Goal: Task Accomplishment & Management: Use online tool/utility

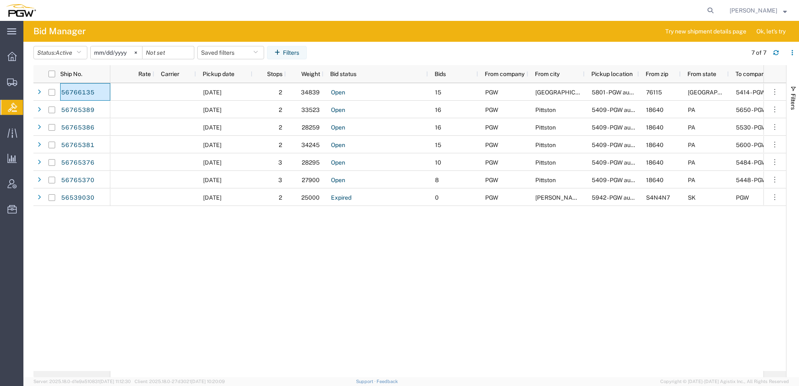
click at [728, 9] on nav "[PERSON_NAME]" at bounding box center [402, 10] width 793 height 21
click at [716, 9] on icon at bounding box center [710, 11] width 12 height 12
click at [676, 9] on input "search" at bounding box center [577, 10] width 254 height 20
paste input "668281"
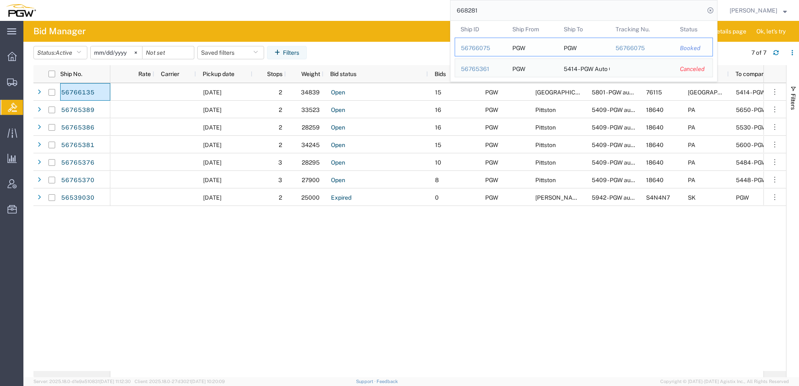
click at [481, 48] on div "56766075" at bounding box center [481, 48] width 40 height 9
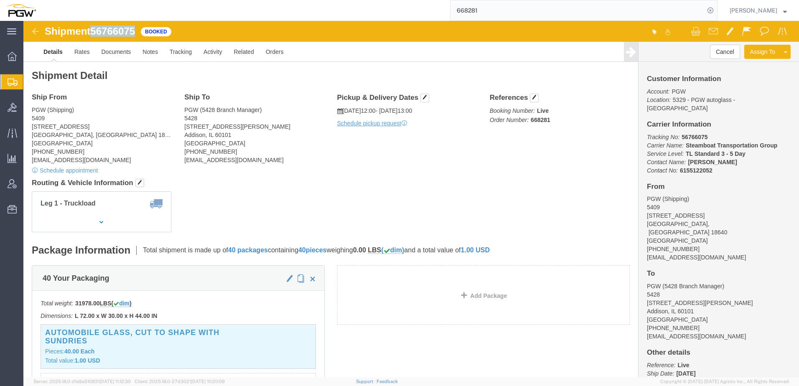
drag, startPoint x: 70, startPoint y: 11, endPoint x: 114, endPoint y: 9, distance: 43.5
click span "56766075"
copy span "56766075"
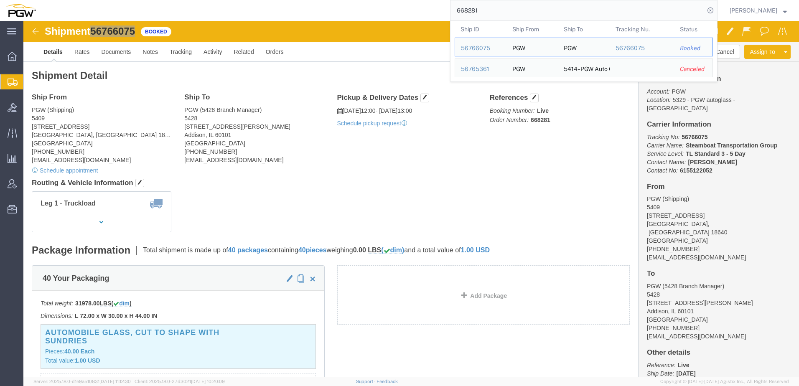
drag, startPoint x: 587, startPoint y: 6, endPoint x: -74, endPoint y: 9, distance: 661.5
click at [0, 9] on html "main_menu Created with Sketch. Collapse Menu Overview Shipments Shipment Manage…" at bounding box center [399, 193] width 799 height 386
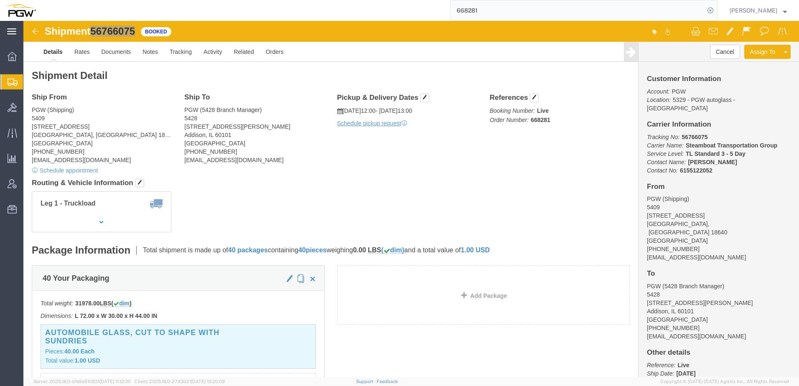
paste input "68"
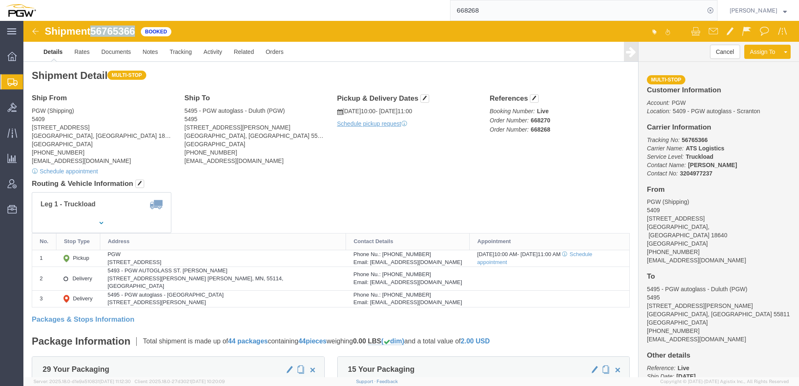
drag, startPoint x: 71, startPoint y: 10, endPoint x: 115, endPoint y: 12, distance: 44.3
click div "Shipment 56765366 Booked"
copy span "56765366"
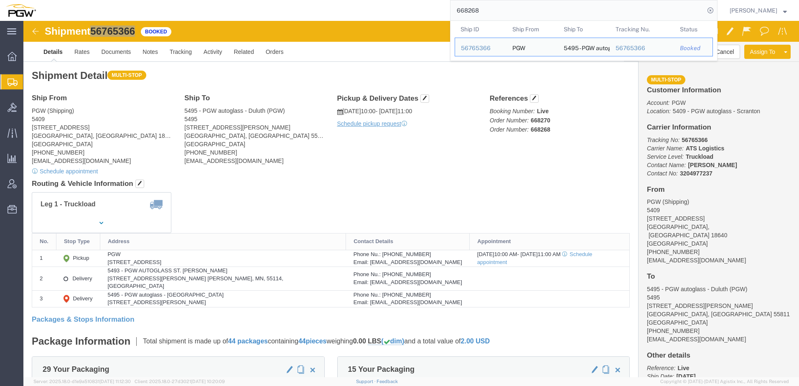
drag, startPoint x: 537, startPoint y: 9, endPoint x: 339, endPoint y: 5, distance: 198.0
click at [339, 5] on div "668268 Ship ID Ship From Ship To Tracking Nu. Status Ship ID 56765366 Ship From…" at bounding box center [379, 10] width 675 height 21
paste input "1"
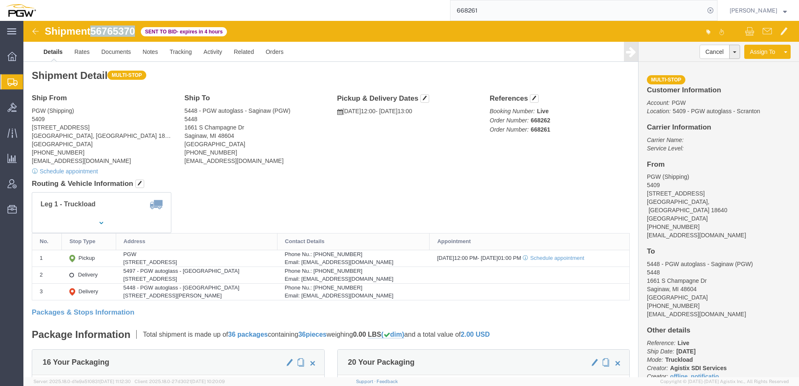
drag, startPoint x: 70, startPoint y: 10, endPoint x: 104, endPoint y: 9, distance: 34.3
click span "56765370"
copy span "56765370"
click link "Rates"
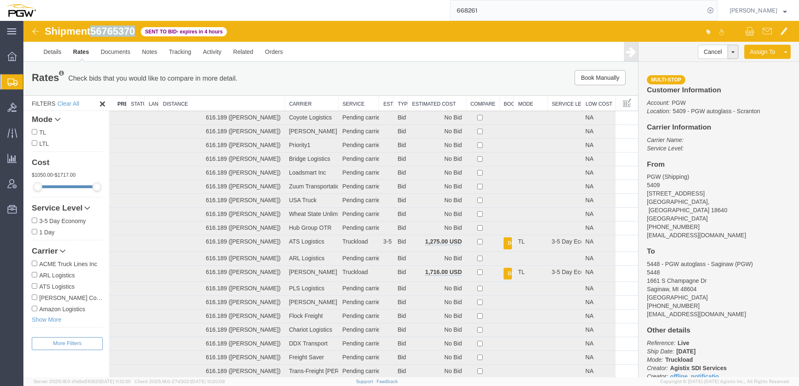
click at [426, 105] on th "Estimated Cost" at bounding box center [437, 103] width 58 height 15
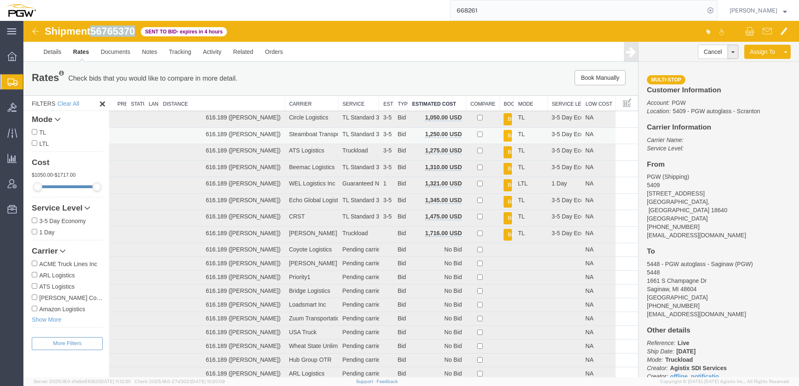
click at [503, 134] on button "Book" at bounding box center [507, 136] width 8 height 12
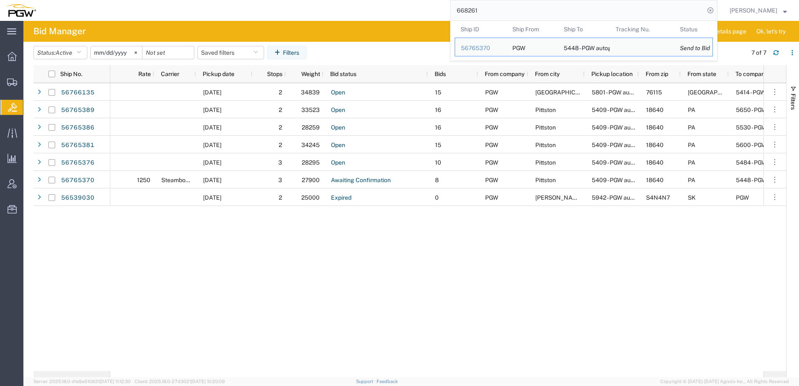
drag, startPoint x: 529, startPoint y: 12, endPoint x: 179, endPoint y: 14, distance: 350.0
click at [179, 14] on div "668261 Ship ID Ship From Ship To Tracking Nu. Status Ship ID 56765370 Ship From…" at bounding box center [379, 10] width 675 height 21
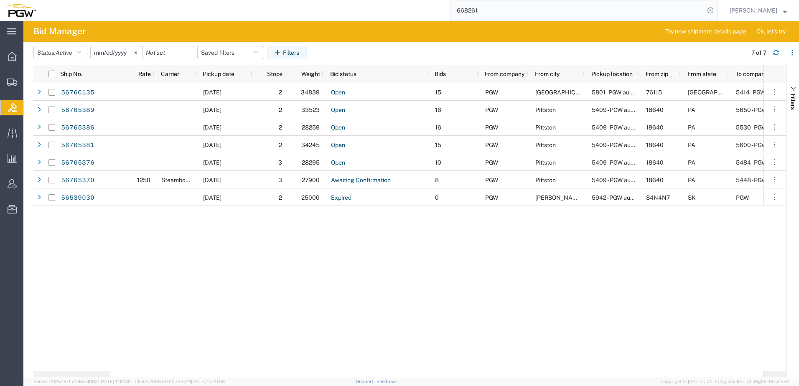
paste input "83"
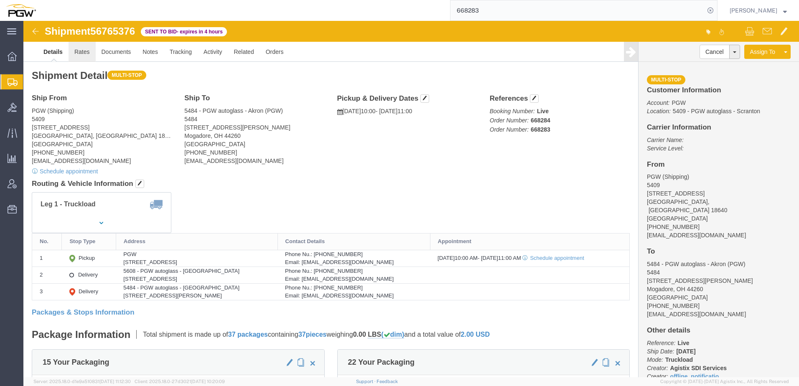
click link "Rates"
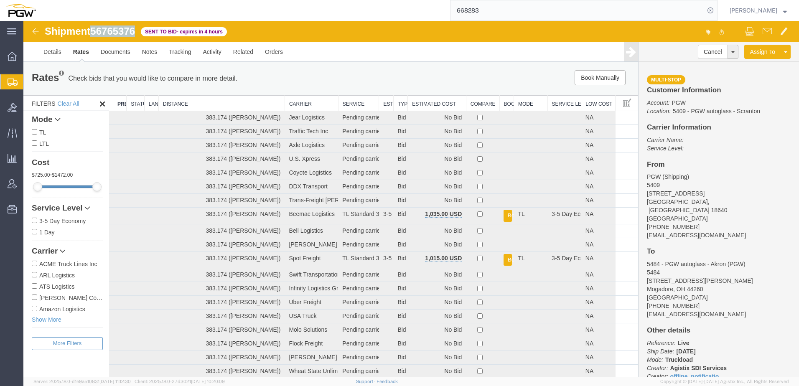
drag, startPoint x: 93, startPoint y: 30, endPoint x: 136, endPoint y: 30, distance: 43.0
click at [135, 30] on span "56765376" at bounding box center [112, 30] width 45 height 11
copy span "56765376"
click at [426, 102] on th "Estimated Cost" at bounding box center [437, 103] width 58 height 15
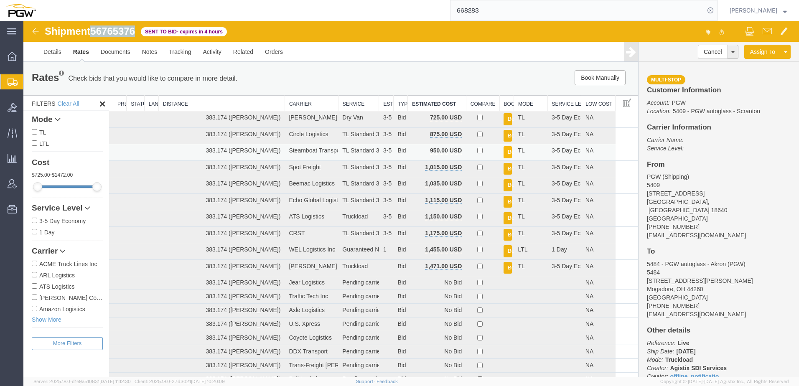
click at [503, 152] on button "Book" at bounding box center [507, 152] width 8 height 12
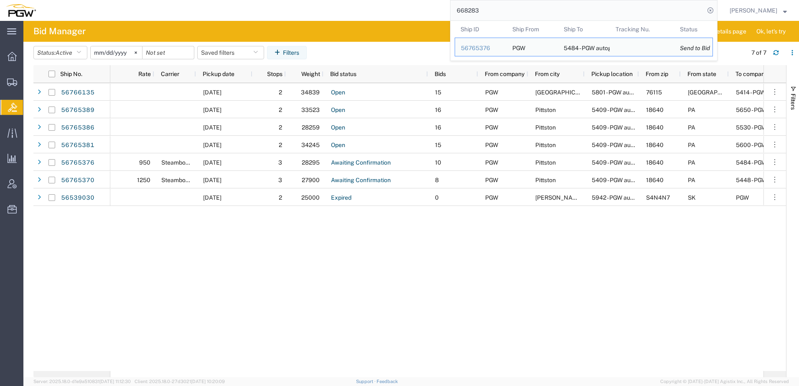
drag, startPoint x: 596, startPoint y: 3, endPoint x: 149, endPoint y: 2, distance: 446.4
click at [144, 2] on div "668283 Ship ID Ship From Ship To Tracking Nu. Status Ship ID 56765376 Ship From…" at bounding box center [379, 10] width 675 height 21
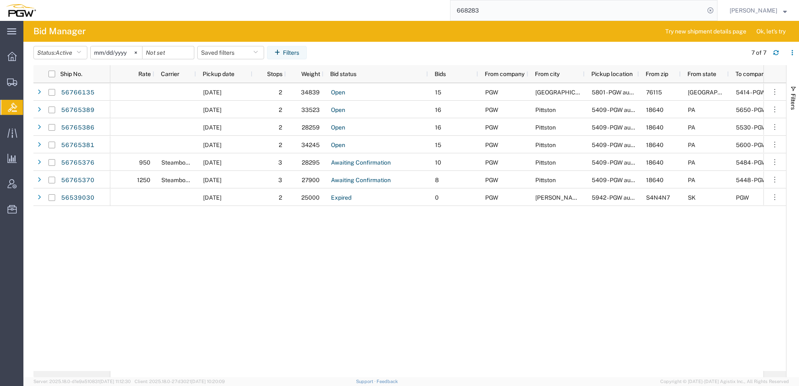
paste input "46"
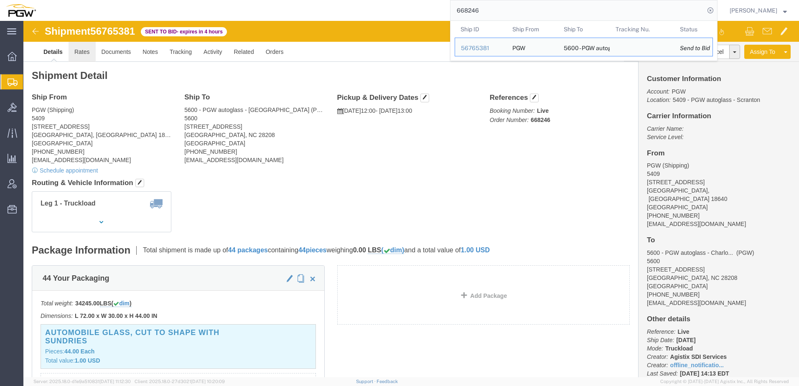
click link "Rates"
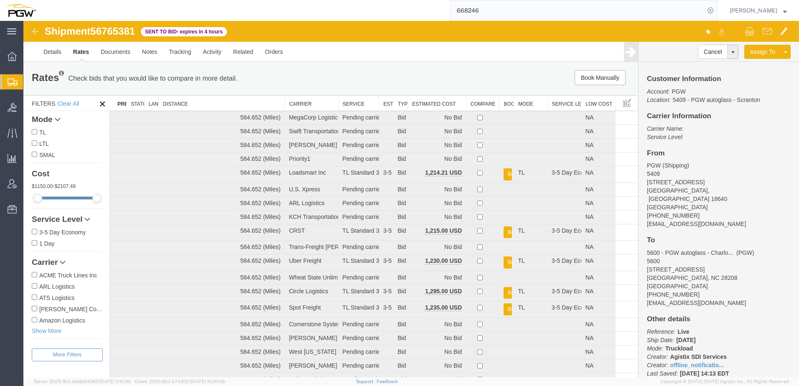
click at [417, 103] on th "Estimated Cost" at bounding box center [437, 103] width 58 height 15
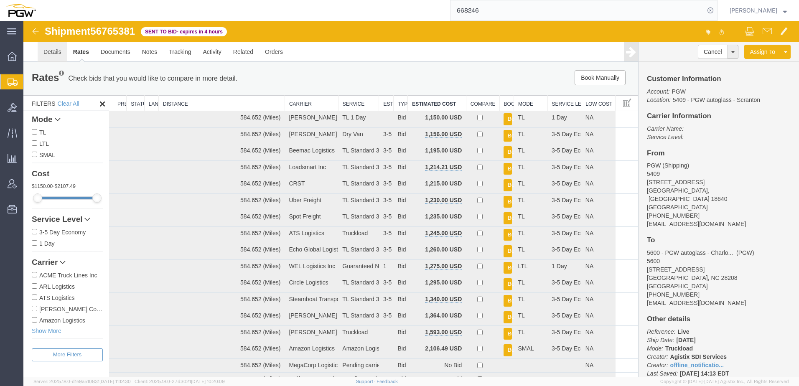
click at [53, 52] on link "Details" at bounding box center [53, 52] width 30 height 20
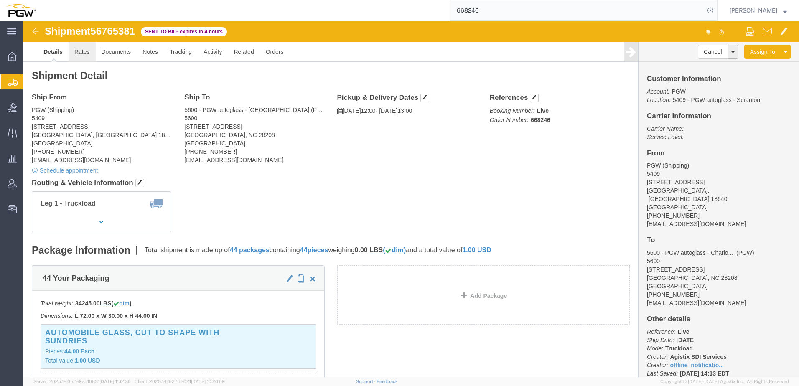
click link "Rates"
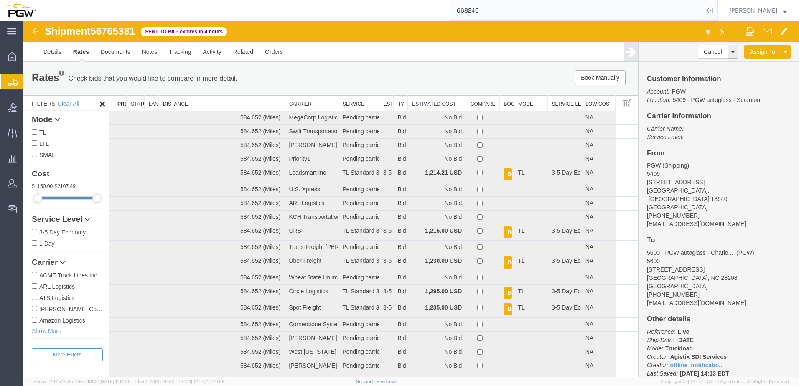
click at [432, 105] on th "Estimated Cost" at bounding box center [437, 103] width 58 height 15
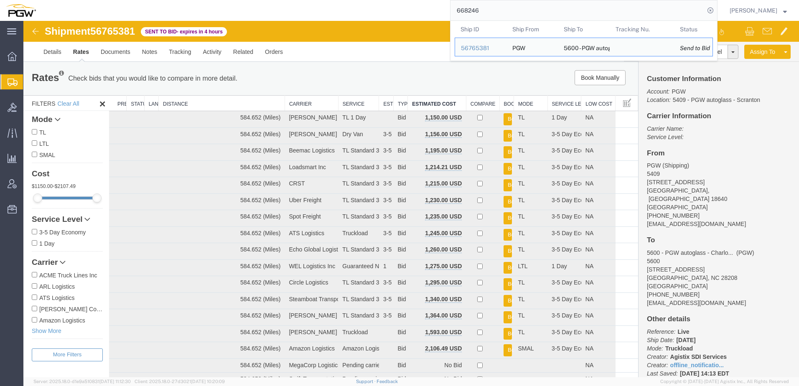
drag, startPoint x: 506, startPoint y: 12, endPoint x: 144, endPoint y: 16, distance: 361.3
click at [186, 17] on div "668246 Ship ID Ship From Ship To Tracking Nu. Status Ship ID 56765381 Ship From…" at bounding box center [379, 10] width 675 height 21
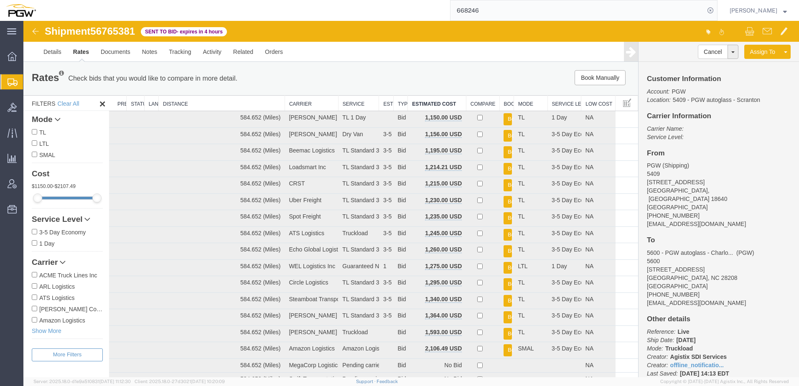
paste input "82"
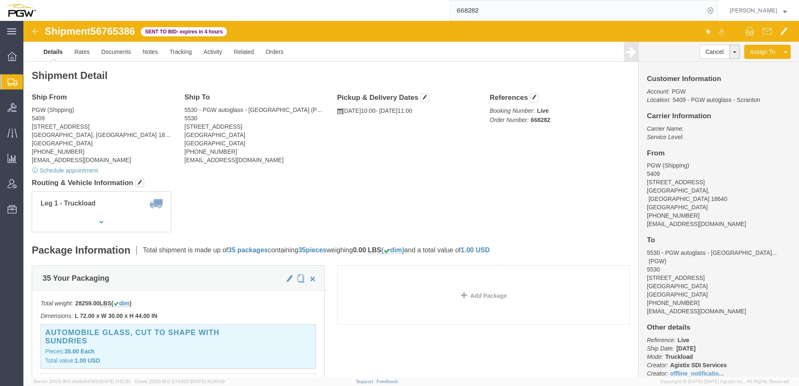
click div "Leg 1 - Truckload Number of trucks: 1"
click link "Rates"
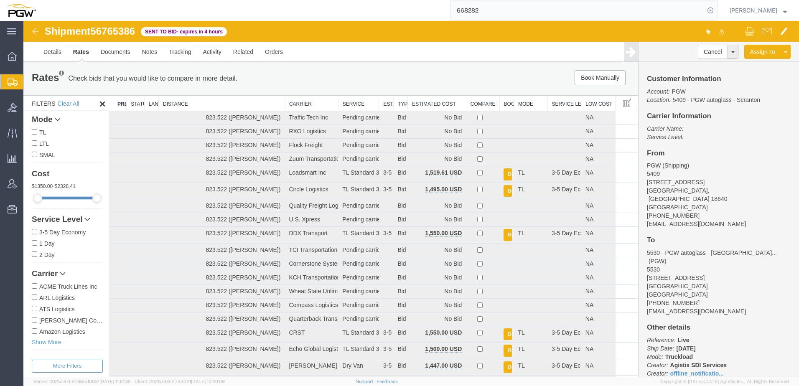
click at [429, 104] on th "Estimated Cost" at bounding box center [437, 103] width 58 height 15
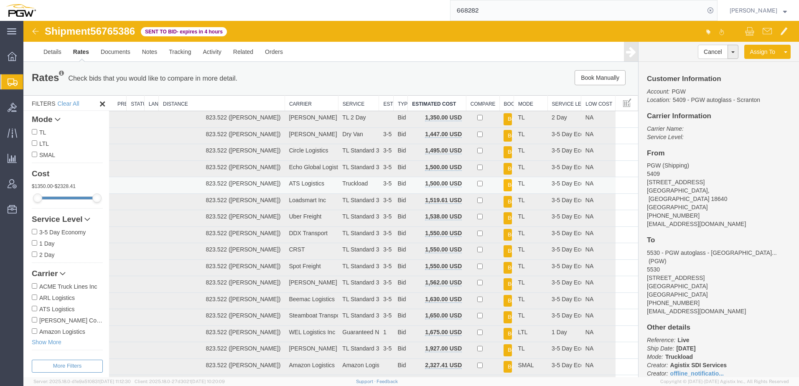
click at [503, 183] on button "Book" at bounding box center [507, 185] width 8 height 12
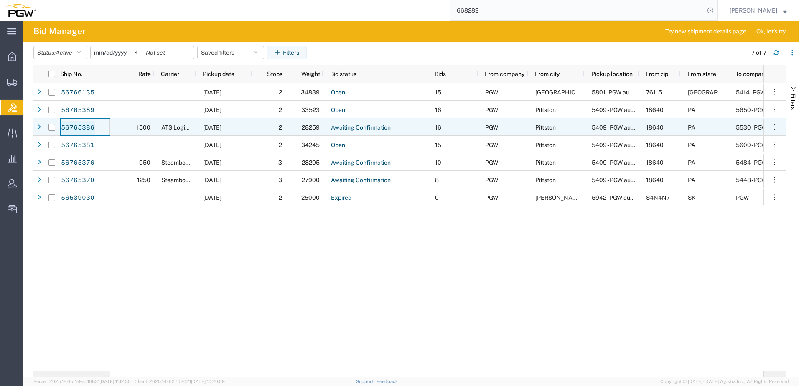
click at [78, 129] on link "56765386" at bounding box center [78, 127] width 34 height 13
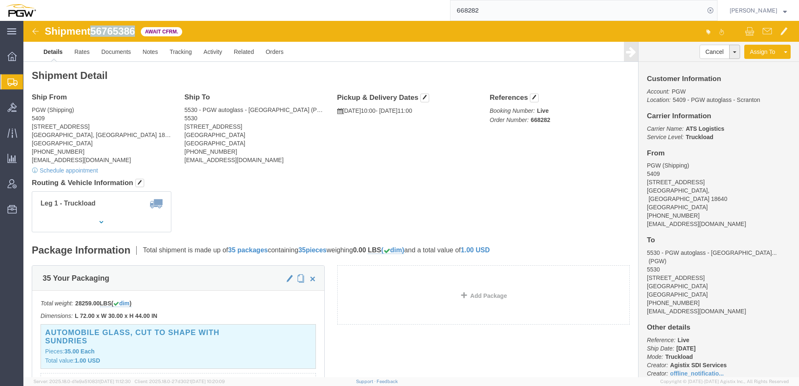
drag, startPoint x: 71, startPoint y: 10, endPoint x: 114, endPoint y: 9, distance: 43.0
click span "56765386"
copy span "56765386"
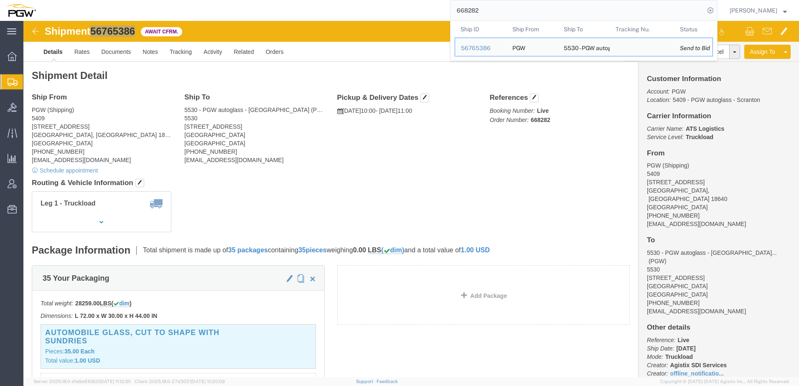
drag, startPoint x: 509, startPoint y: 7, endPoint x: 203, endPoint y: 2, distance: 305.7
click at [527, 8] on input "668282" at bounding box center [577, 10] width 254 height 20
drag, startPoint x: 527, startPoint y: 8, endPoint x: 334, endPoint y: 14, distance: 193.5
click at [334, 14] on div "668282 Ship ID Ship From Ship To Tracking Nu. Status Ship ID 56765386 Ship From…" at bounding box center [379, 10] width 675 height 21
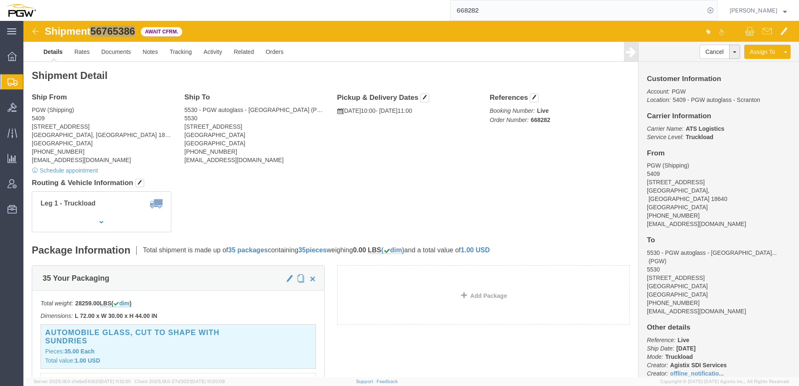
paste input "58"
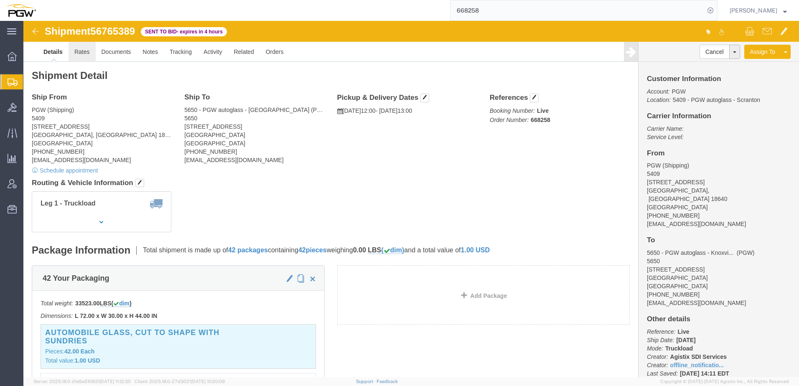
click link "Rates"
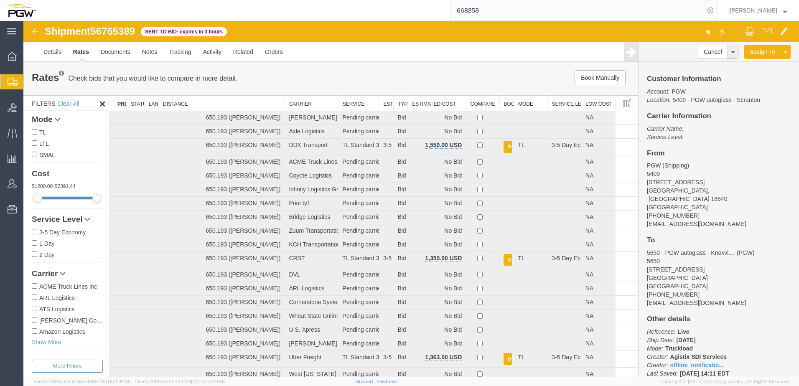
click at [420, 105] on th "Estimated Cost" at bounding box center [437, 103] width 58 height 15
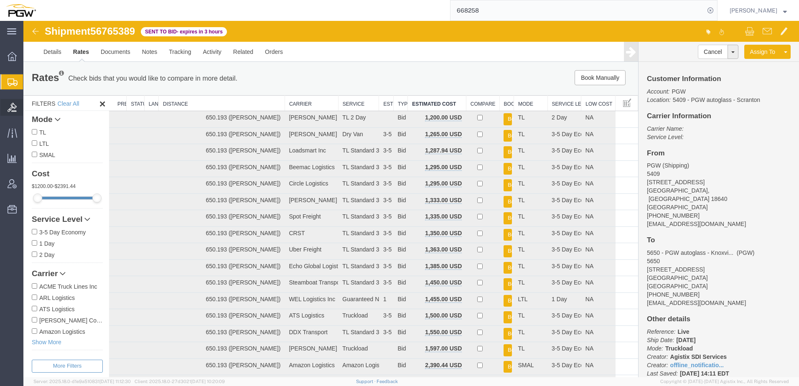
click at [29, 108] on span "Bids" at bounding box center [26, 107] width 6 height 17
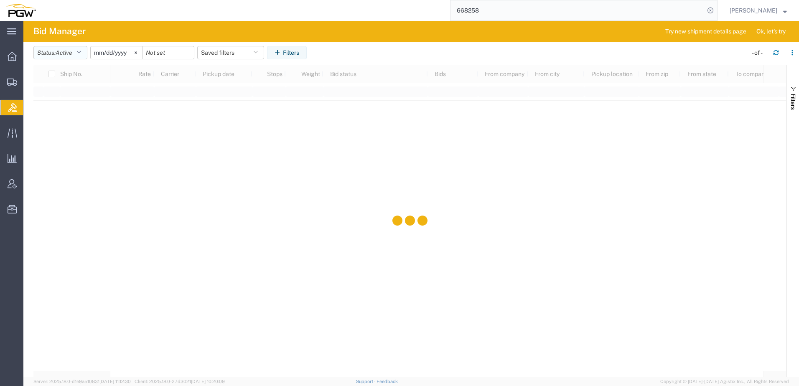
click at [56, 53] on button "Status: Active" at bounding box center [60, 52] width 54 height 13
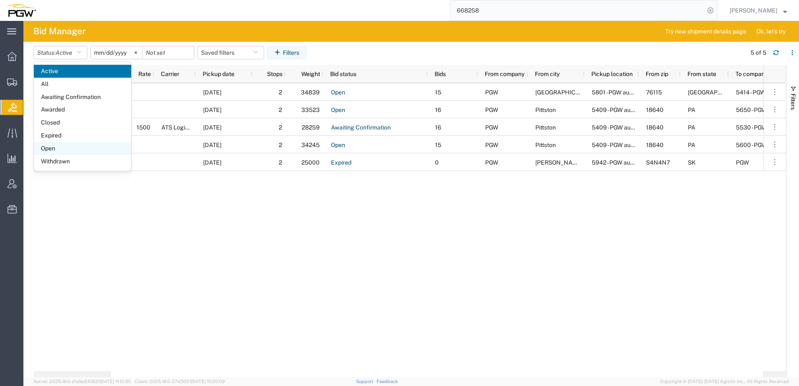
click at [50, 150] on span "Open" at bounding box center [82, 148] width 97 height 13
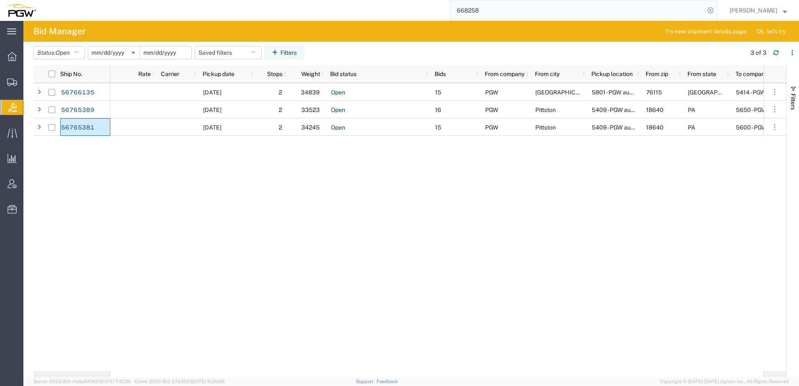
click at [168, 58] on input "date" at bounding box center [165, 52] width 51 height 13
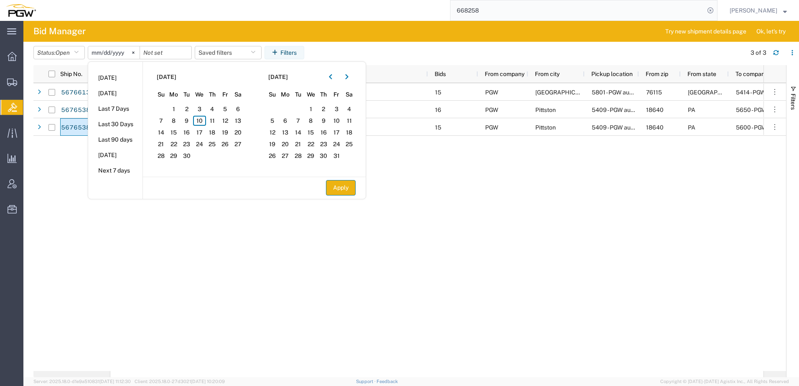
click at [354, 191] on button "Apply" at bounding box center [341, 187] width 30 height 15
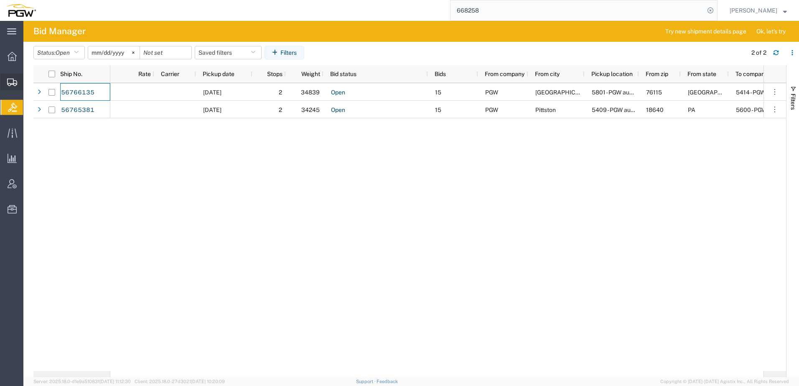
click at [0, 0] on span "Shipment Manager" at bounding box center [0, 0] width 0 height 0
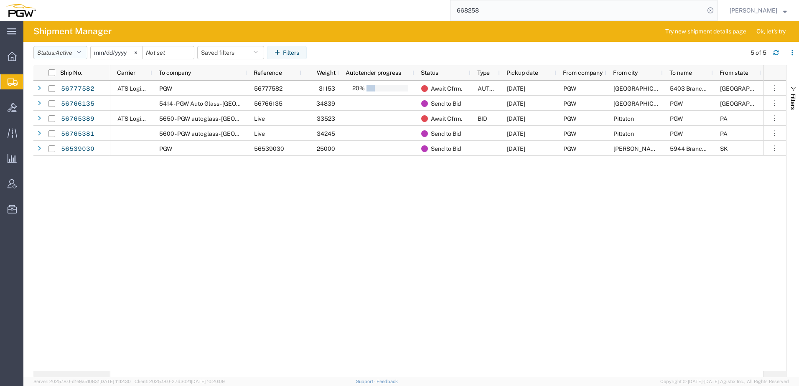
click at [69, 49] on span "Active" at bounding box center [64, 53] width 17 height 8
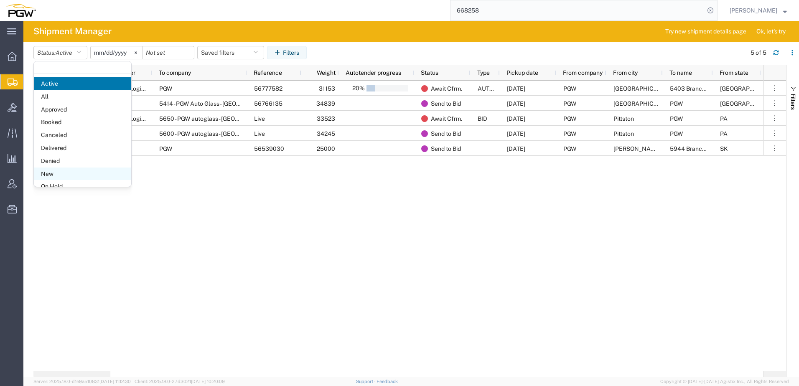
click at [45, 172] on span "New" at bounding box center [82, 173] width 97 height 13
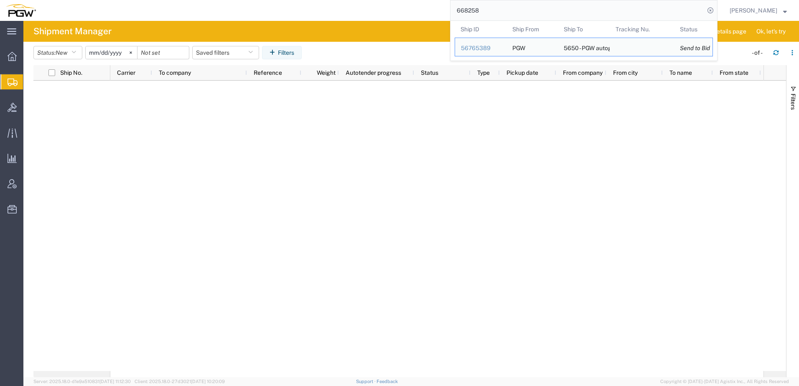
drag, startPoint x: 512, startPoint y: 13, endPoint x: 433, endPoint y: 10, distance: 78.6
click at [433, 10] on div "668258 Ship ID Ship From Ship To Tracking Nu. Status Ship ID 56765389 Ship From…" at bounding box center [379, 10] width 675 height 21
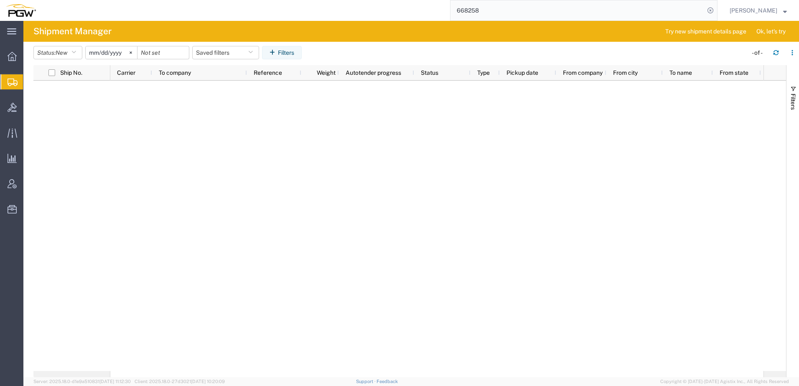
paste input "46"
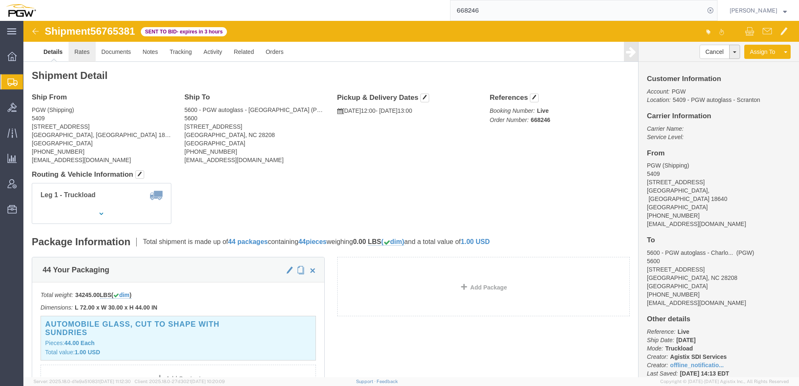
click link "Rates"
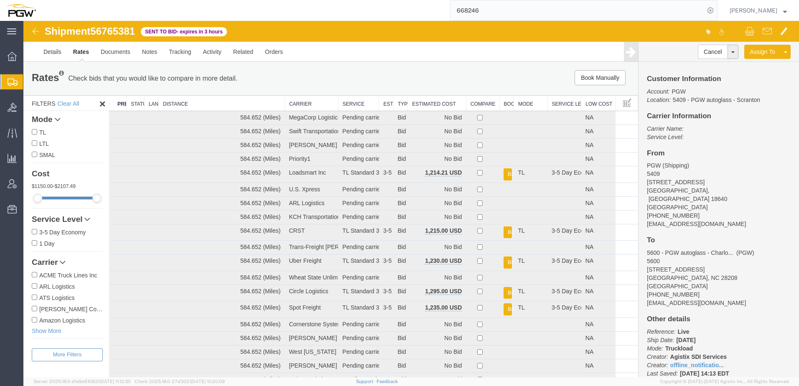
click at [434, 103] on th "Estimated Cost" at bounding box center [437, 103] width 58 height 15
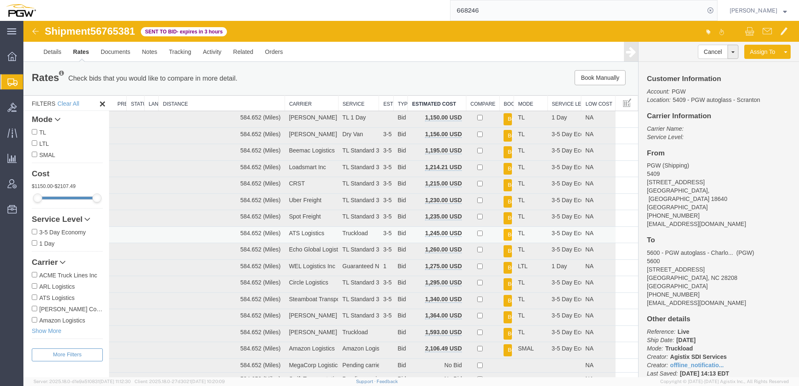
click at [505, 232] on button "Book" at bounding box center [507, 235] width 8 height 12
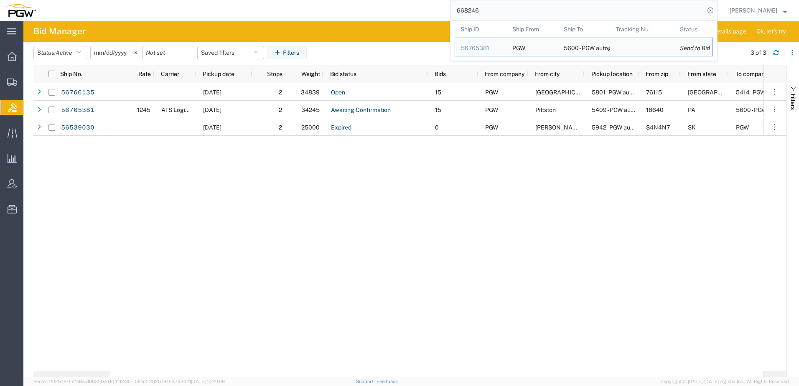
drag, startPoint x: 507, startPoint y: 11, endPoint x: 185, endPoint y: -4, distance: 322.8
click at [185, 0] on html "main_menu Created with Sketch. Collapse Menu Overview Shipments Shipment Manage…" at bounding box center [399, 193] width 799 height 386
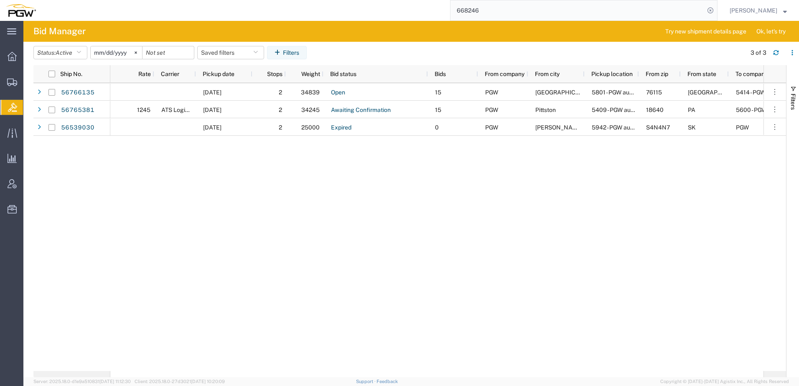
paste input "58"
type input "668258"
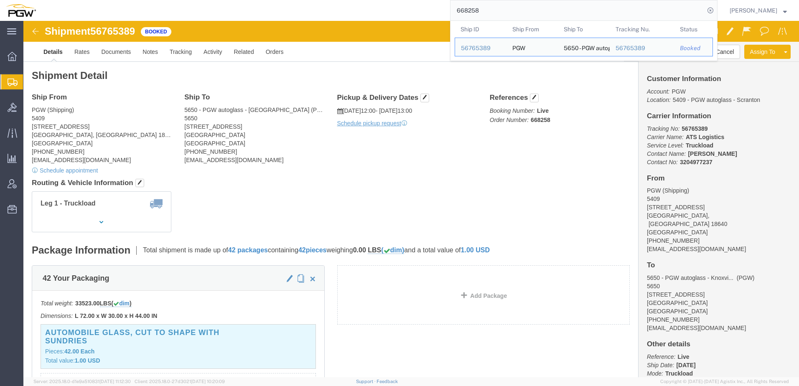
drag, startPoint x: 122, startPoint y: 96, endPoint x: 127, endPoint y: 45, distance: 52.0
click address "PGW (Shipping) [STREET_ADDRESS] [PHONE_NUMBER] [EMAIL_ADDRESS][DOMAIN_NAME]"
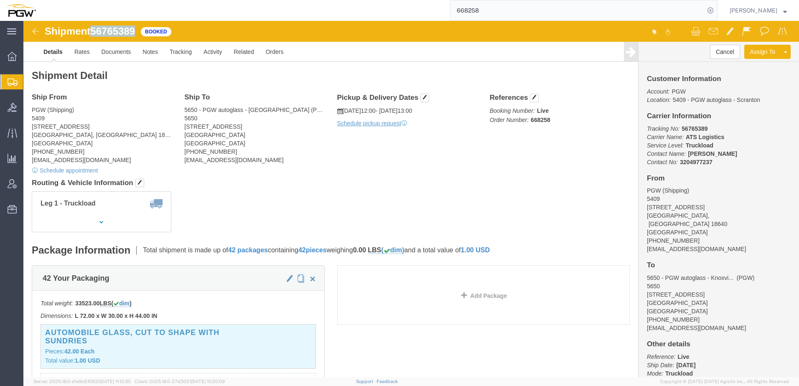
drag, startPoint x: 72, startPoint y: 12, endPoint x: 113, endPoint y: 12, distance: 40.9
click span "56765389"
copy span "56765389"
click at [0, 0] on span "Create from Template" at bounding box center [0, 0] width 0 height 0
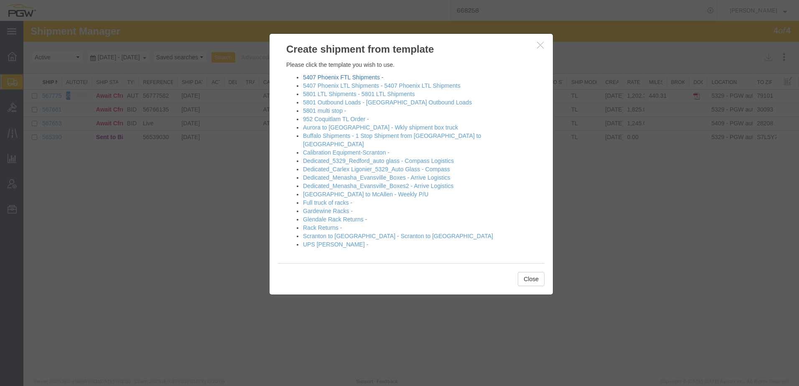
click at [337, 76] on link "5407 Phoenix FTL Shipments -" at bounding box center [343, 77] width 80 height 7
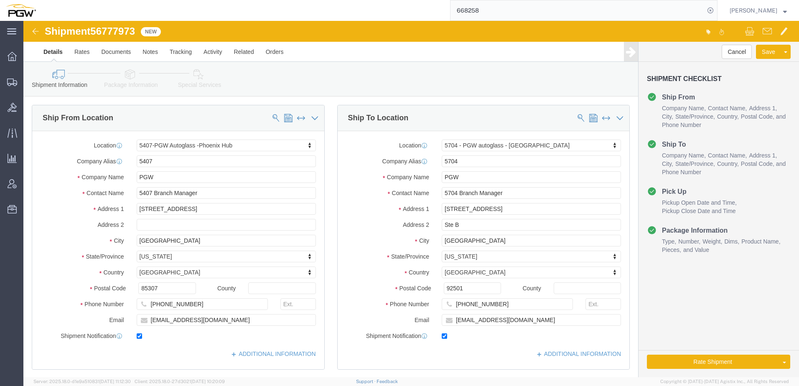
select select "62351"
select select "28459"
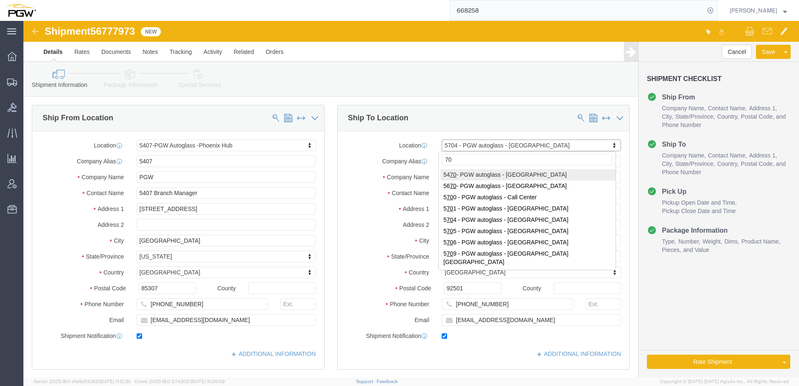
type input "709"
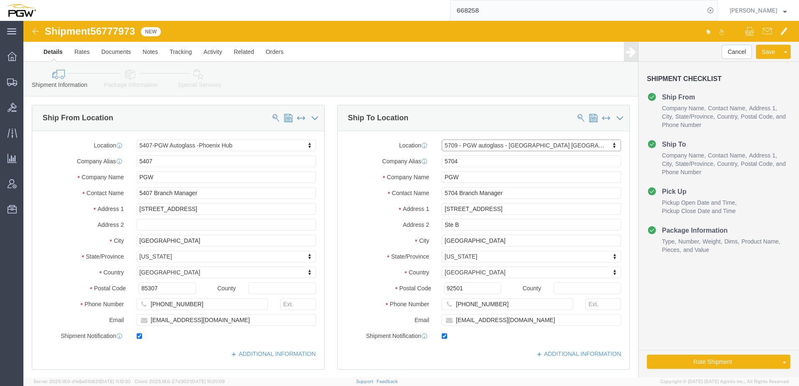
select select "28465"
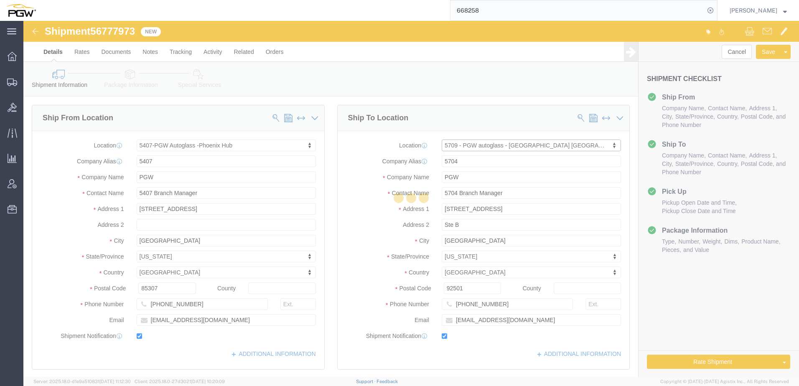
type input "5709"
type input "5709 Branch Manager"
type input "[STREET_ADDRESS]"
type input "Dock #10"
type input "[GEOGRAPHIC_DATA]"
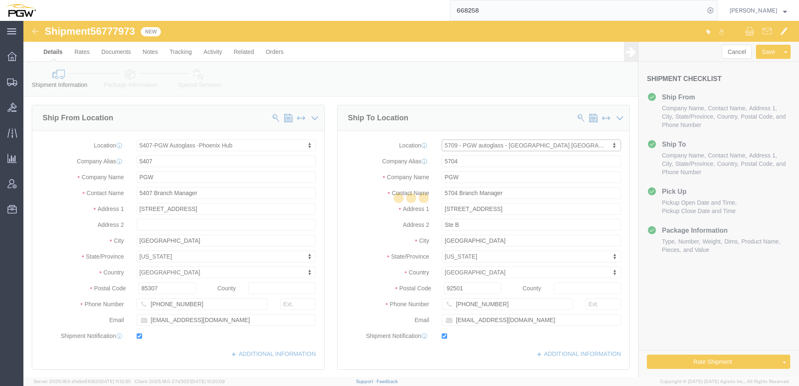
type input "97230"
type input "[PHONE_NUMBER]"
type input "[EMAIL_ADDRESS][DOMAIN_NAME]"
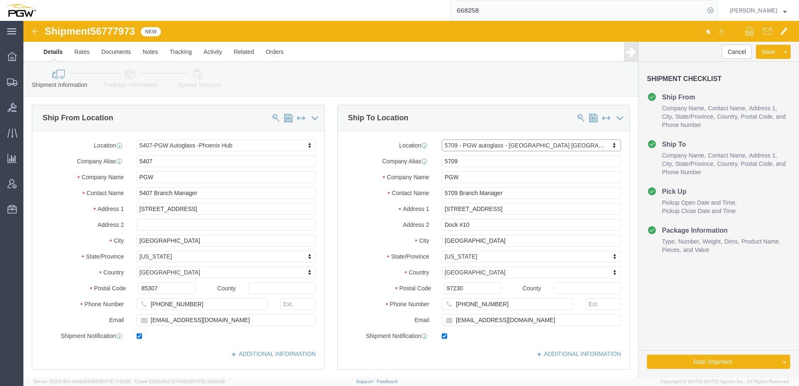
select select "OR"
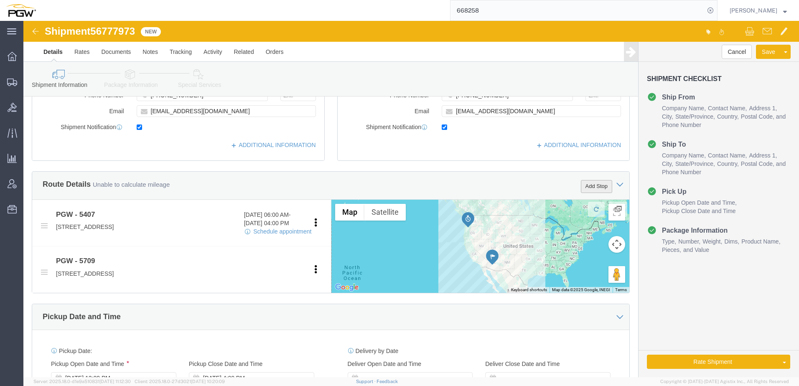
click button "Add Stop"
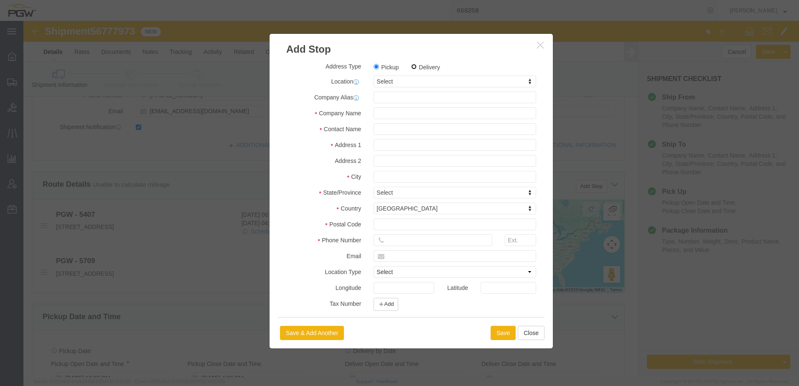
click input "Delivery"
radio input "true"
select select
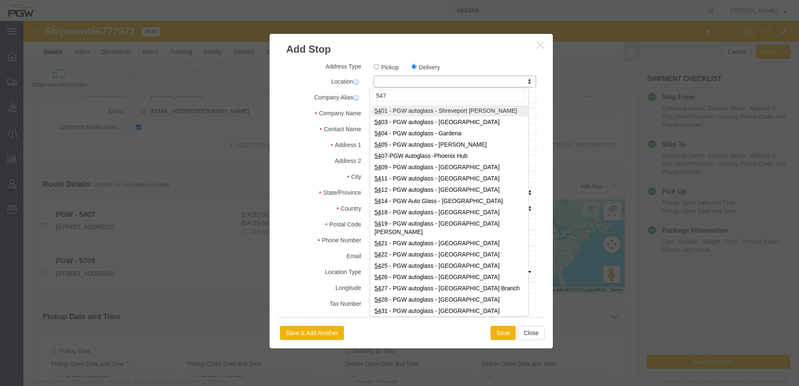
type input "5470"
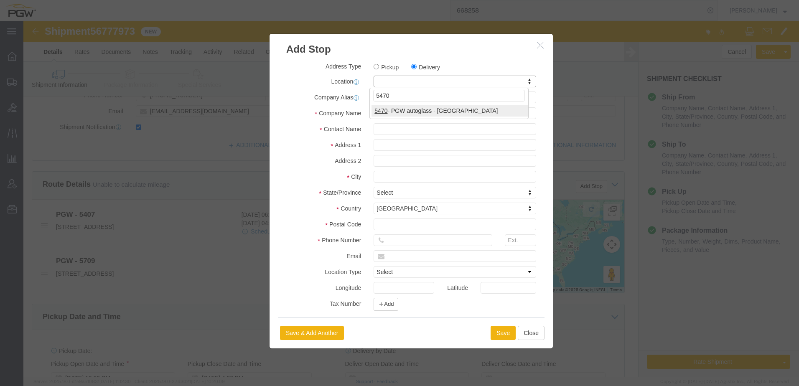
select select "28309"
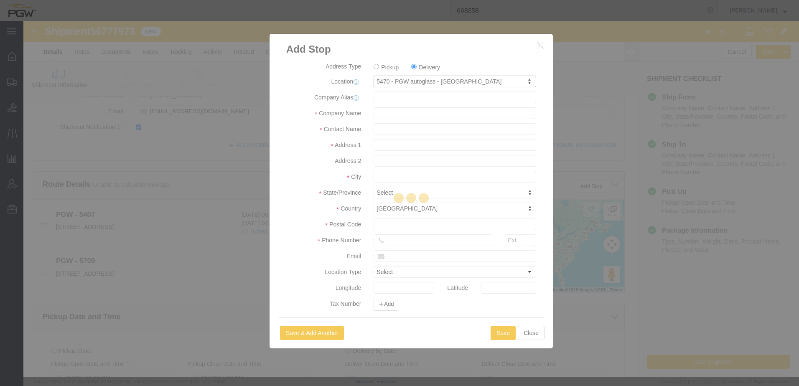
type input "5470"
type input "PGW"
type input "5470 Branch Manager"
type input "10790 W Executive Dr"
type input "Boise"
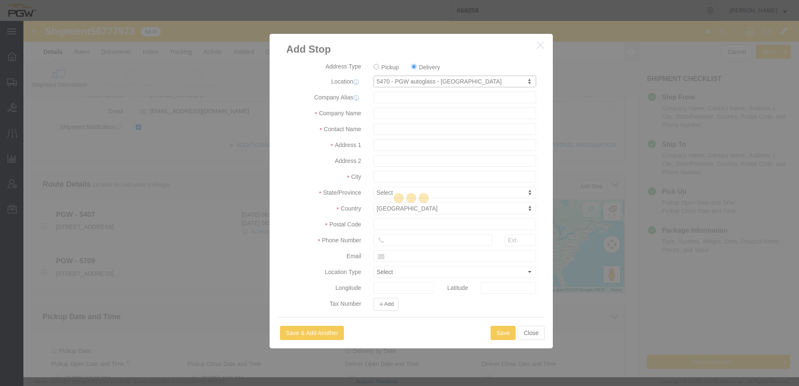
type input "83713"
type input "208-377-1946"
type input "lkqsp_o_pm_5470@pgwag.com"
checkbox input "true"
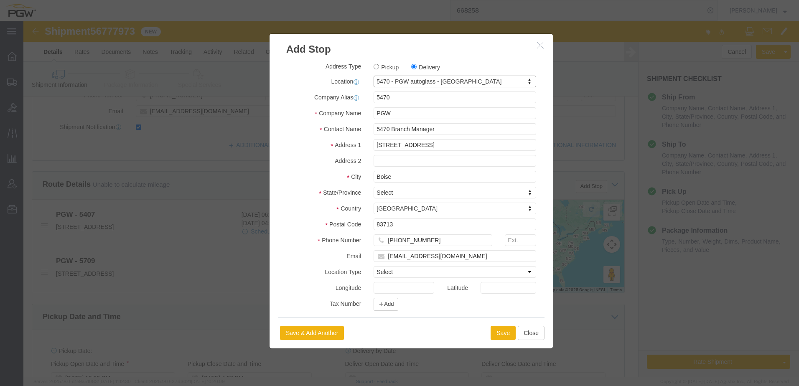
select select "ID"
click button "Save"
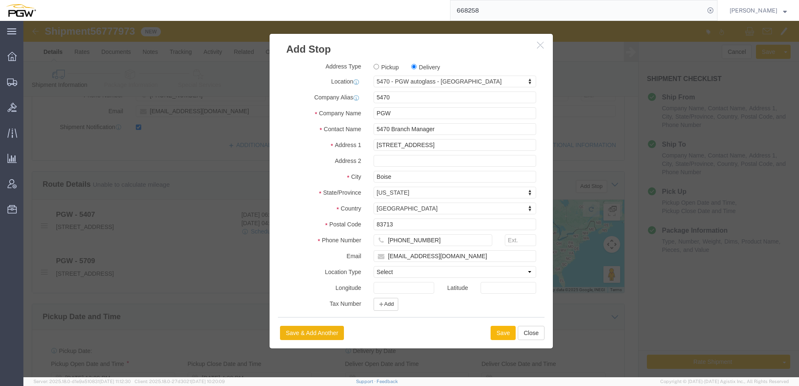
select select "D"
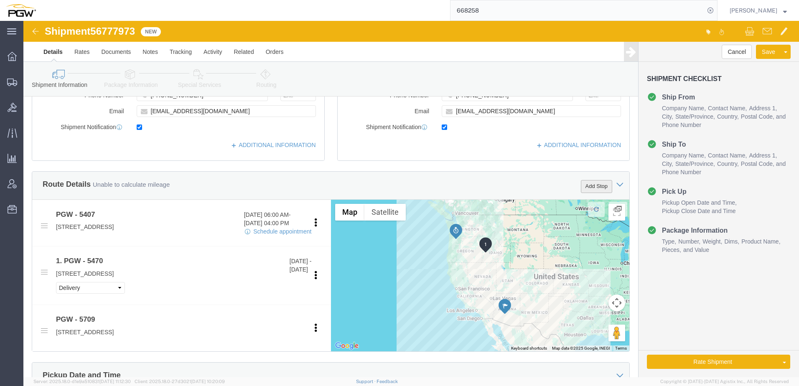
click button "Add Stop"
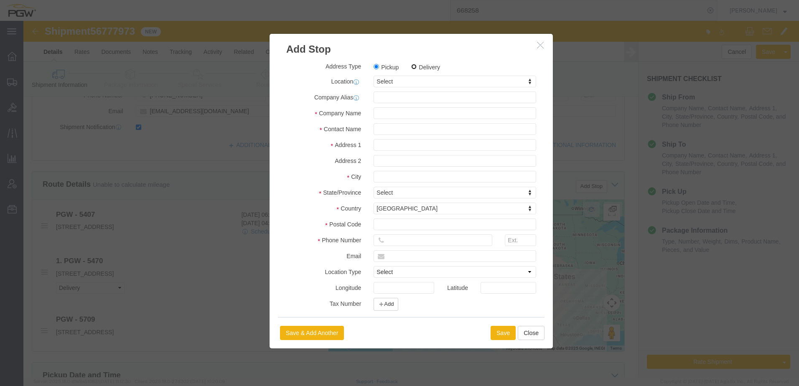
click input "Delivery"
radio input "true"
select select
type input "5734"
select select "28489"
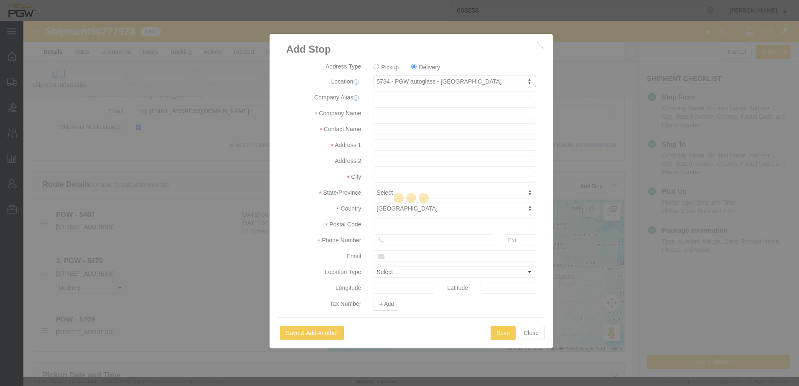
type input "5734"
type input "PGW"
type input "5734 Branch Manager"
type input "4701 Cameron St Ste K"
type input "Las Vegas"
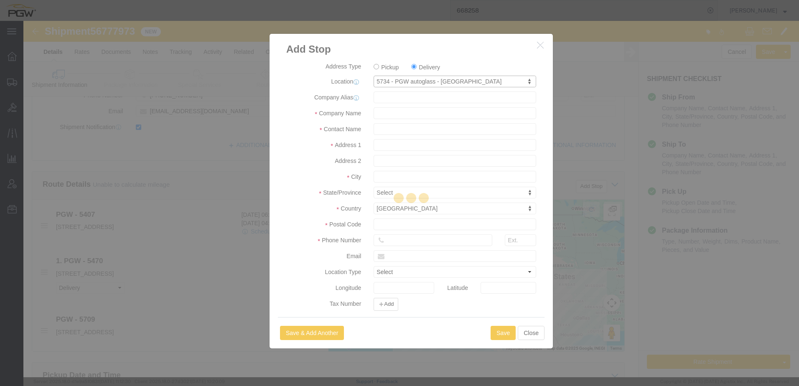
type input "89103"
type input "702-257-0108"
type input "lkqsp_o_pm_5734@pgwag.com"
checkbox input "true"
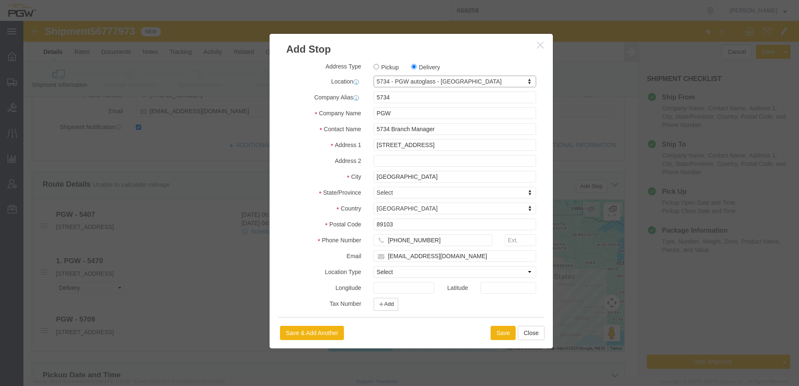
select select "NV"
click button "Save"
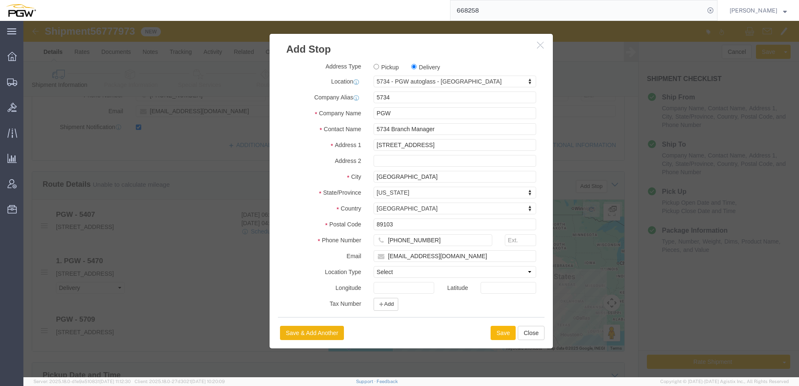
select select "D"
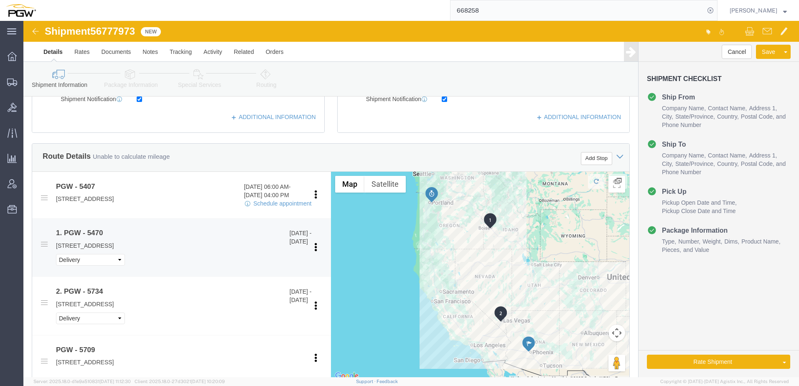
scroll to position [251, 0]
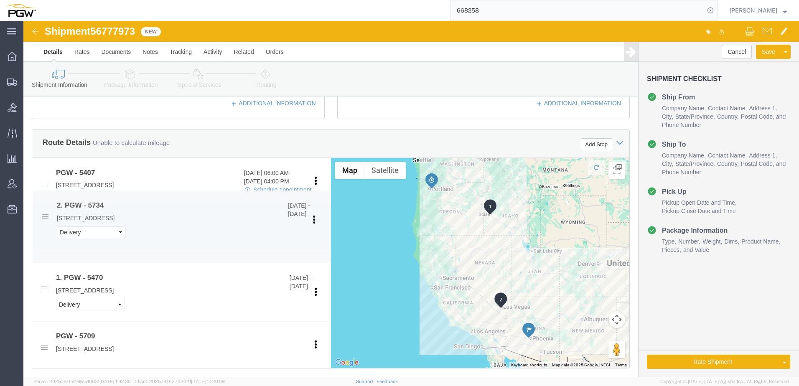
drag, startPoint x: 18, startPoint y: 269, endPoint x: 19, endPoint y: 197, distance: 72.3
click span
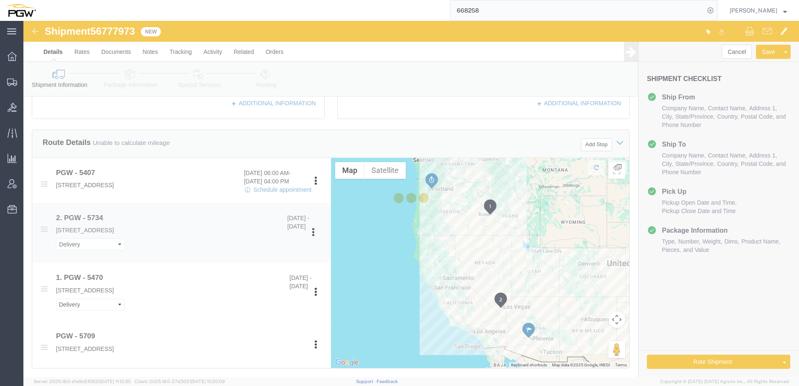
select select "D"
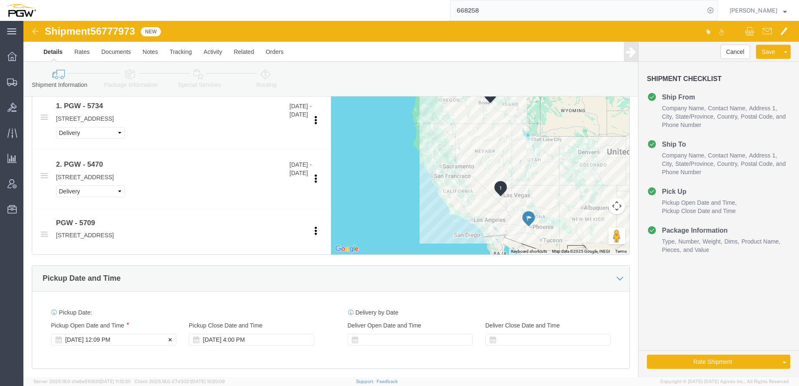
scroll to position [376, 0]
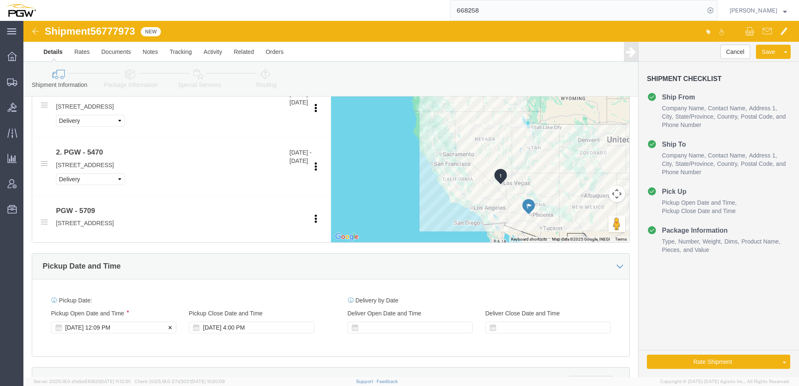
click div "Sep 10 2025 12:09 PM"
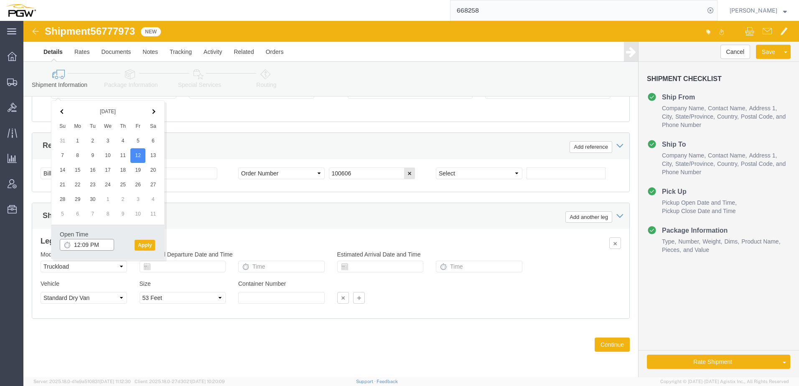
click input "12:09 PM"
click input "8:00 PM"
type input "8:00 AM"
click button "Apply"
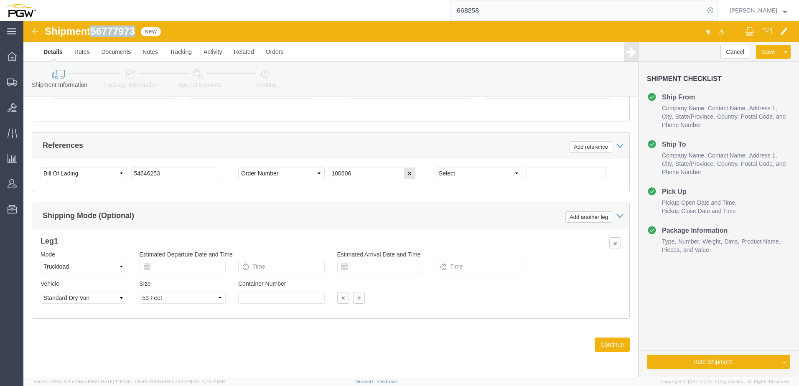
drag, startPoint x: 72, startPoint y: 12, endPoint x: 115, endPoint y: 13, distance: 43.0
click div "Shipment 56777973 New"
copy span "56777973"
drag, startPoint x: 162, startPoint y: 146, endPoint x: -114, endPoint y: 134, distance: 276.3
click html "Shipment 56777973 New Details Rates Documents Notes Tracking Activity Related O…"
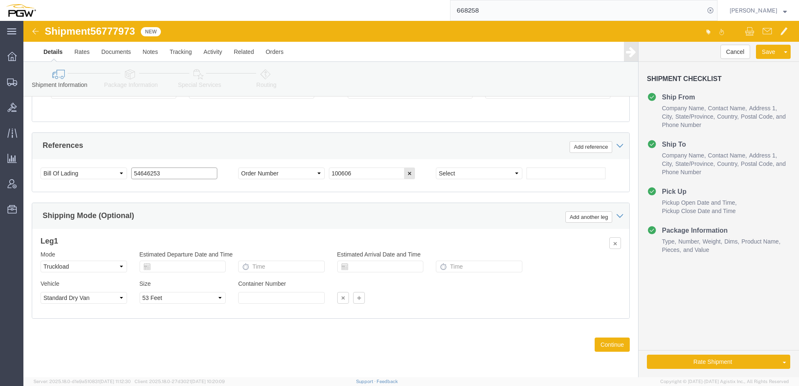
paste input "677797"
drag, startPoint x: 149, startPoint y: 151, endPoint x: -195, endPoint y: 136, distance: 343.6
click html "Shipment 56777973 New Details Rates Documents Notes Tracking Activity Related O…"
type input "56777973"
drag, startPoint x: 344, startPoint y: 147, endPoint x: 293, endPoint y: 144, distance: 51.0
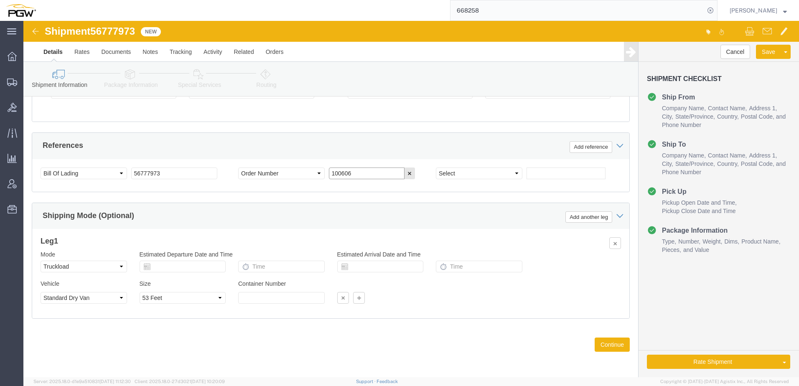
click div "Select Account Type Activity ID Airline Appointment Number ASN Batch Request # …"
paste input "668359"
type input "668359"
click select "Select Account Type Activity ID Airline Appointment Number ASN Batch Request # …"
select select "ORDERNUM"
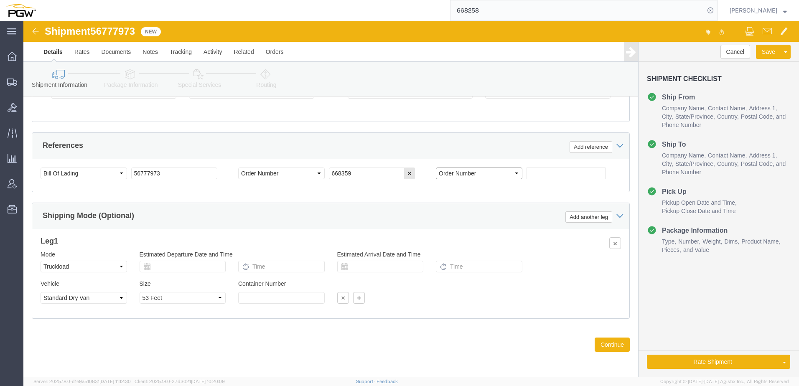
click select "Select Account Type Activity ID Airline Appointment Number ASN Batch Request # …"
click input "text"
paste input "668352"
type input "668352"
click button "Add reference"
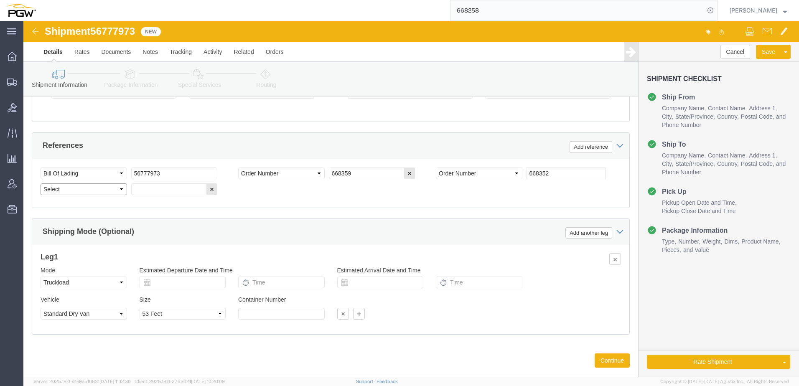
click select "Select Account Type Activity ID Airline Appointment Number ASN Batch Request # …"
select select "ORDERNUM"
click select "Select Account Type Activity ID Airline Appointment Number ASN Batch Request # …"
click input "text"
paste input "668356"
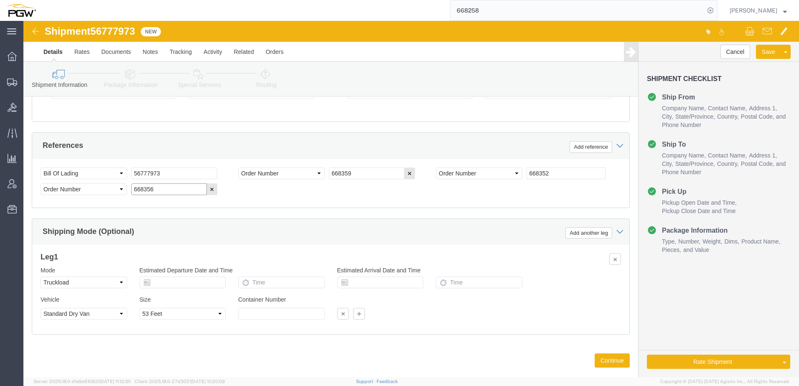
type input "668356"
click link "Package Information"
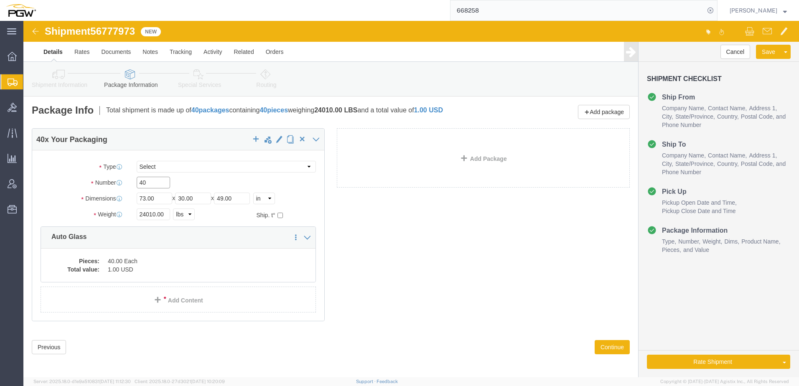
drag, startPoint x: 121, startPoint y: 163, endPoint x: 42, endPoint y: 165, distance: 79.4
click div "Number 40"
type input "10"
drag, startPoint x: 132, startPoint y: 190, endPoint x: 82, endPoint y: 203, distance: 50.8
click div "Weight 24010.00 Select kgs lbs Ship. t°"
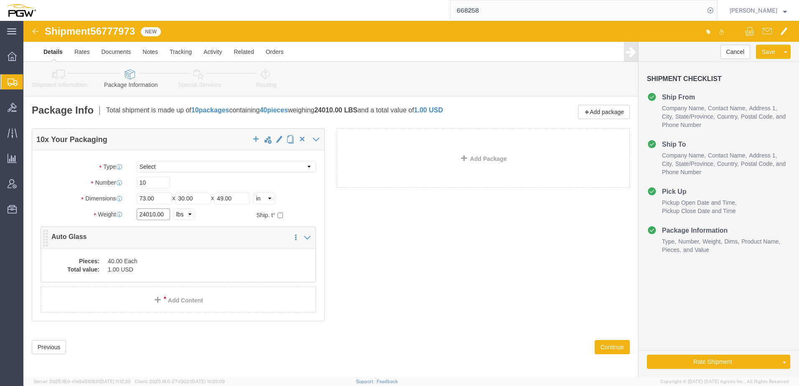
paste input "6862"
type input "6862.00"
click dd "1.00 USD"
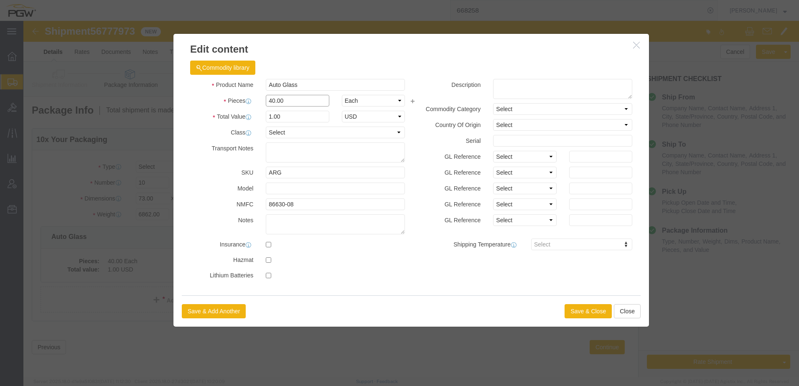
drag, startPoint x: 284, startPoint y: 80, endPoint x: -70, endPoint y: 74, distance: 353.8
click html "Shipment 56777973 New Details Rates Documents Notes Tracking Activity Related O…"
type input "10.00"
type input "0.25"
type input "1.00"
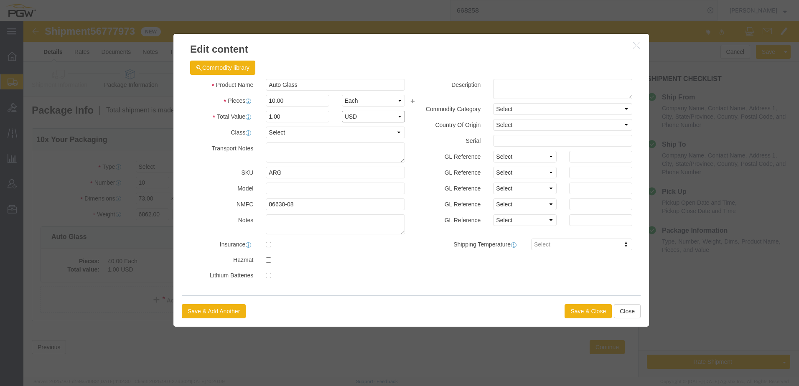
select select "USD"
click button "Save & Close"
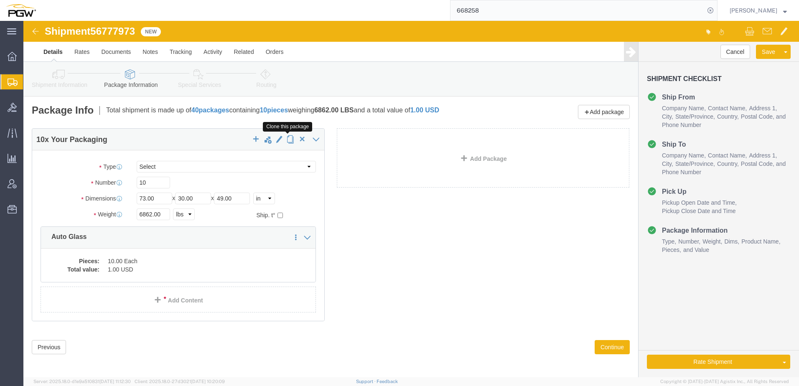
click span "button"
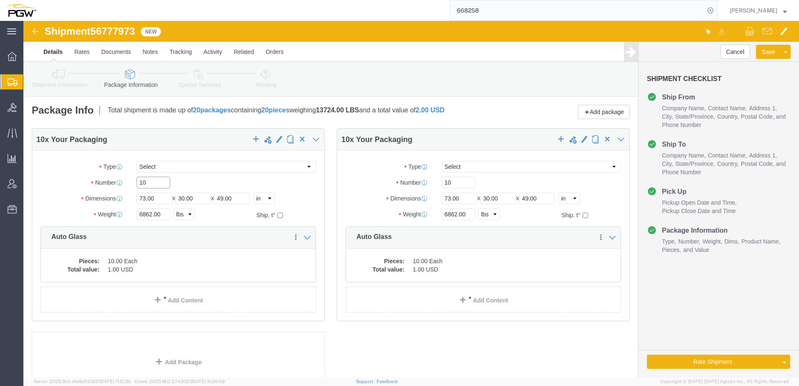
drag, startPoint x: 157, startPoint y: 185, endPoint x: 46, endPoint y: 162, distance: 113.4
click div "Number 10"
type input "11"
drag, startPoint x: 127, startPoint y: 190, endPoint x: -43, endPoint y: 189, distance: 170.4
click html "Shipment 56777973 New Details Rates Documents Notes Tracking Activity Related O…"
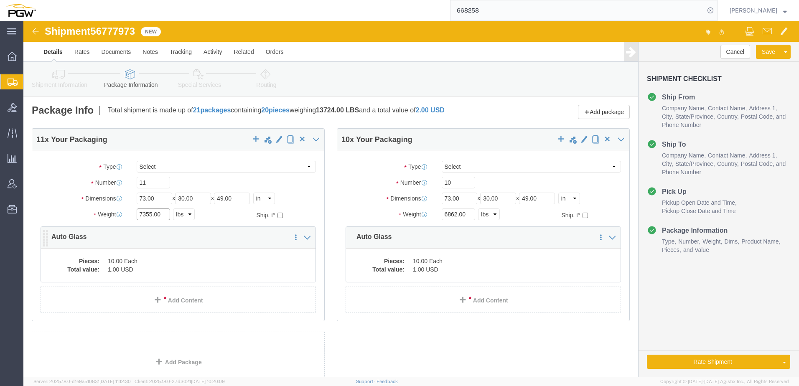
type input "7355.00"
click div "11 x Your Packaging Package Type Select Bale(s) Basket(s) Bolt(s) Bottle(s) Buc…"
click dd "1.00 USD"
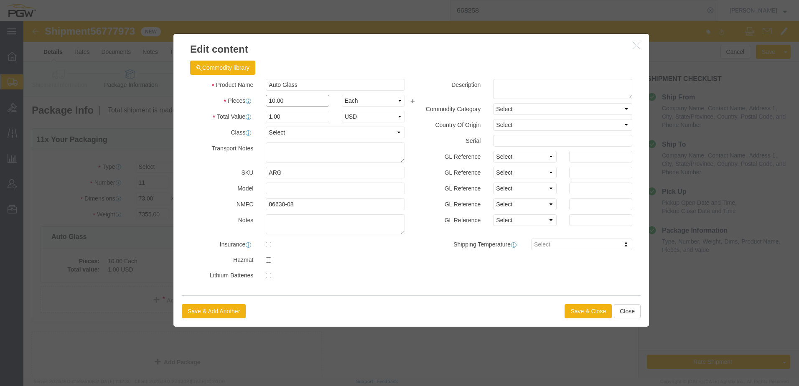
drag, startPoint x: 263, startPoint y: 79, endPoint x: 38, endPoint y: 92, distance: 224.6
click div "Edit content Commodity library Product Name Auto Glass Pieces 10.00 Select Bag …"
type input "11.00"
type input "1.1"
type input "1.00"
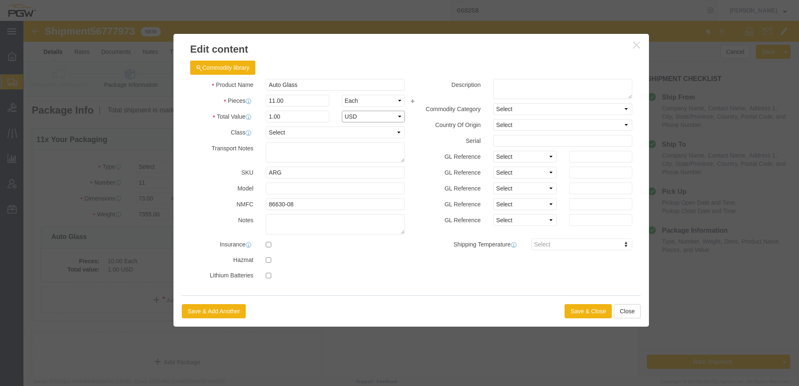
select select "USD"
click button "Save & Close"
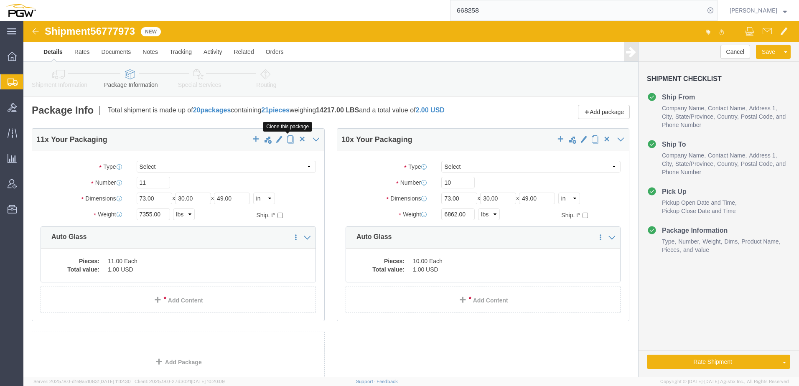
click span "button"
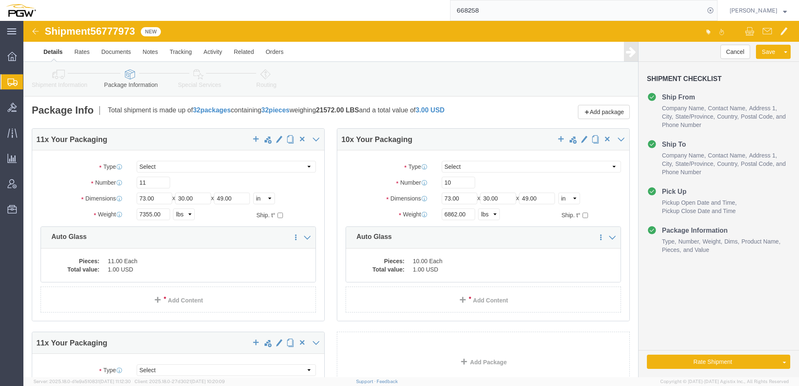
scroll to position [206, 0]
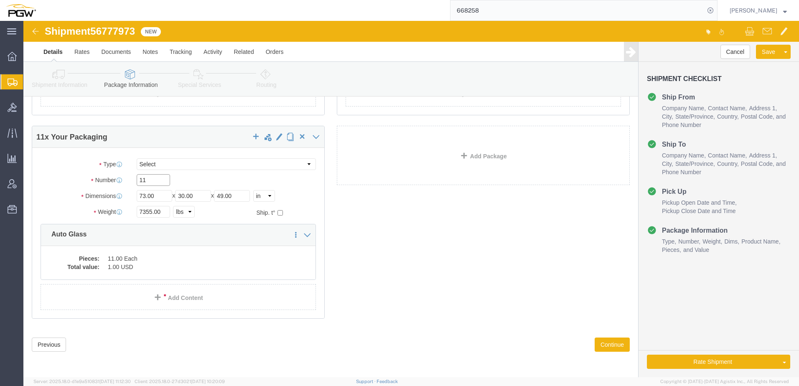
drag, startPoint x: 128, startPoint y: 158, endPoint x: -126, endPoint y: 158, distance: 253.9
click html "Shipment 56777973 New Details Rates Documents Notes Tracking Activity Related O…"
type input "18"
drag, startPoint x: 128, startPoint y: 190, endPoint x: -139, endPoint y: 198, distance: 267.4
click html "Shipment 56777973 New Details Rates Documents Notes Tracking Activity Related O…"
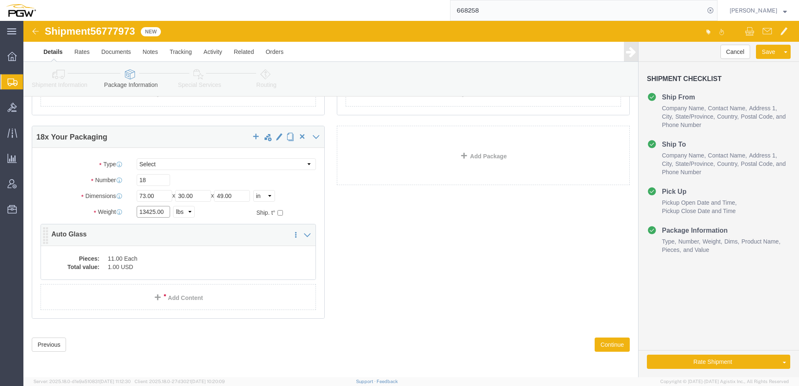
type input "13425.00"
click dd "1.00 USD"
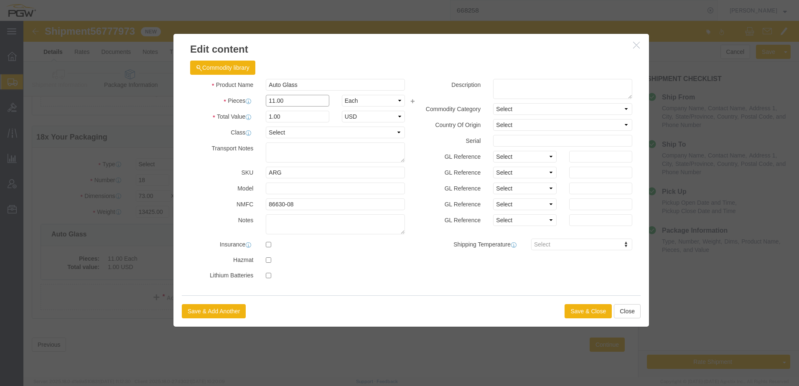
drag, startPoint x: 272, startPoint y: 81, endPoint x: -131, endPoint y: 81, distance: 403.0
click html "Shipment 56777973 New Details Rates Documents Notes Tracking Activity Related O…"
type input "18.00"
type input "1.64"
type input "1.00"
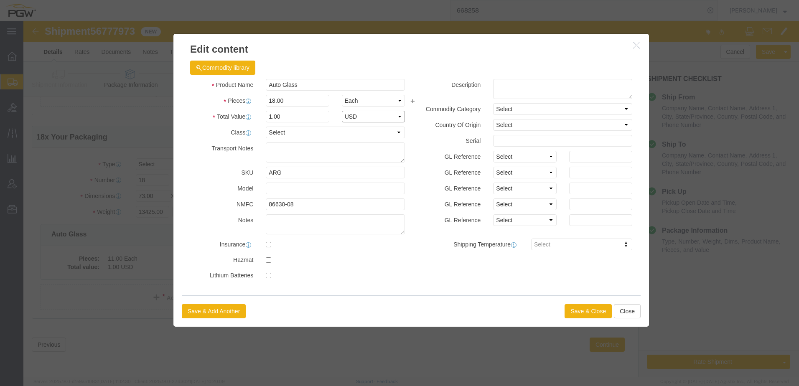
select select "USD"
click button "Save & Close"
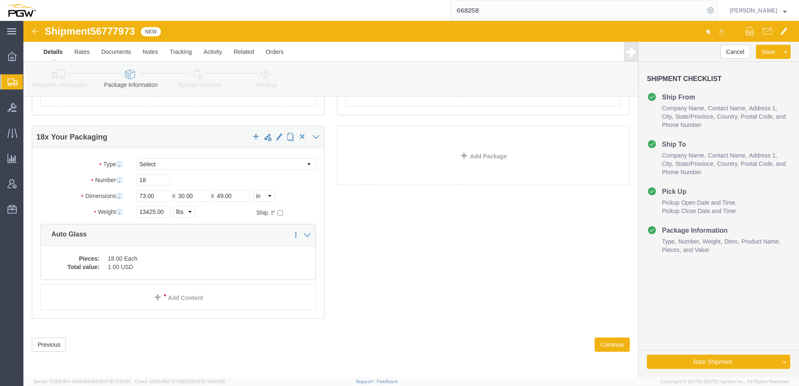
click icon
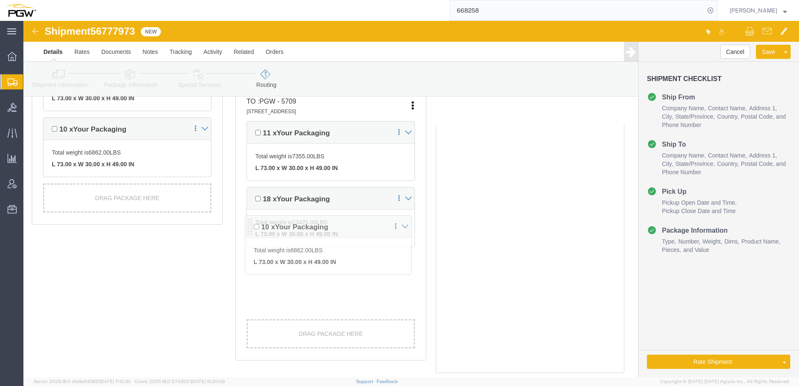
scroll to position [368, 0]
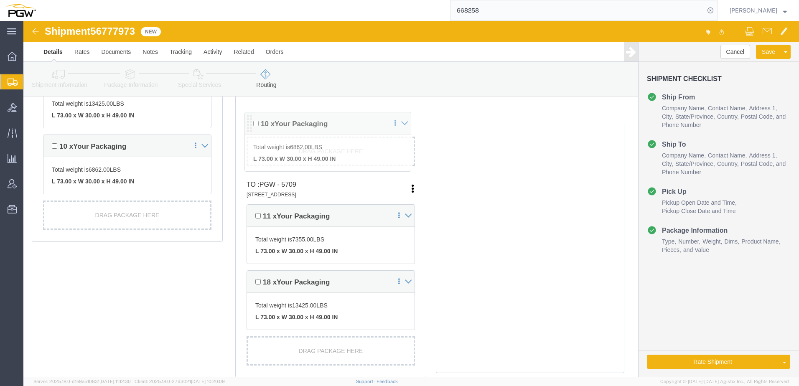
drag, startPoint x: 226, startPoint y: 243, endPoint x: 226, endPoint y: 102, distance: 141.2
click div "Pickups + Add Stop From : PGW - 5407 5850 North 101st Avenue, Glendale, AZ, 853…"
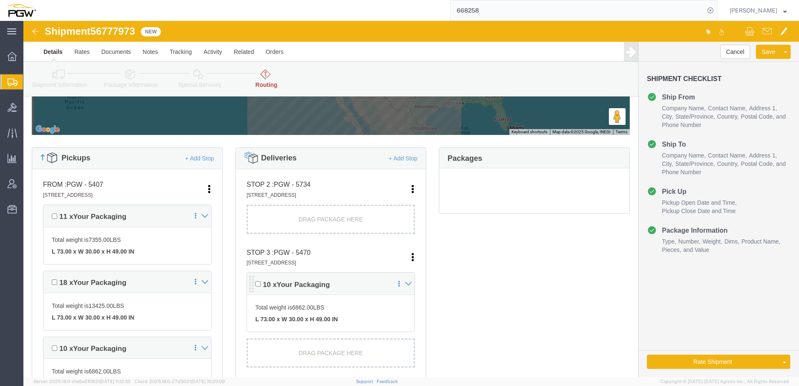
scroll to position [209, 0]
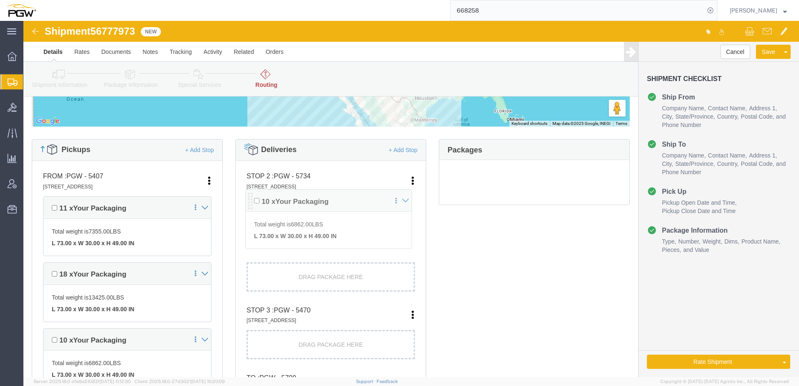
drag, startPoint x: 226, startPoint y: 253, endPoint x: 226, endPoint y: 179, distance: 74.8
click div "Pickups + Add Stop From : PGW - 5407 5850 North 101st Avenue, Glendale, AZ, 853…"
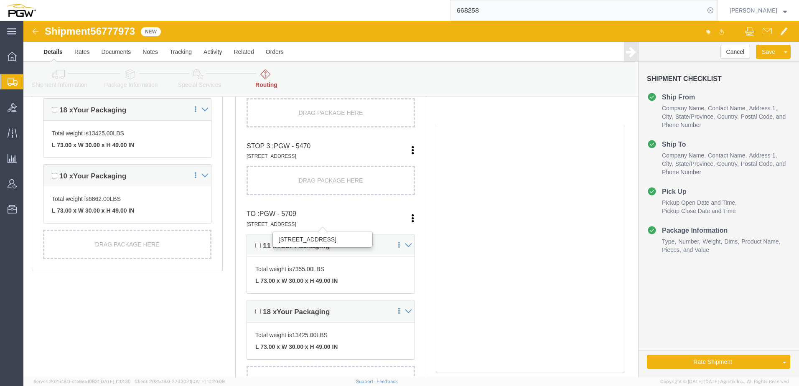
scroll to position [376, 0]
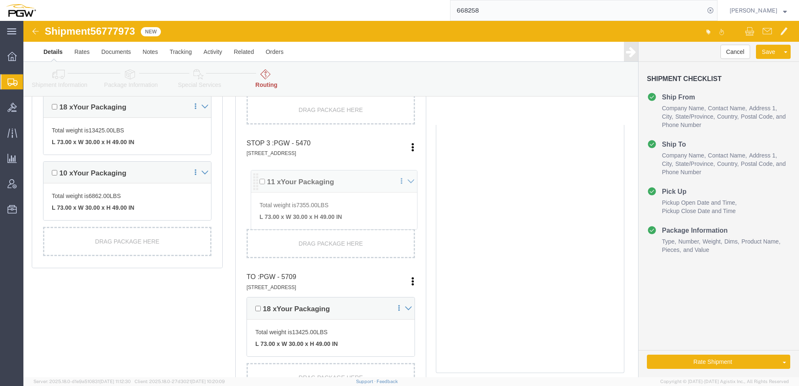
drag, startPoint x: 226, startPoint y: 219, endPoint x: 232, endPoint y: 158, distance: 61.3
click div "Pickups + Add Stop From : PGW - 5407 5850 North 101st Avenue, Glendale, AZ, 853…"
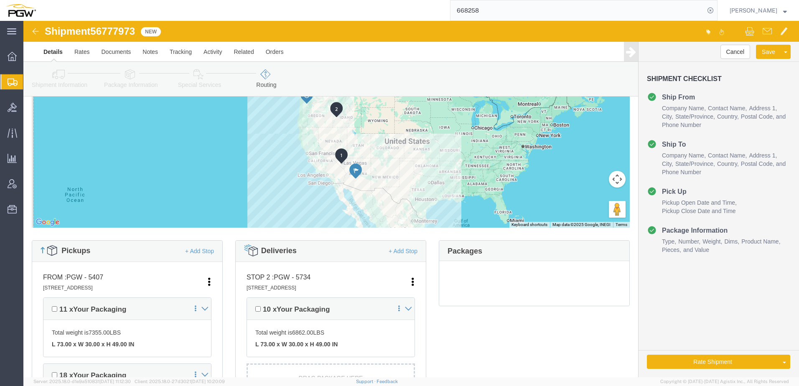
scroll to position [0, 0]
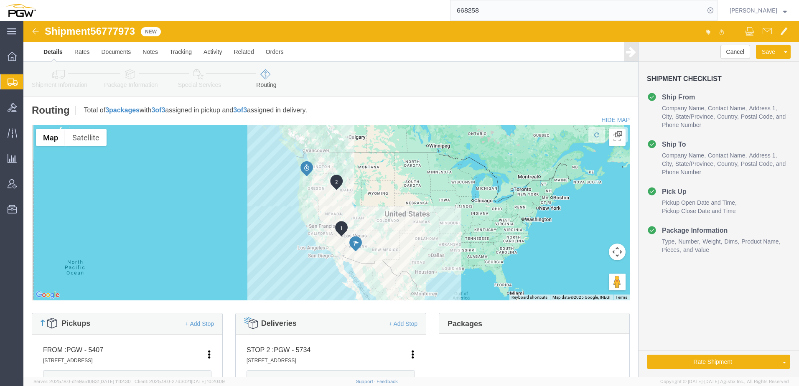
click icon
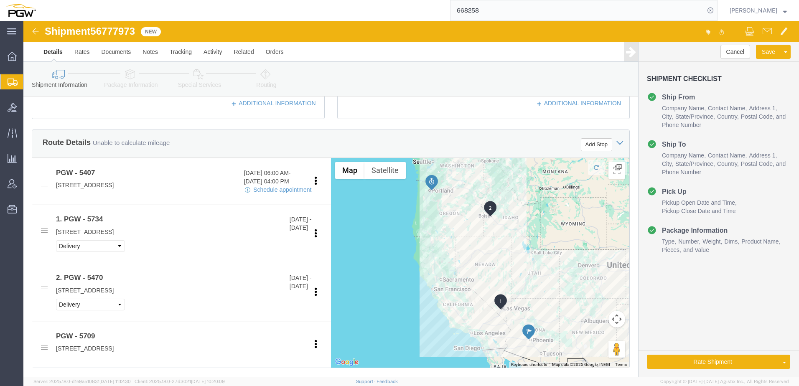
scroll to position [418, 0]
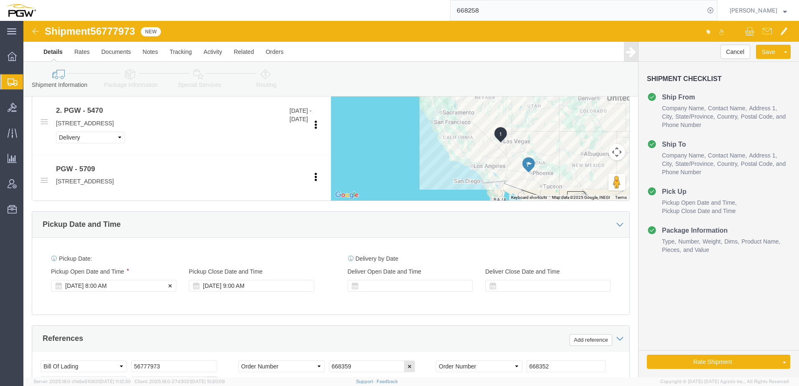
click div "[DATE] 8:00 AM"
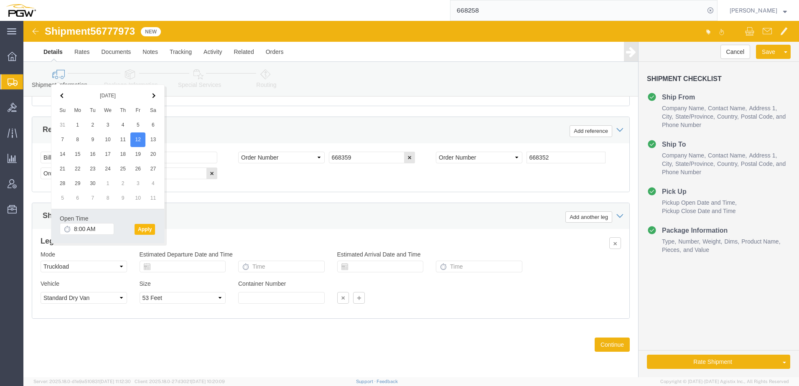
click button "Apply"
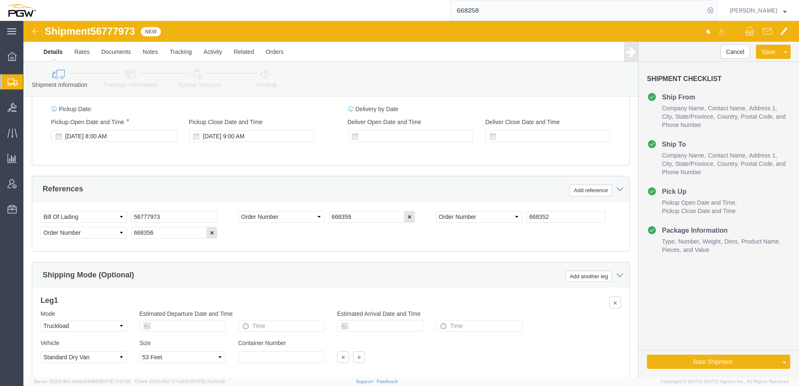
scroll to position [501, 0]
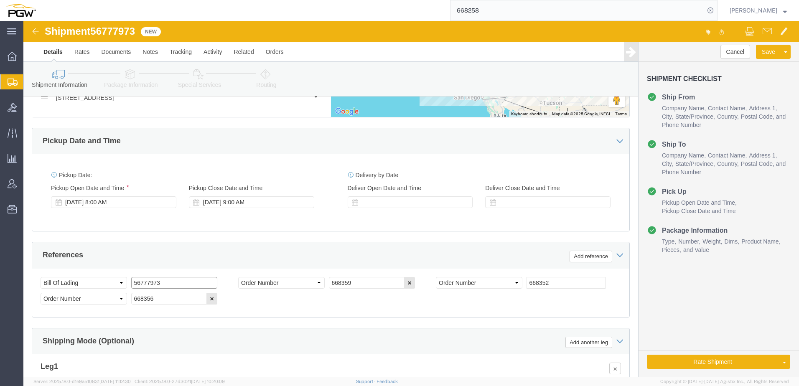
drag, startPoint x: 148, startPoint y: 265, endPoint x: -198, endPoint y: 244, distance: 346.4
click html "Shipment 56777973 New Details Rates Documents Notes Tracking Activity Related O…"
click link "Rate And Autotender"
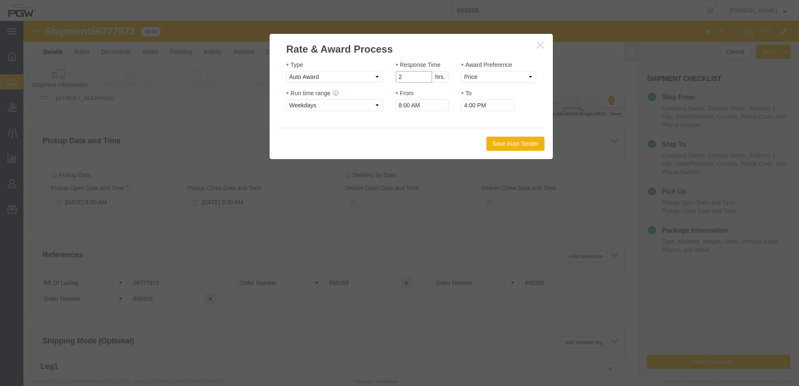
click input "2"
type input "1"
click input "1"
drag, startPoint x: 459, startPoint y: 53, endPoint x: 454, endPoint y: 63, distance: 10.6
click select "Price Carrier Rank"
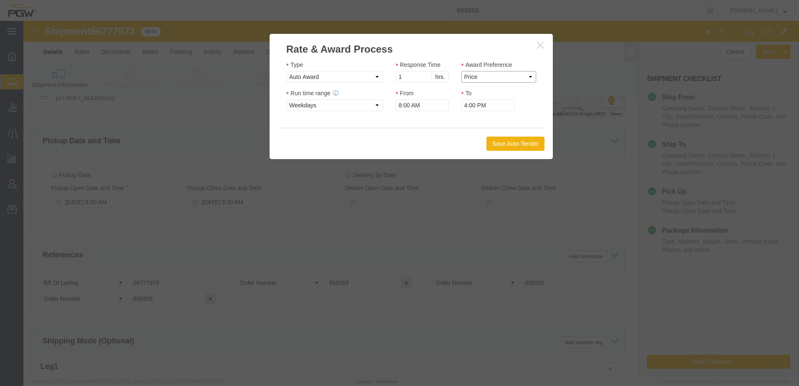
select select "LANE_RANK"
click select "Price Carrier Rank"
click button "Save Auto-Tender"
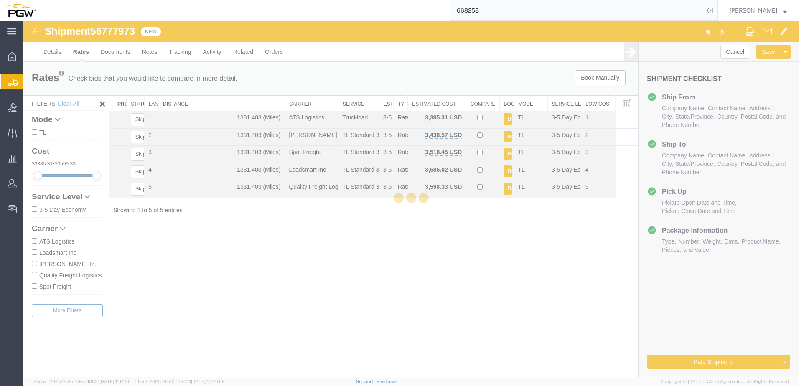
scroll to position [0, 0]
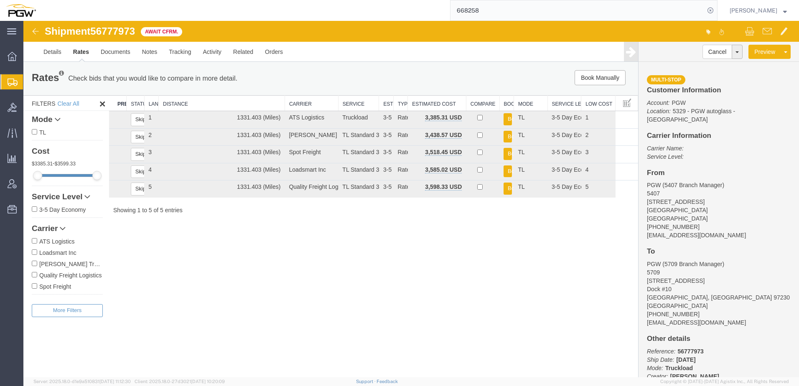
click at [195, 308] on div "Shipment 56777973 5 of 5 Await Cfrm. Details Rates Documents Notes Tracking Act…" at bounding box center [410, 199] width 775 height 356
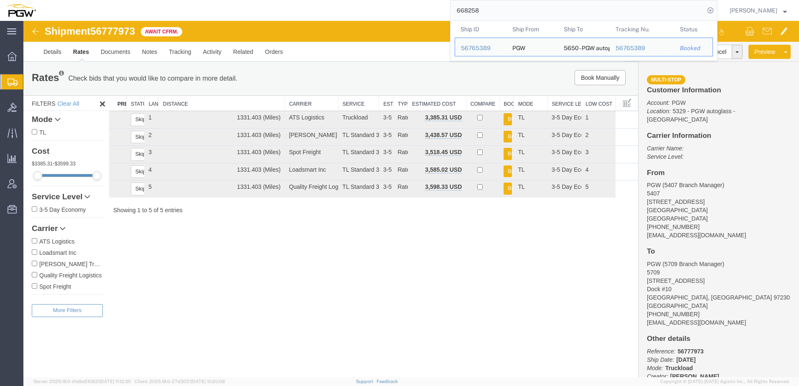
drag, startPoint x: 590, startPoint y: 29, endPoint x: 178, endPoint y: 21, distance: 412.3
paste input "56627029"
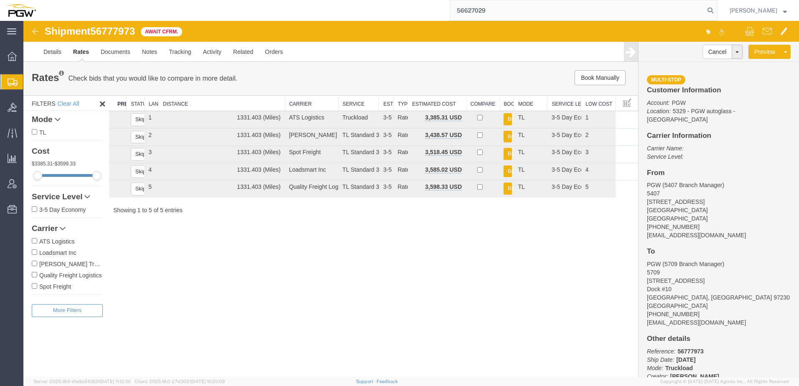
type input "56627029"
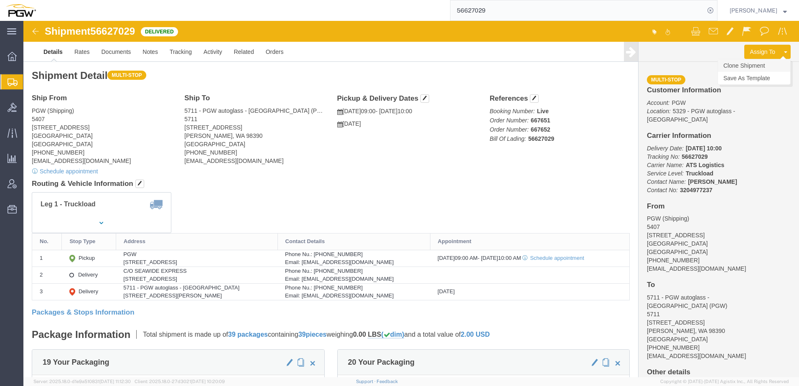
click link "Clone Shipment"
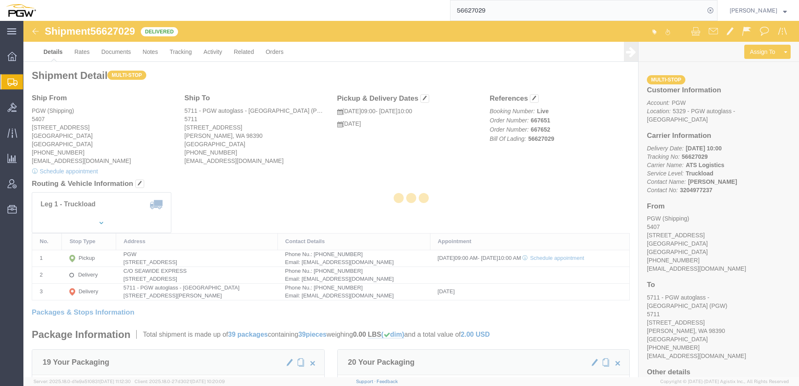
select select "62351"
select select "28467"
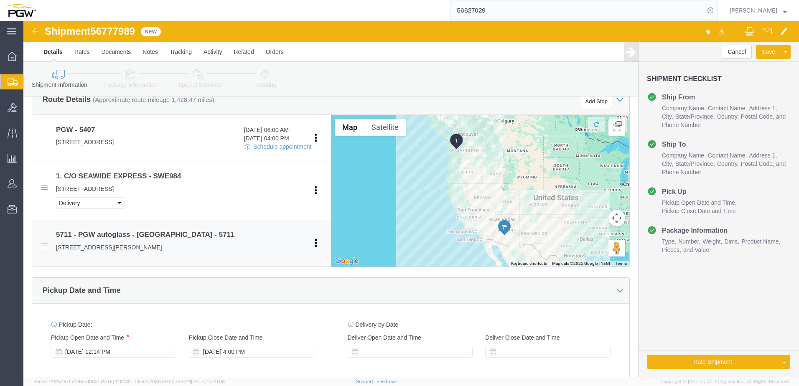
scroll to position [334, 0]
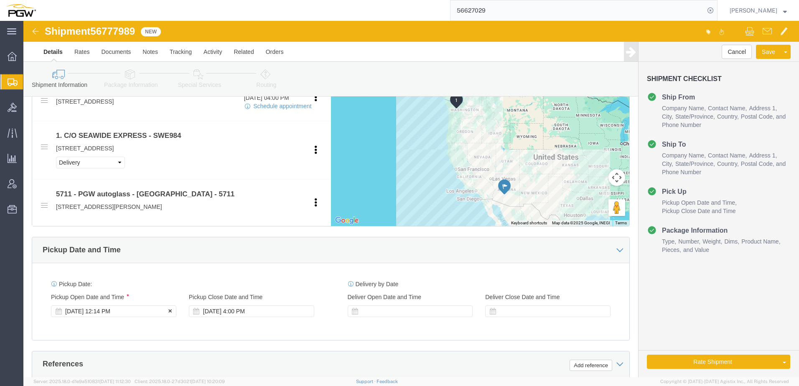
click div "Sep 10 2025 12:14 PM"
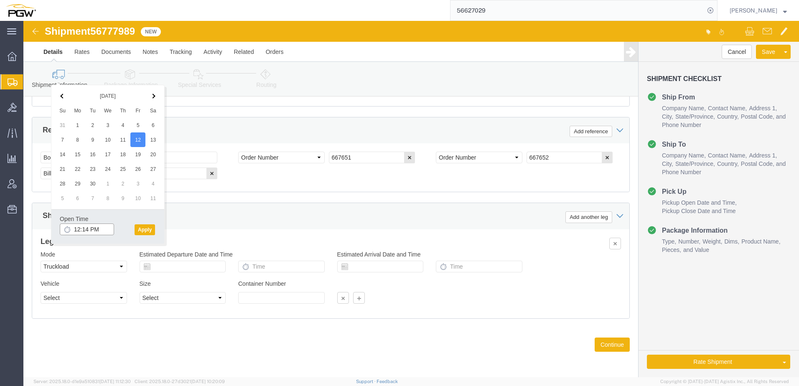
click input "12:14 PM"
type input "12:00 PM"
click button "Apply"
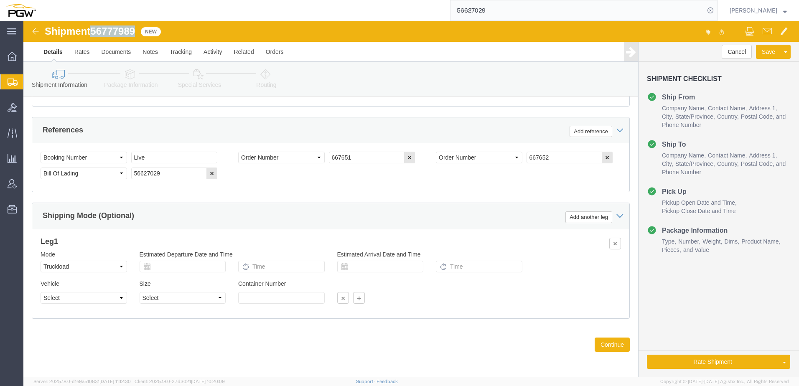
drag, startPoint x: 69, startPoint y: 9, endPoint x: 114, endPoint y: 10, distance: 45.1
click h1 "Shipment 56777989"
copy span "56777989"
drag, startPoint x: 158, startPoint y: 150, endPoint x: -10, endPoint y: 146, distance: 167.5
click html "Shipment 56777989 New Details Rates Documents Notes Tracking Activity Related O…"
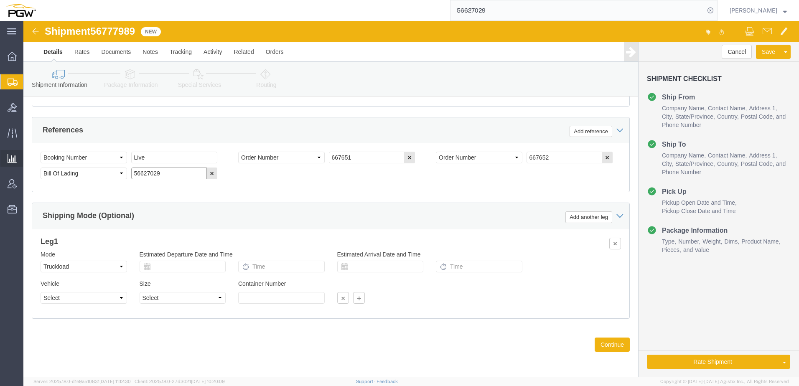
paste input "77798"
type input "56777989"
drag, startPoint x: 342, startPoint y: 137, endPoint x: 28, endPoint y: 131, distance: 314.1
click div "Select Account Type Activity ID Airline Appointment Number ASN Batch Request # …"
paste input "8358"
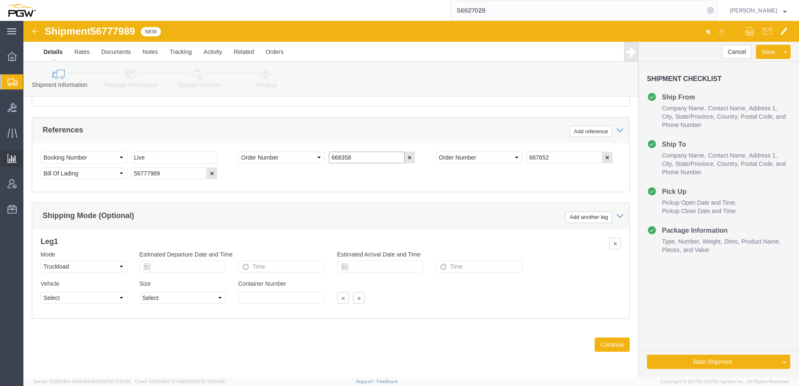
type input "668358"
drag, startPoint x: 523, startPoint y: 136, endPoint x: 320, endPoint y: 128, distance: 203.1
click div "Select Account Type Activity ID Airline Appointment Number ASN Batch Request # …"
paste input "8357"
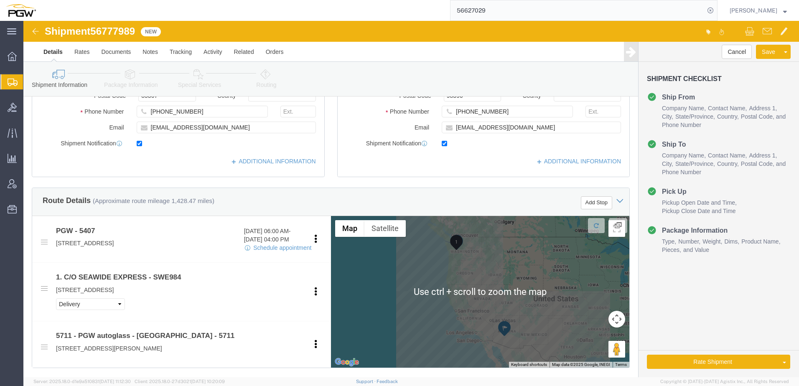
scroll to position [192, 0]
type input "668357"
click link "Package Information"
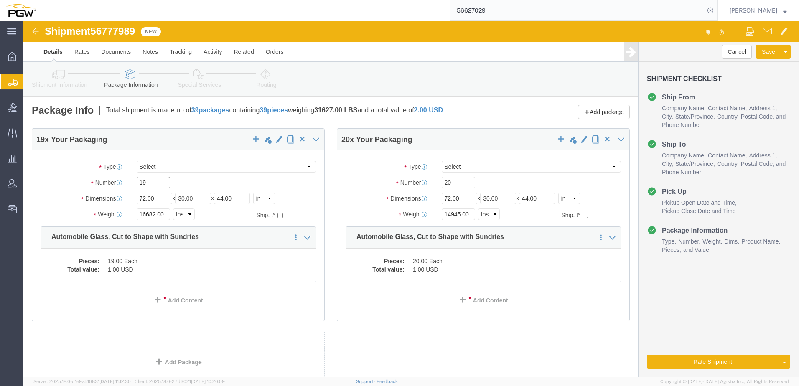
drag, startPoint x: 130, startPoint y: 163, endPoint x: 79, endPoint y: 161, distance: 50.6
click div "Number 19"
type input "13"
drag, startPoint x: 131, startPoint y: 193, endPoint x: -44, endPoint y: 182, distance: 175.3
click html "Shipment 56777989 New Details Rates Documents Notes Tracking Activity Related O…"
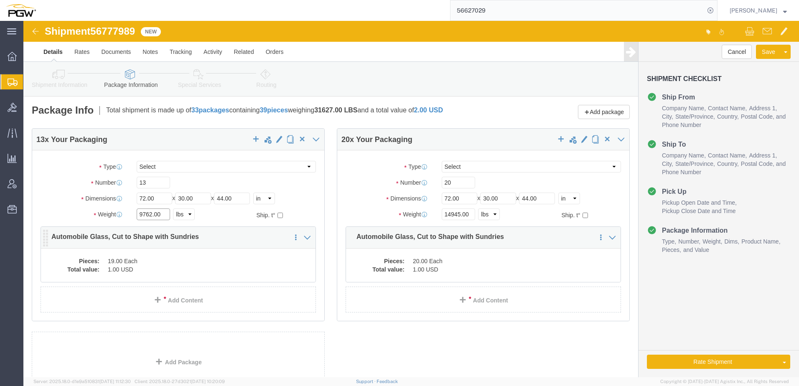
type input "9762.00"
click dd "1.00 USD"
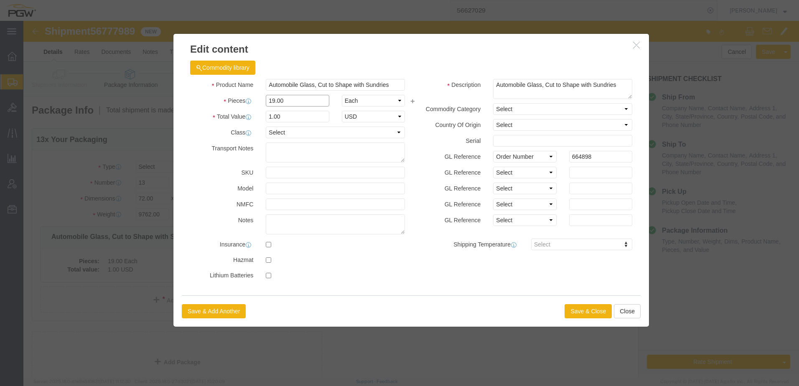
drag, startPoint x: 284, startPoint y: 77, endPoint x: -81, endPoint y: 76, distance: 365.0
click html "Shipment 56777989 New Details Rates Documents Notes Tracking Activity Related O…"
type input "13.00"
type input "0.68"
type input "1.00"
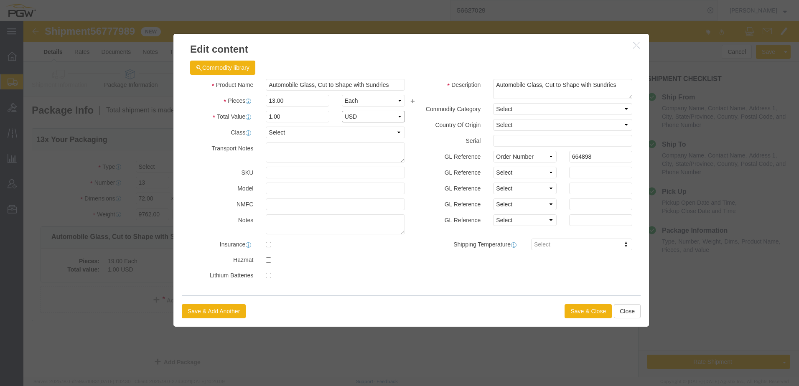
select select "USD"
click button "Save & Close"
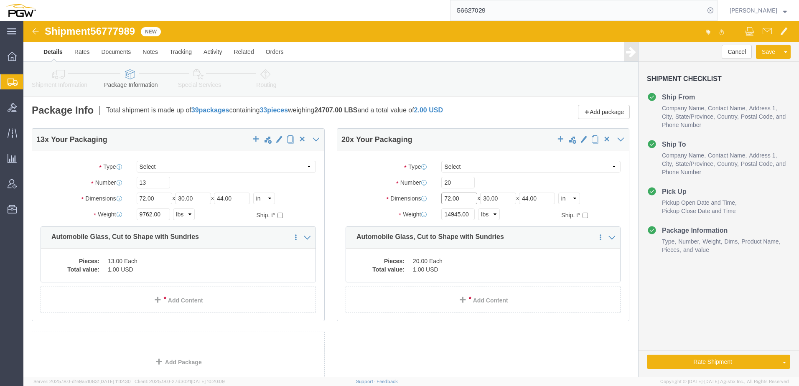
click input "72.00"
drag, startPoint x: 437, startPoint y: 162, endPoint x: 236, endPoint y: 185, distance: 201.8
click div "Number 20"
type input "19.00"
drag, startPoint x: 433, startPoint y: 195, endPoint x: 356, endPoint y: 213, distance: 79.2
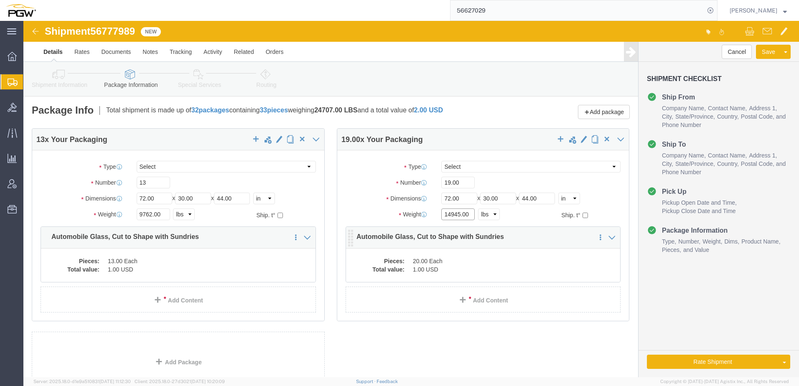
click div "Weight 14945.00 Select kgs lbs Ship. t°"
paste input "2940"
type input "12940.00"
click dd "1.00 USD"
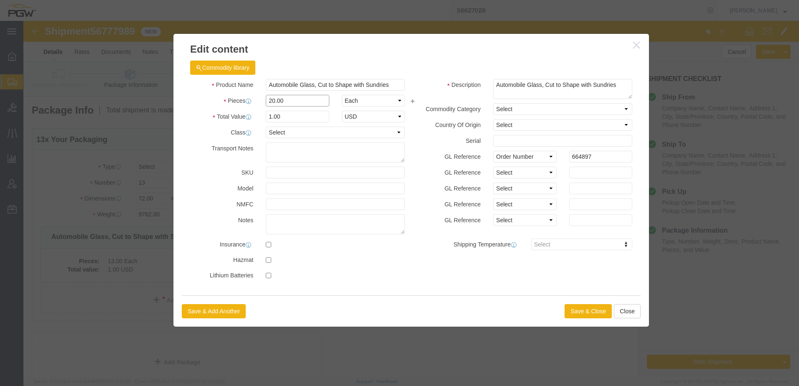
drag, startPoint x: 268, startPoint y: 79, endPoint x: -74, endPoint y: 76, distance: 342.0
click html "Shipment 56777989 New Details Rates Documents Notes Tracking Activity Related O…"
type input "19.00"
type input "0.95"
type input "1.00"
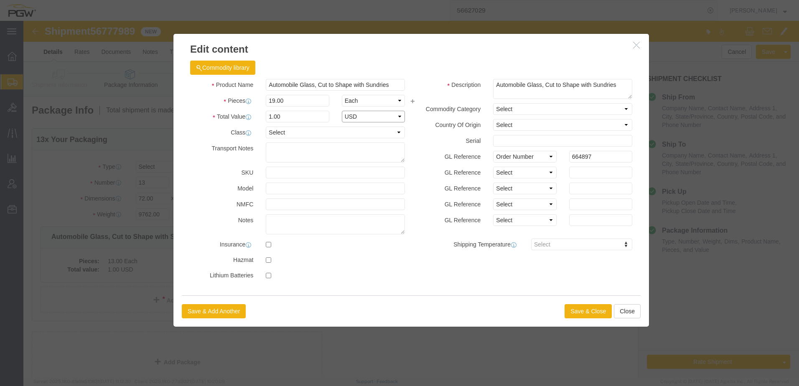
select select "USD"
click button "Save & Close"
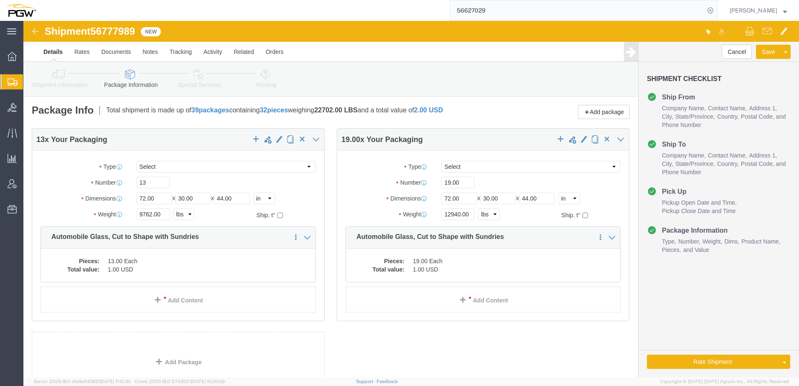
click icon
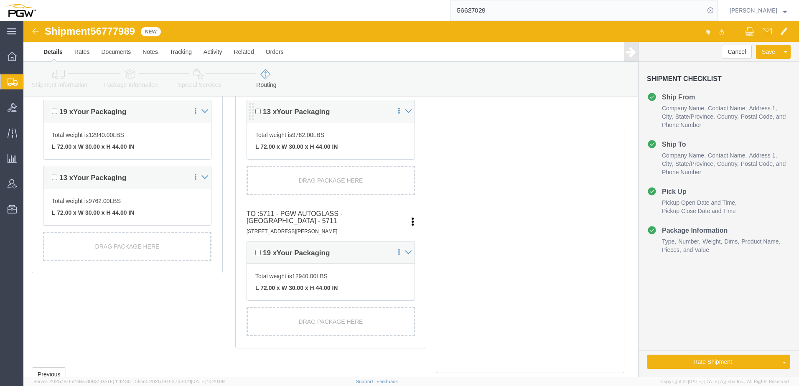
scroll to position [292, 0]
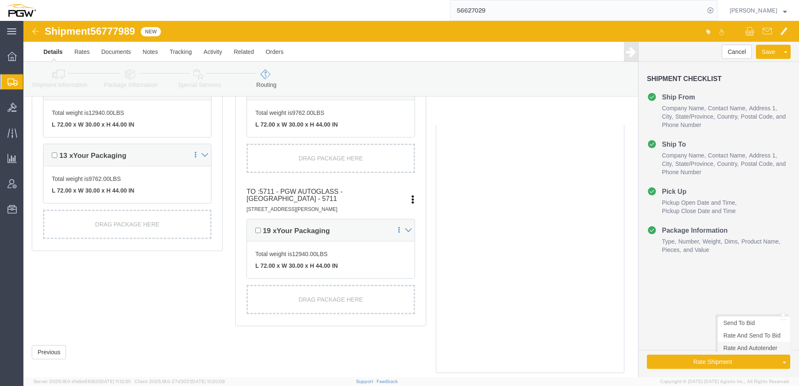
click link "Rate And Autotender"
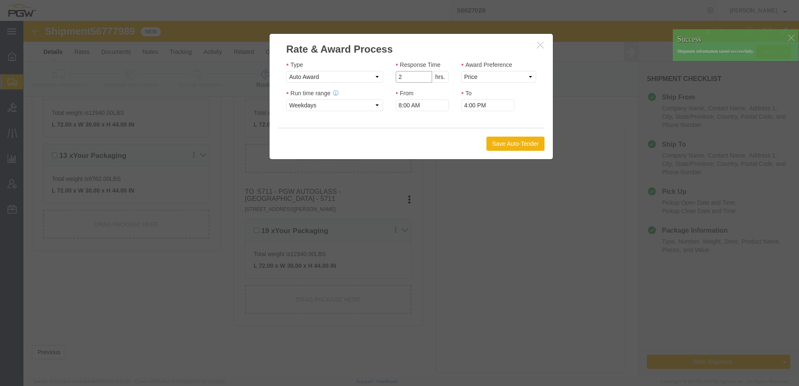
click input "2"
type input "1"
click input "1"
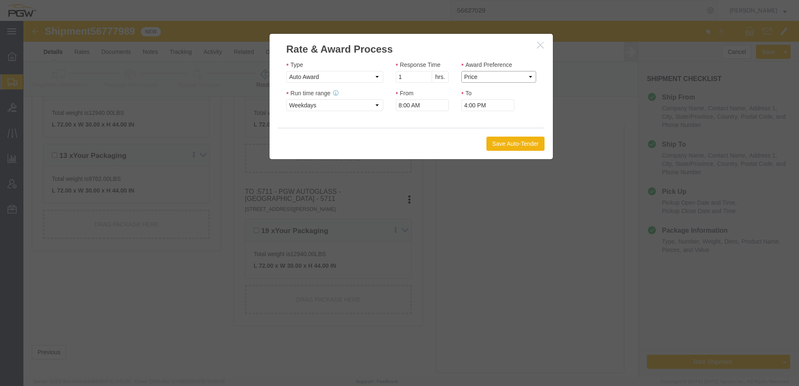
click select "Price Carrier Rank"
select select "LANE_RANK"
click select "Price Carrier Rank"
click button "Save Auto-Tender"
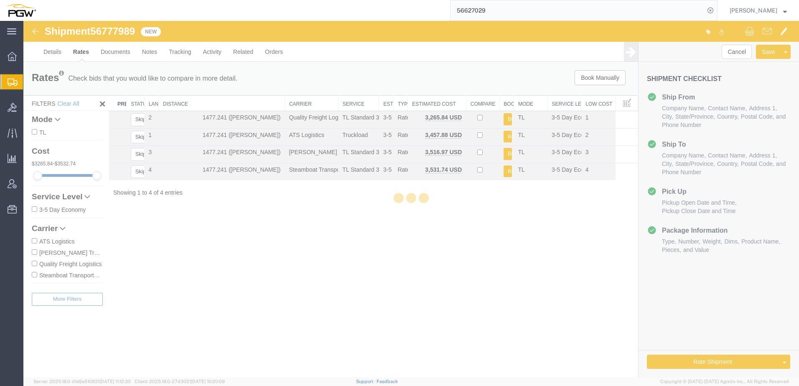
scroll to position [0, 0]
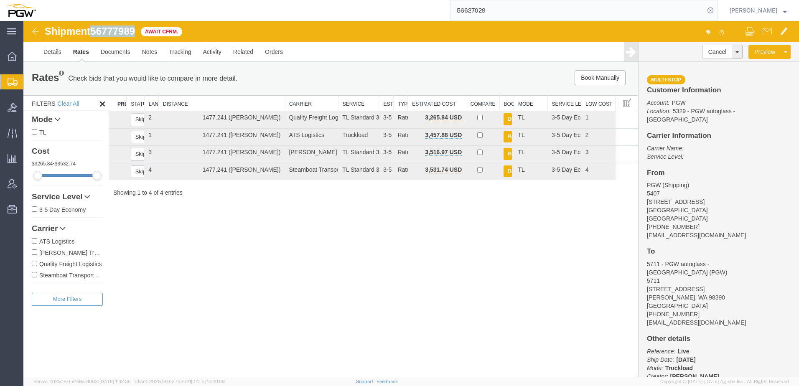
drag, startPoint x: 94, startPoint y: 30, endPoint x: 142, endPoint y: 31, distance: 47.2
click at [142, 31] on div "Shipment 56777989 4 of 4 Await Cfrm." at bounding box center [217, 34] width 387 height 16
copy span "56777989"
drag, startPoint x: 520, startPoint y: 9, endPoint x: 2, endPoint y: 13, distance: 517.9
click at [37, 4] on nav "56627029 Amber Hickey" at bounding box center [402, 10] width 793 height 21
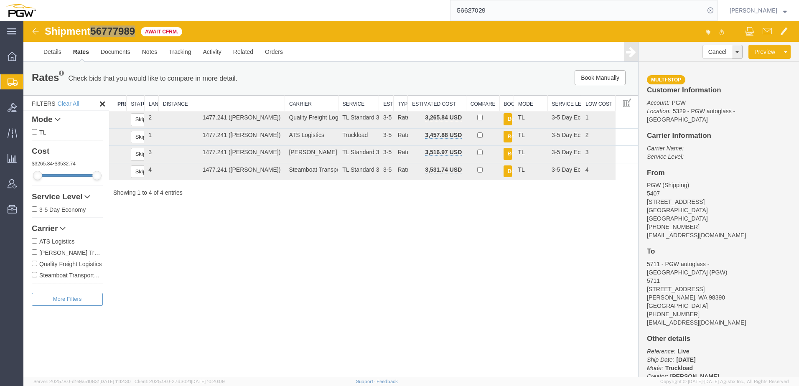
paste input "747461"
type input "56747461"
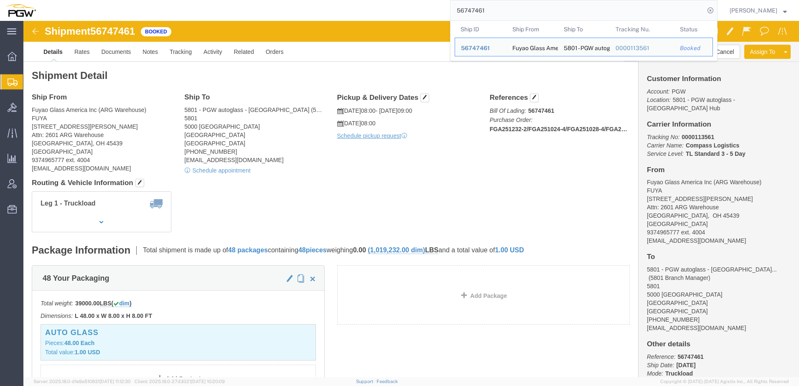
drag, startPoint x: 359, startPoint y: 181, endPoint x: 303, endPoint y: 6, distance: 184.2
click div "Leg 1 - Truckload Vehicle 1: Standard Dry Van (53 Feet) Number of trucks: 1"
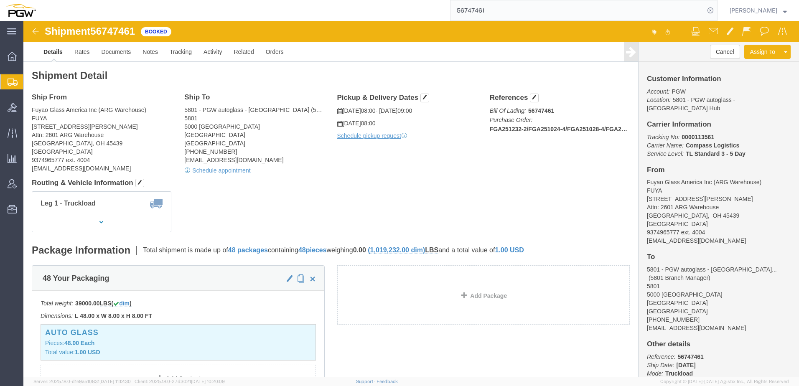
click at [0, 0] on span "Create from Template" at bounding box center [0, 0] width 0 height 0
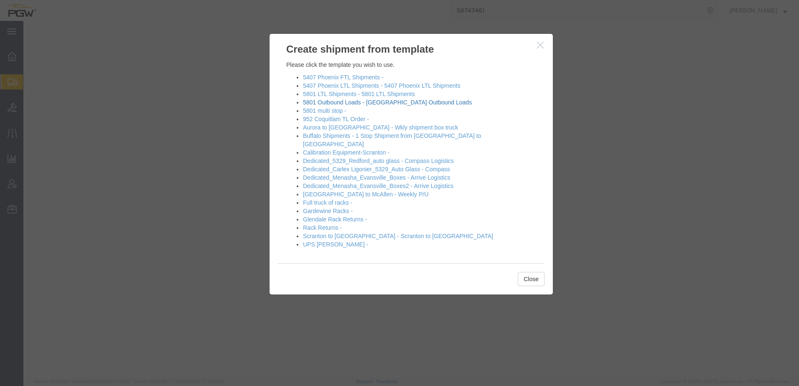
click at [316, 101] on link "5801 Outbound Loads - [GEOGRAPHIC_DATA] Outbound Loads" at bounding box center [387, 102] width 169 height 7
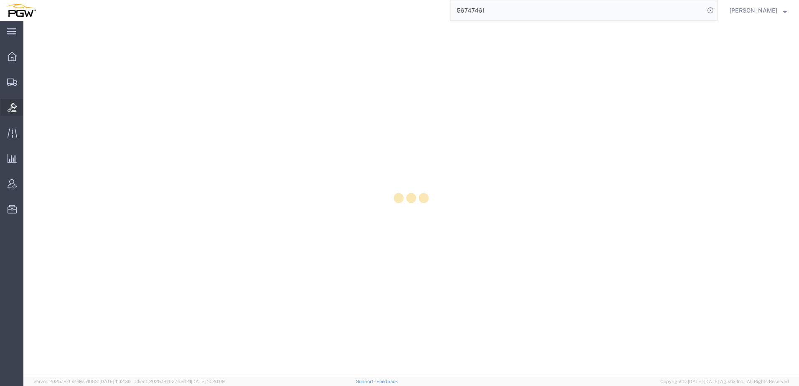
select select "62891"
select select "62935"
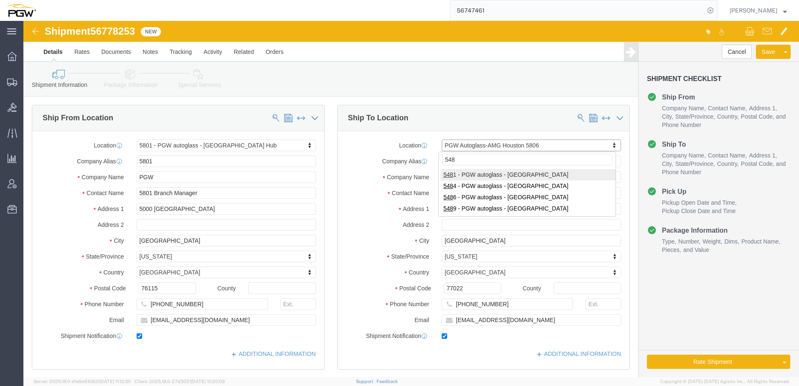
type input "5486"
select select "28319"
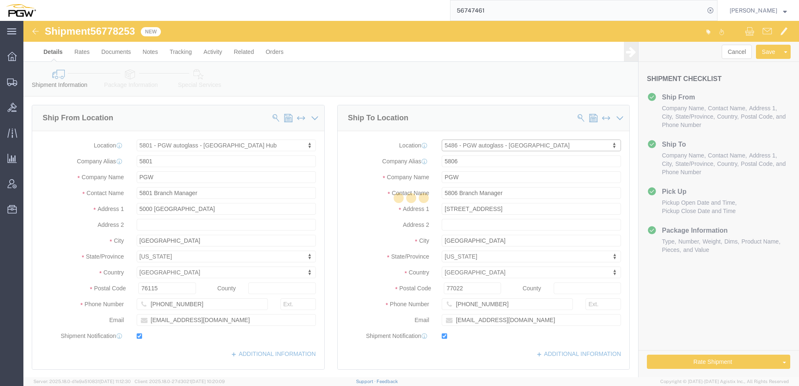
type input "5486"
type input "5486 Branch Manager"
type input "8303 NW 27th St Ste 15"
type input "Doral"
type input "33122"
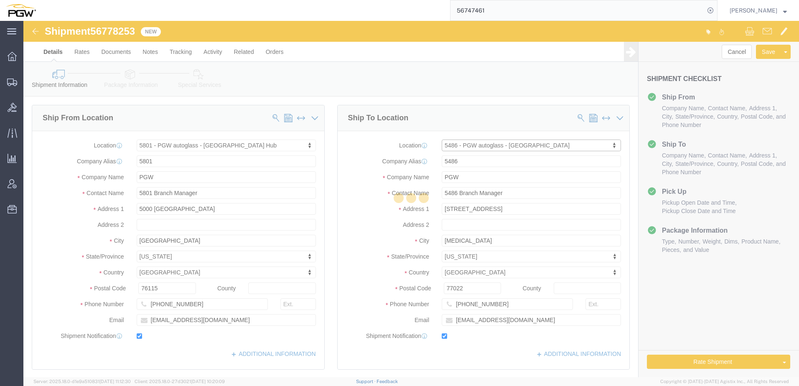
type input "305-477-0541"
type input "lkqsp_o_pm_5486@pgwag.com"
select select "FL"
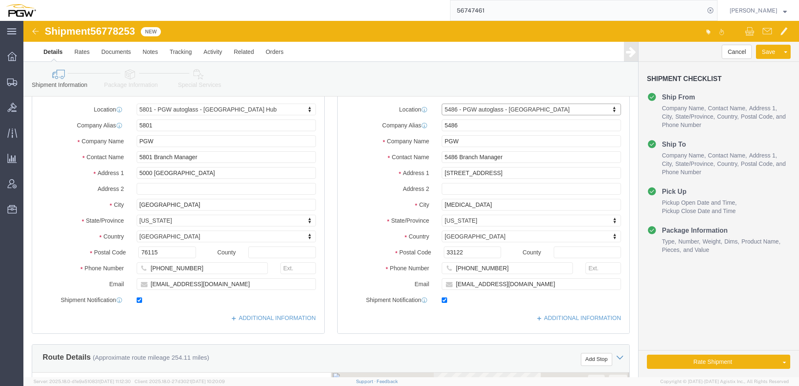
scroll to position [125, 0]
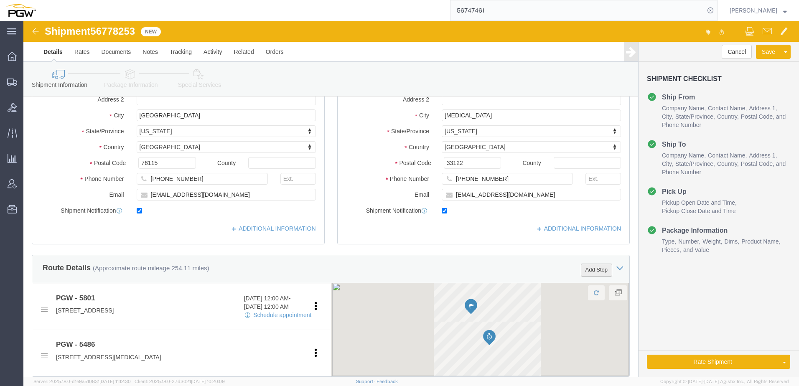
click button "Add Stop"
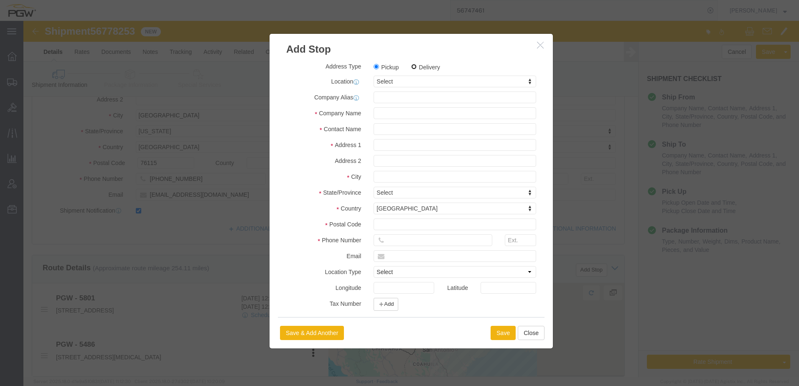
click input "Delivery"
radio input "true"
select select
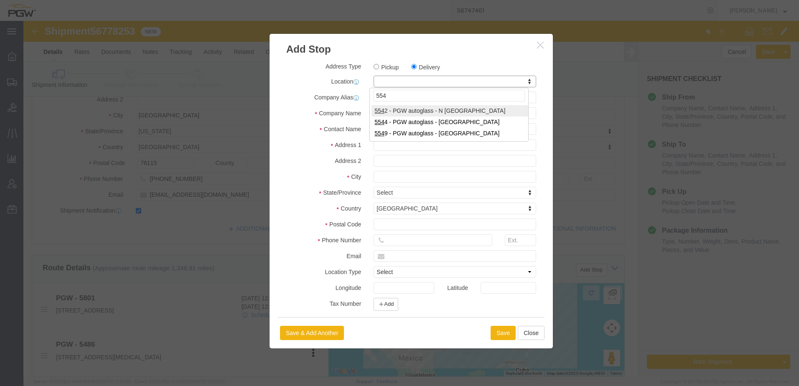
type input "5544"
select select "28363"
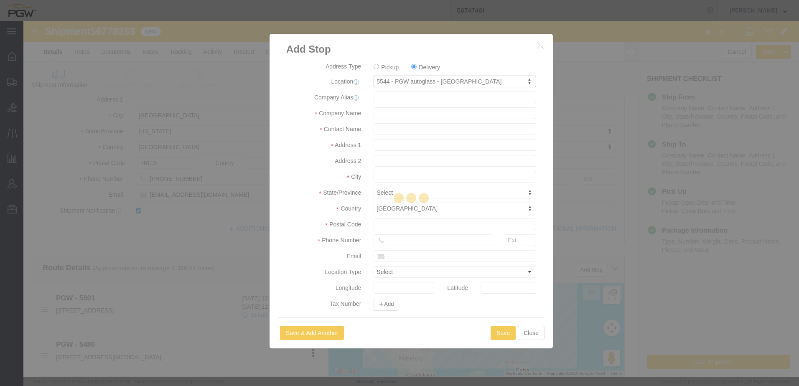
type input "5544"
type input "PGW"
type input "5544 Branch Manager"
type input "2028 NW 25th Ave"
type input "Pompano Beach"
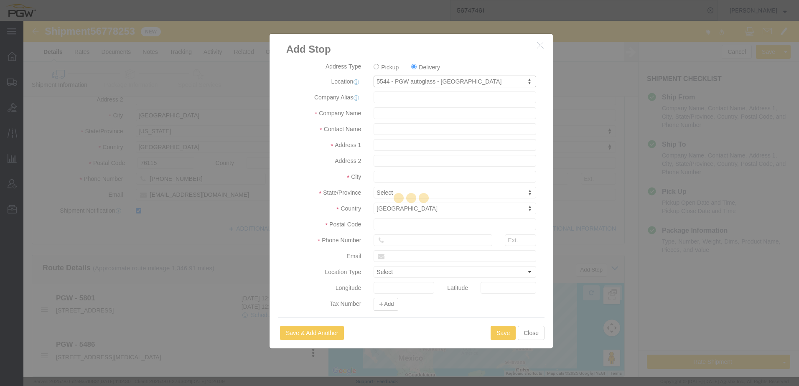
type input "33069"
type input "954-524-2776"
type input "lkqsp_o_pm_5544@pgwag.com"
checkbox input "true"
select select "FL"
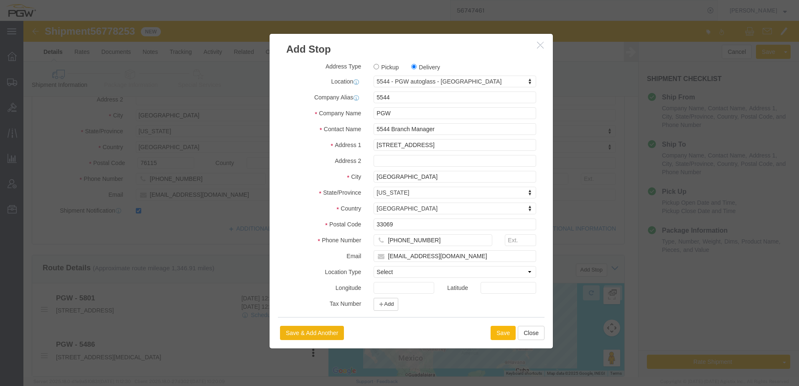
click button "Save"
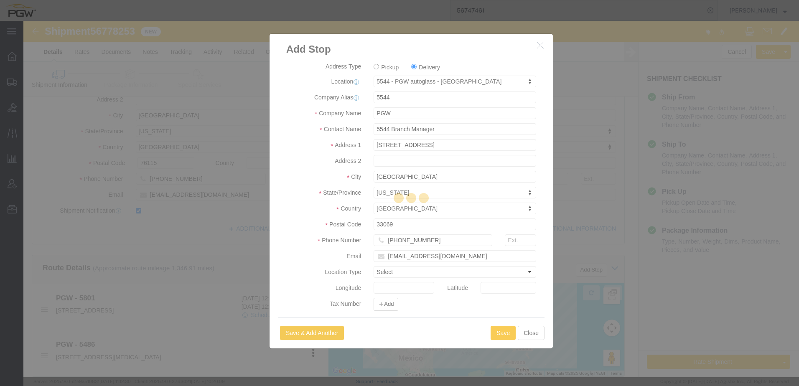
select select "D"
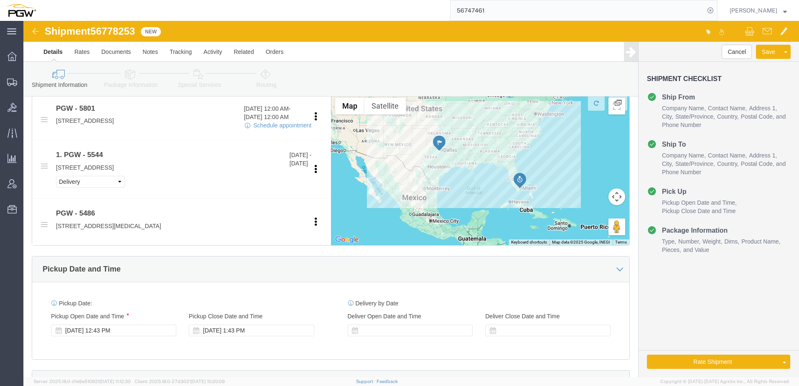
scroll to position [334, 0]
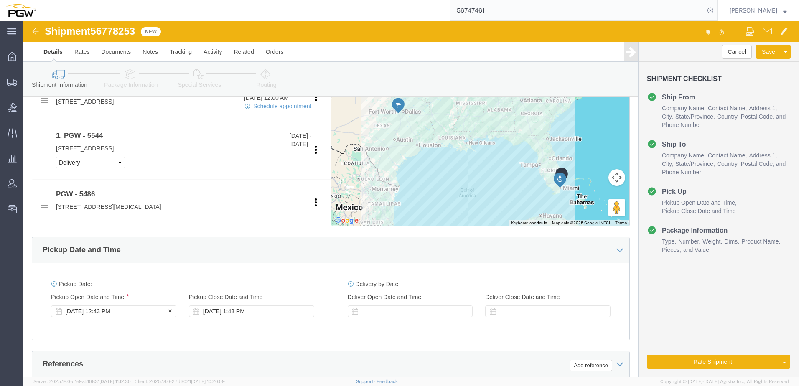
click div "Sep 10 2025 12:43 PM"
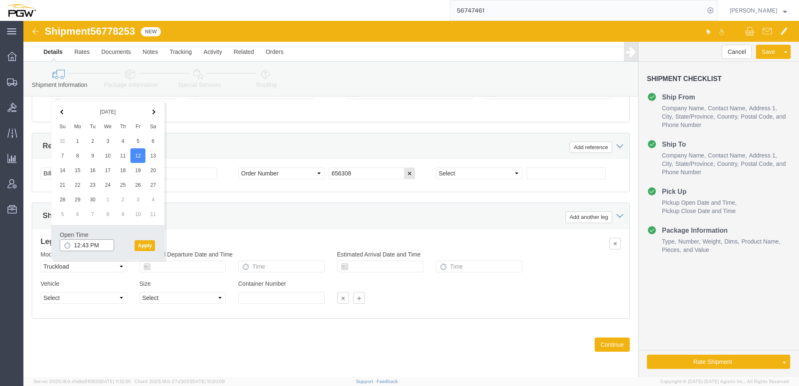
click input "12:43 PM"
type input "12:00 PM"
click button "Apply"
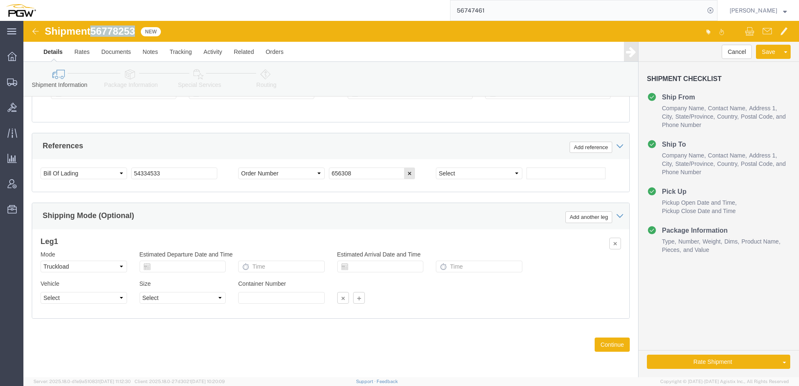
drag, startPoint x: 72, startPoint y: 10, endPoint x: 114, endPoint y: 7, distance: 42.3
click div "Shipment 56778253 New"
copy span "56778253"
drag, startPoint x: 144, startPoint y: 153, endPoint x: -73, endPoint y: 126, distance: 218.8
click html "Shipment 56778253 New Details Rates Documents Notes Tracking Activity Related O…"
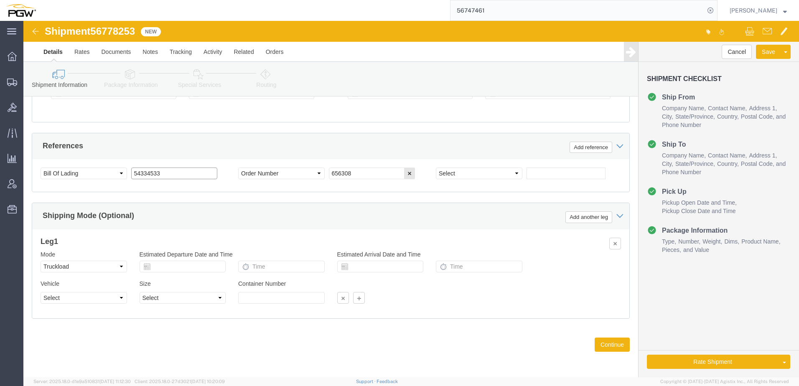
paste input "677825"
drag, startPoint x: 145, startPoint y: 149, endPoint x: -349, endPoint y: 122, distance: 494.8
click html "Shipment 56778253 New Details Rates Documents Notes Tracking Activity Related O…"
type input "56778253"
drag, startPoint x: 342, startPoint y: 151, endPoint x: 177, endPoint y: 144, distance: 165.1
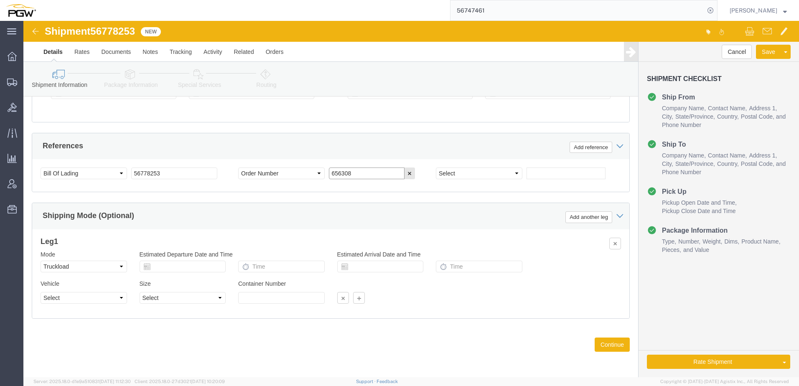
click div "Select Account Type Activity ID Airline Appointment Number ASN Batch Request # …"
paste input "68269"
type input "668269"
click select "Select Account Type Activity ID Airline Appointment Number ASN Batch Request # …"
select select "ORDERNUM"
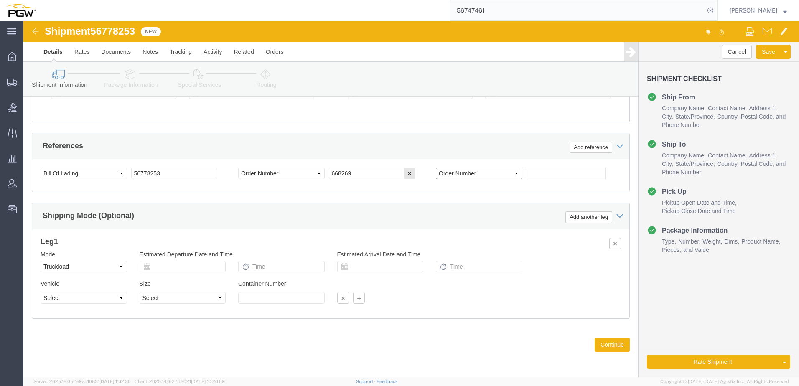
click select "Select Account Type Activity ID Airline Appointment Number ASN Batch Request # …"
click input "text"
paste input "668267"
type input "668267"
click icon
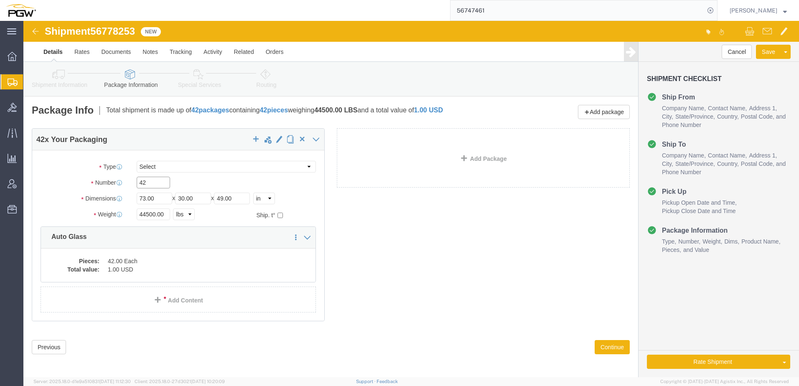
drag, startPoint x: 132, startPoint y: 165, endPoint x: -23, endPoint y: 137, distance: 158.3
click html "Shipment 56778253 New Details Rates Documents Notes Tracking Activity Related O…"
paste input "28"
type input "28"
drag, startPoint x: 131, startPoint y: 193, endPoint x: -90, endPoint y: 195, distance: 220.9
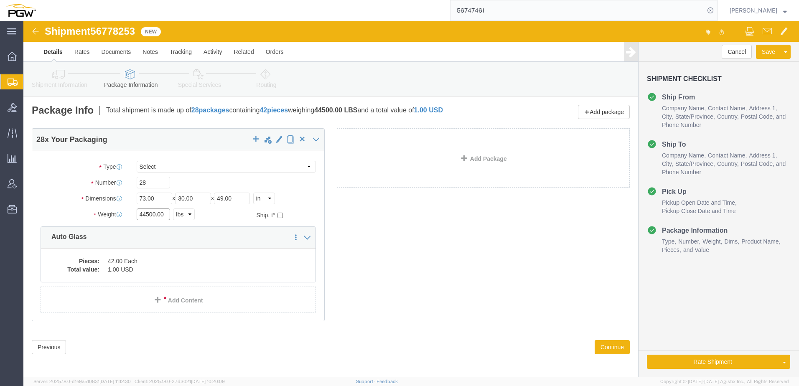
click html "Shipment 56778253 New Details Rates Documents Notes Tracking Activity Related O…"
type input "23660.00"
click dd "42.00 Each"
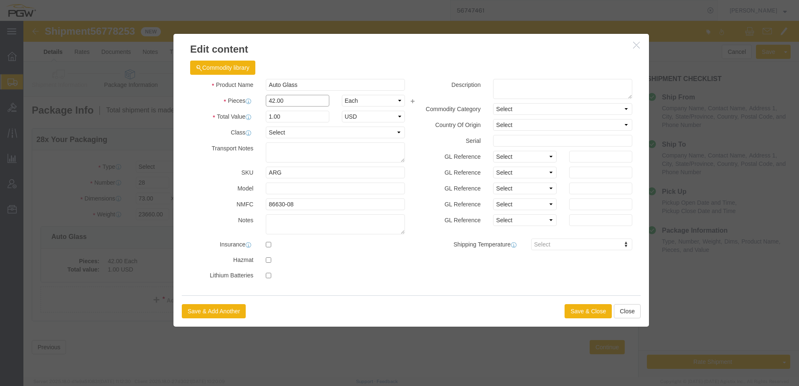
drag, startPoint x: 276, startPoint y: 77, endPoint x: -294, endPoint y: 69, distance: 570.1
click html "Shipment 56778253 New Details Rates Documents Notes Tracking Activity Related O…"
type input "28.00"
type input "0.67"
type input "1.00"
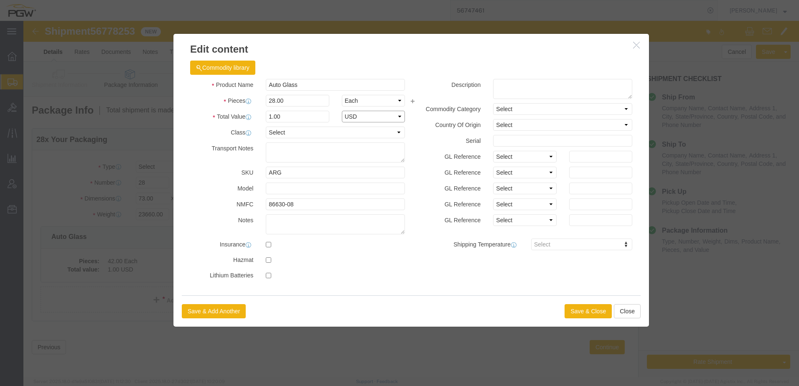
select select "USD"
click button "Save & Close"
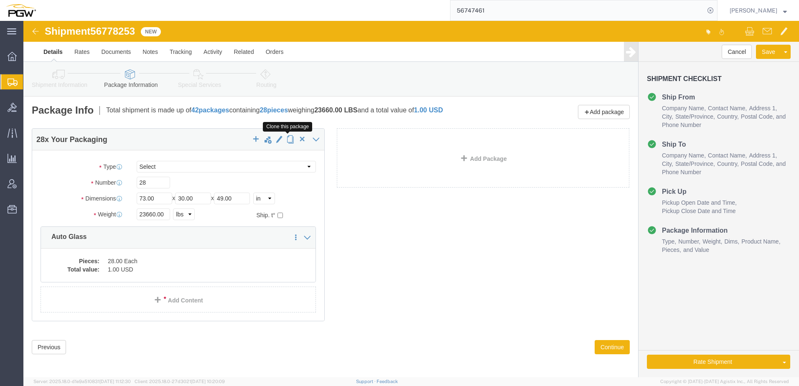
click span "button"
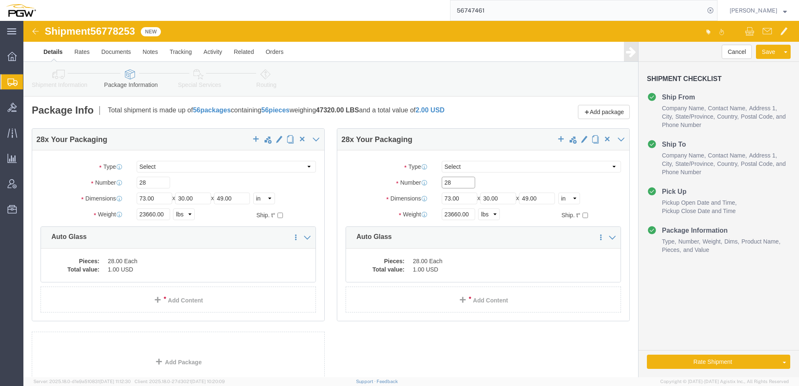
drag, startPoint x: 438, startPoint y: 158, endPoint x: 62, endPoint y: 189, distance: 377.1
click div "28 x Your Packaging Package Type Select Bale(s) Basket(s) Bolt(s) Bottle(s) Buc…"
type input "16.00"
drag, startPoint x: 434, startPoint y: 191, endPoint x: 272, endPoint y: 196, distance: 161.7
click div "28 x Your Packaging Package Type Select Bale(s) Basket(s) Bolt(s) Bottle(s) Buc…"
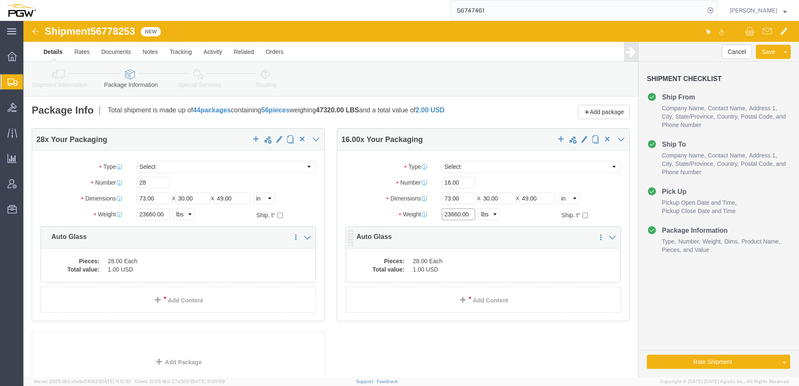
paste input "12137"
type input "12137.00"
click dd "1.00 USD"
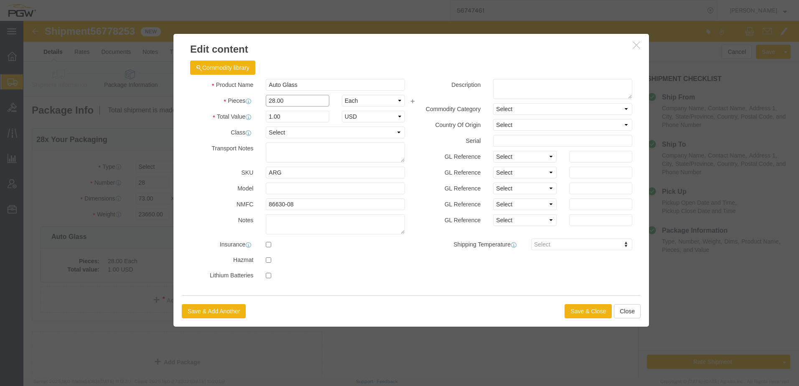
drag, startPoint x: 262, startPoint y: 76, endPoint x: -47, endPoint y: 94, distance: 309.5
click html "Shipment 56778253 New Details Rates Documents Notes Tracking Activity Related O…"
type input "16.00"
type input "0.57"
type input "1.00"
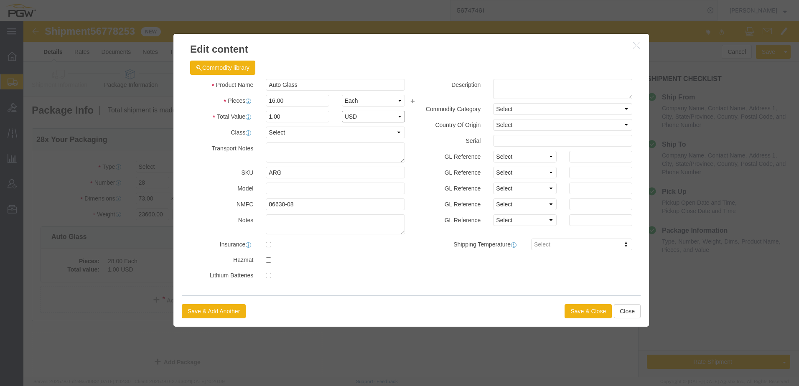
select select "USD"
click button "Save & Close"
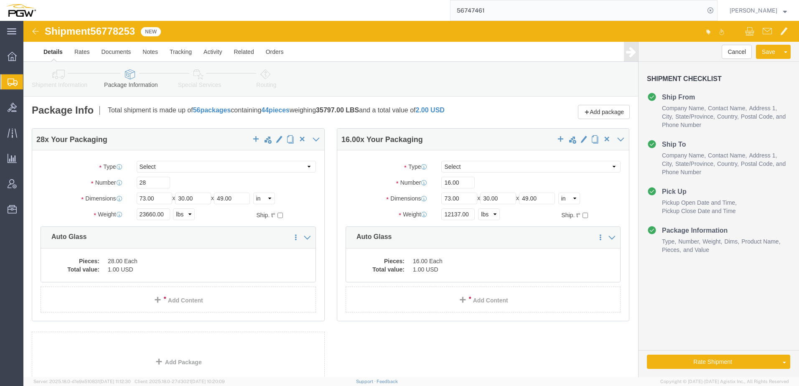
click link "Routing"
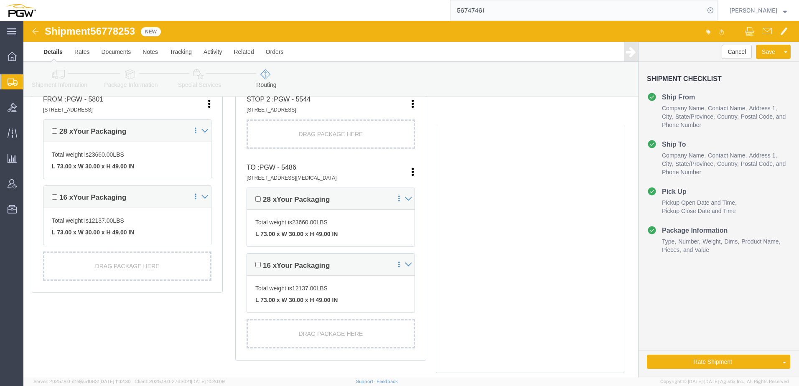
scroll to position [237, 0]
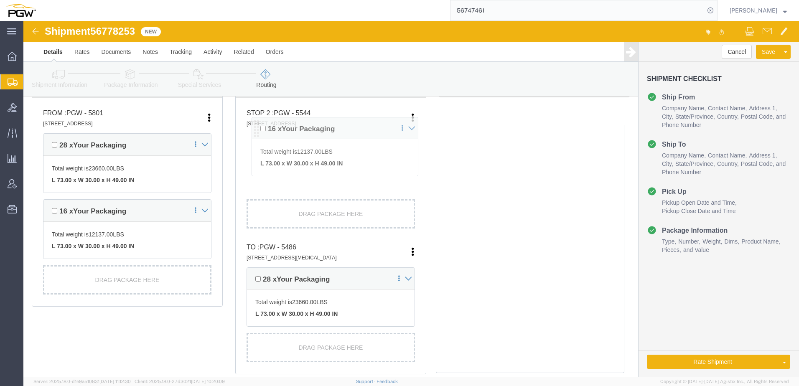
drag, startPoint x: 224, startPoint y: 244, endPoint x: 226, endPoint y: 138, distance: 106.1
click div "Pickups + Add Stop From : PGW - 5801 5000 South Freeway, Fort Worth, TX, 76115,…"
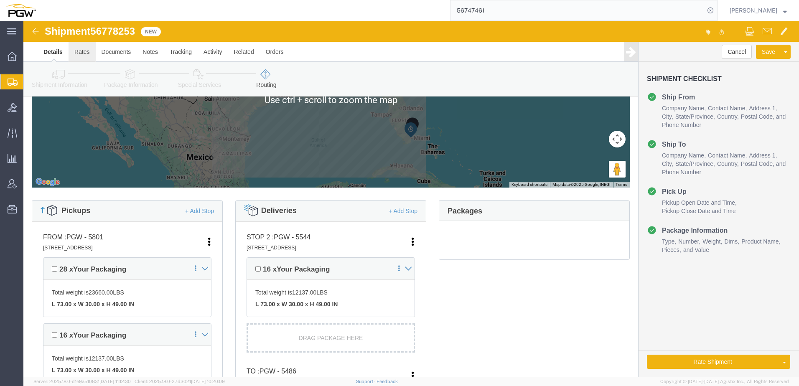
scroll to position [0, 0]
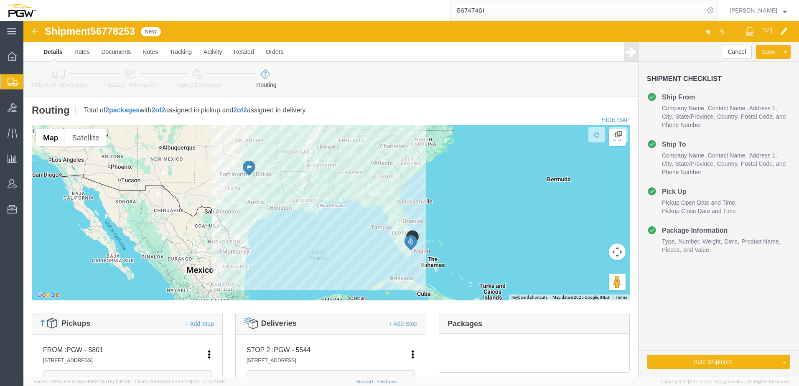
click icon
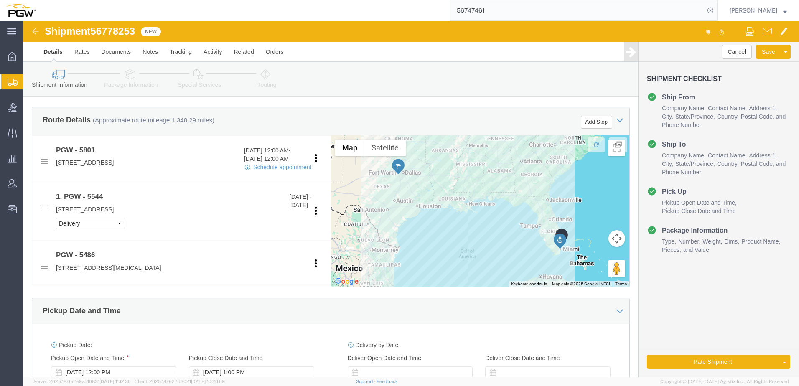
scroll to position [376, 0]
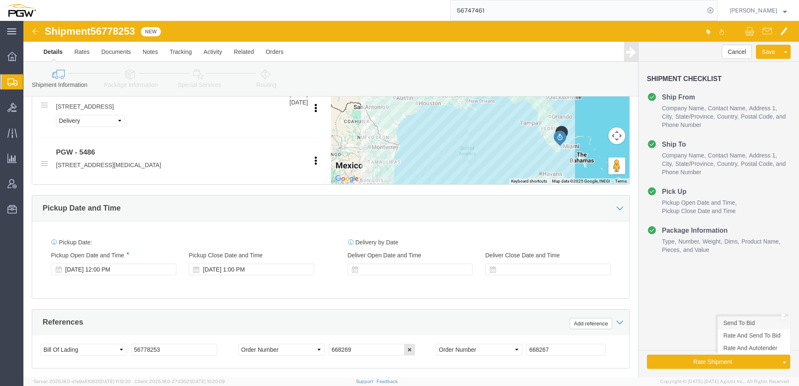
click link "Send To Bid"
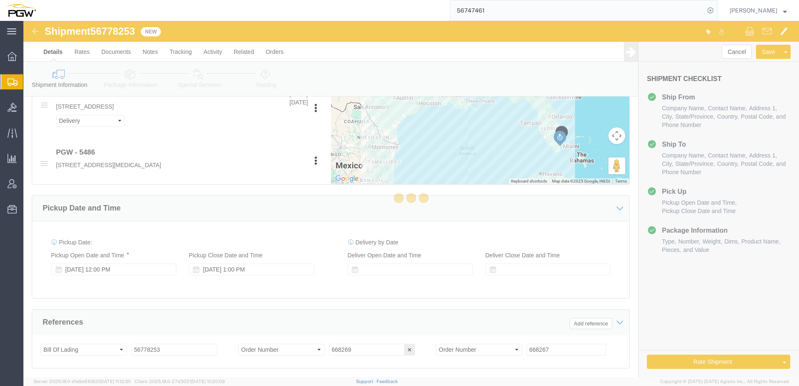
select select "62891"
select select "28319"
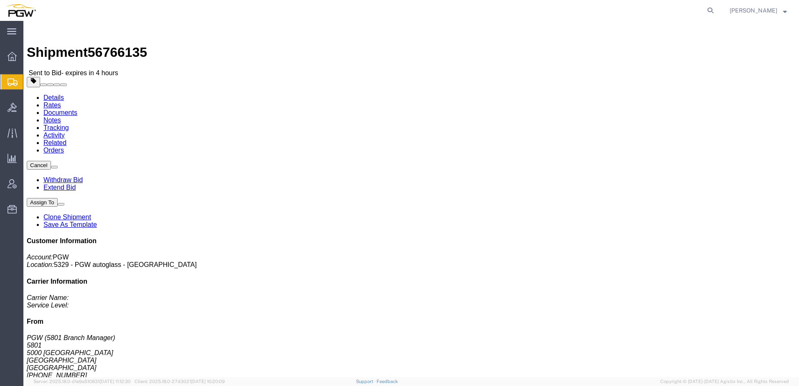
click link "Rates"
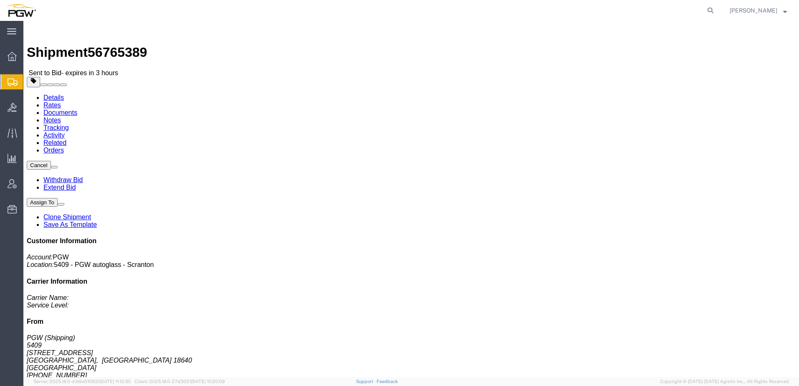
click link "Rates"
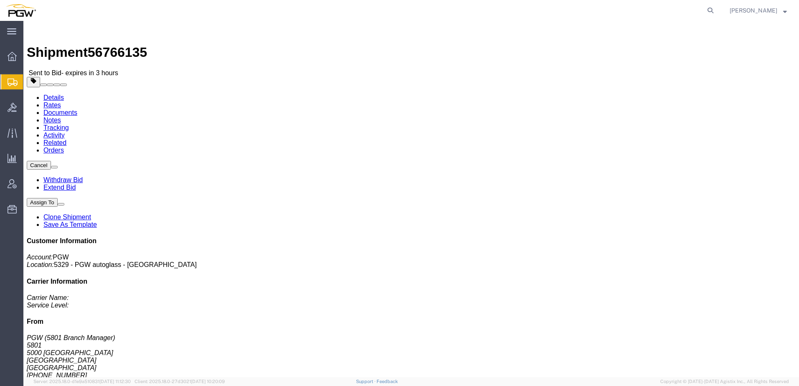
click link "Rates"
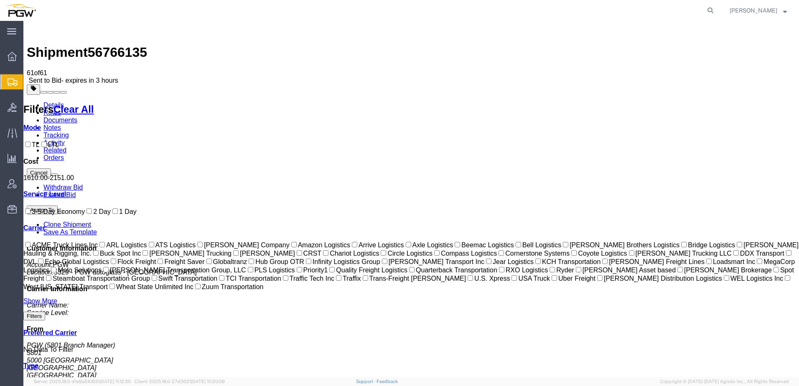
click at [43, 101] on link "Details" at bounding box center [53, 104] width 20 height 7
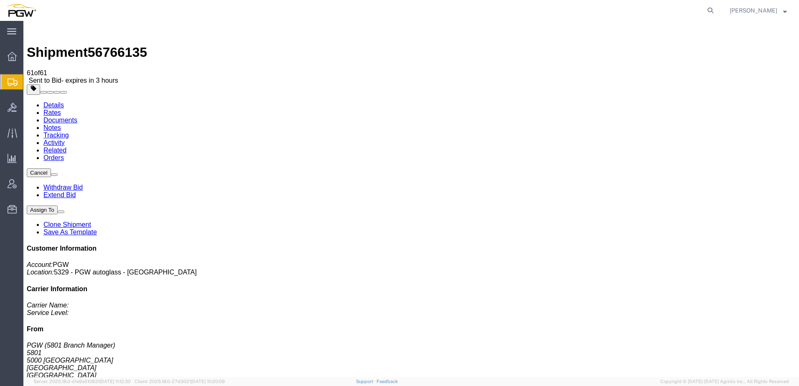
click link "Rates"
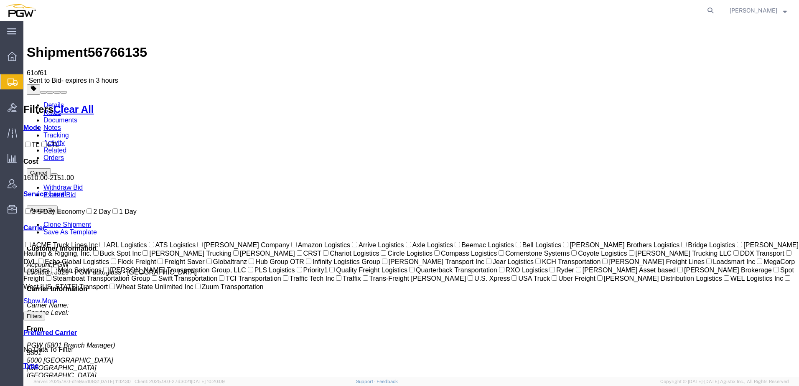
drag, startPoint x: 39, startPoint y: 76, endPoint x: 46, endPoint y: 47, distance: 30.1
click at [47, 101] on link "Details" at bounding box center [53, 104] width 20 height 7
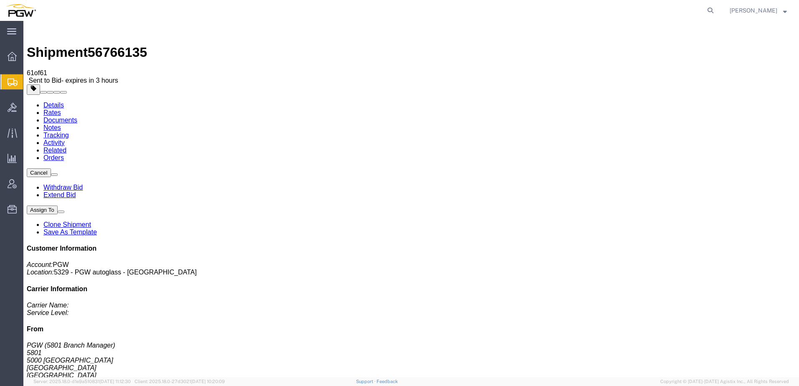
click link "Rates"
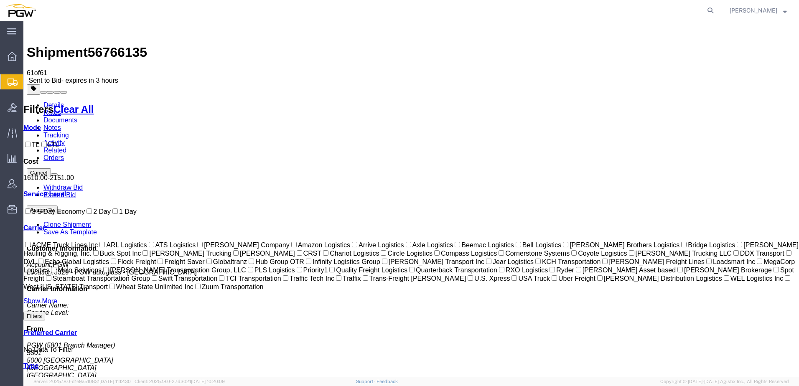
drag, startPoint x: 94, startPoint y: 31, endPoint x: 137, endPoint y: 31, distance: 43.4
click at [137, 45] on span "56766135" at bounding box center [117, 52] width 59 height 15
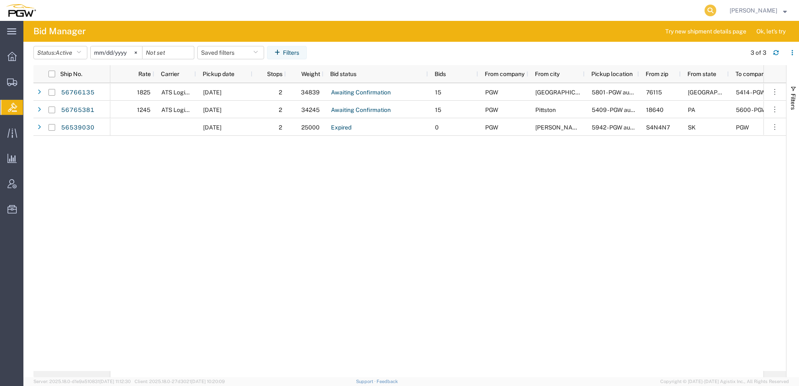
click at [716, 14] on icon at bounding box center [710, 11] width 12 height 12
click at [487, 13] on input "search" at bounding box center [577, 10] width 254 height 20
paste input "56777973"
click at [549, 13] on input "56777973" at bounding box center [577, 10] width 254 height 20
click at [716, 10] on icon at bounding box center [710, 11] width 12 height 12
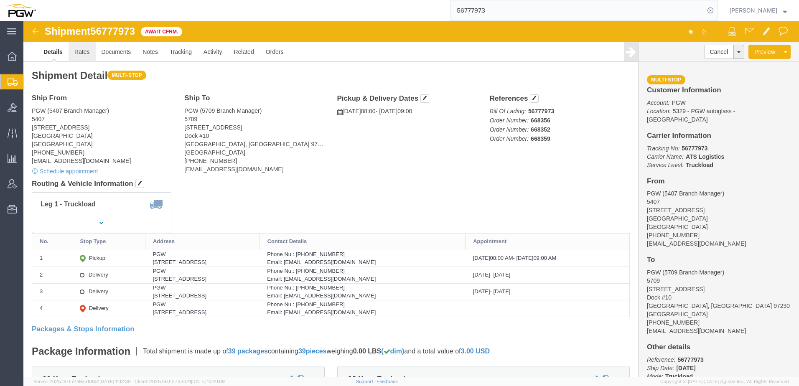
click link "Rates"
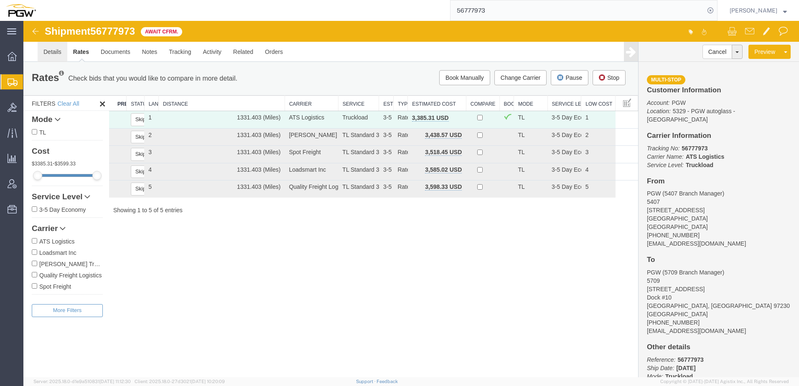
click at [51, 50] on link "Details" at bounding box center [53, 52] width 30 height 20
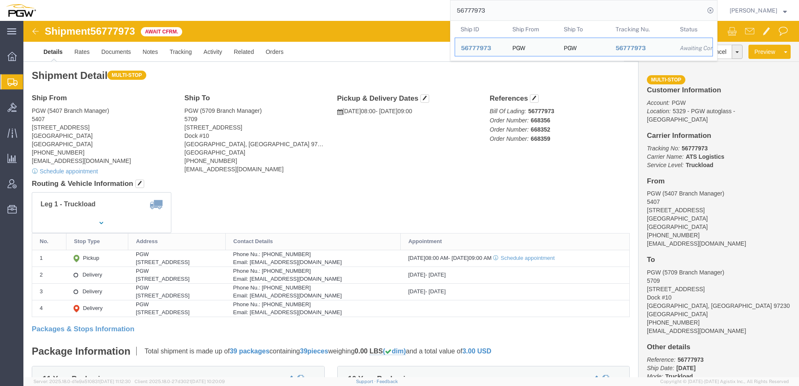
drag, startPoint x: 528, startPoint y: 12, endPoint x: 181, endPoint y: 4, distance: 347.1
click at [181, 4] on div "56777973 Ship ID Ship From Ship To Tracking Nu. Status Ship ID 56777973 Ship Fr…" at bounding box center [379, 10] width 675 height 21
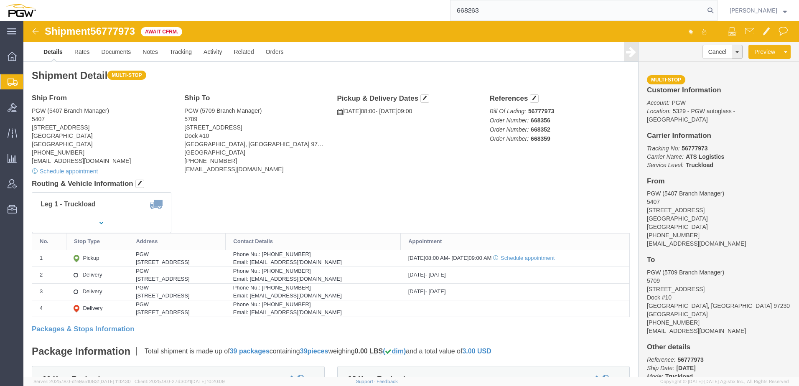
type input "668263"
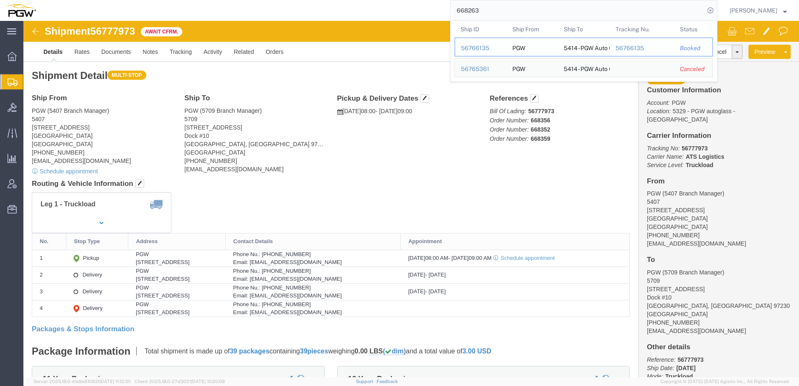
click at [487, 48] on div "56766135" at bounding box center [481, 48] width 40 height 9
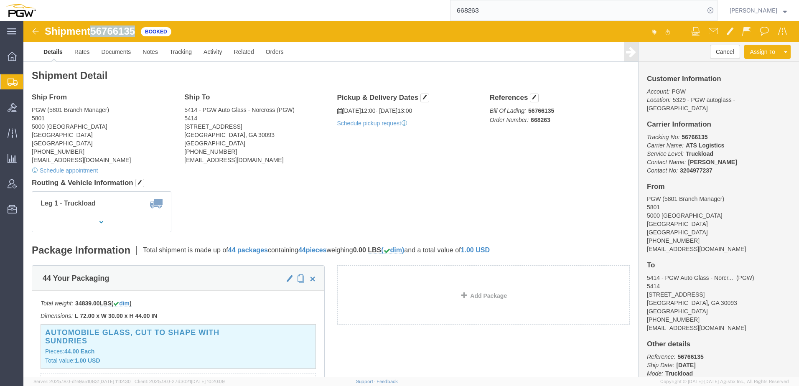
drag, startPoint x: 70, startPoint y: 8, endPoint x: 118, endPoint y: 9, distance: 47.6
click div "Shipment 56766135 Booked"
drag, startPoint x: 115, startPoint y: 10, endPoint x: 105, endPoint y: 11, distance: 10.5
copy span "56766135"
click at [0, 0] on span "Create from Template" at bounding box center [0, 0] width 0 height 0
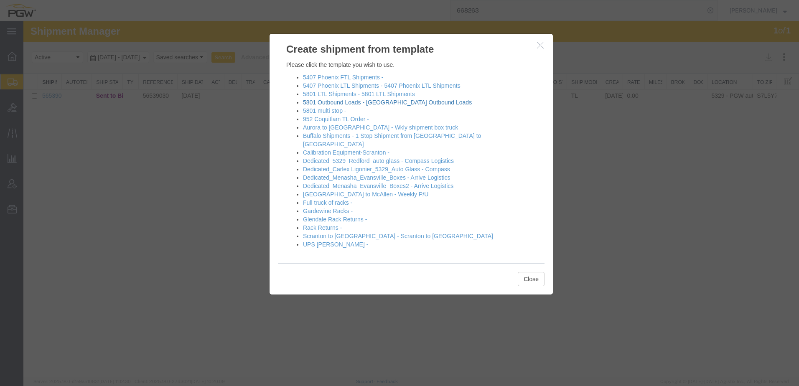
click at [323, 103] on link "5801 Outbound Loads - [GEOGRAPHIC_DATA] Outbound Loads" at bounding box center [387, 102] width 169 height 7
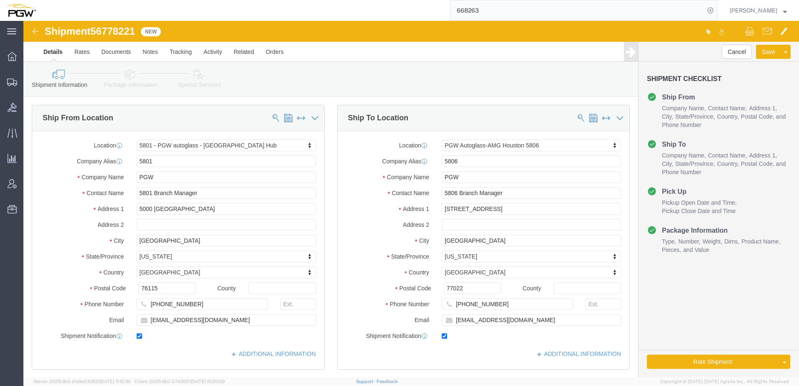
select select "62891"
select select "62935"
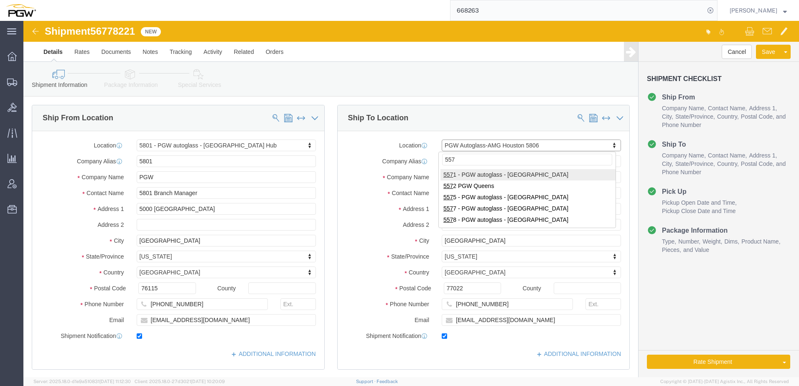
type input "5575"
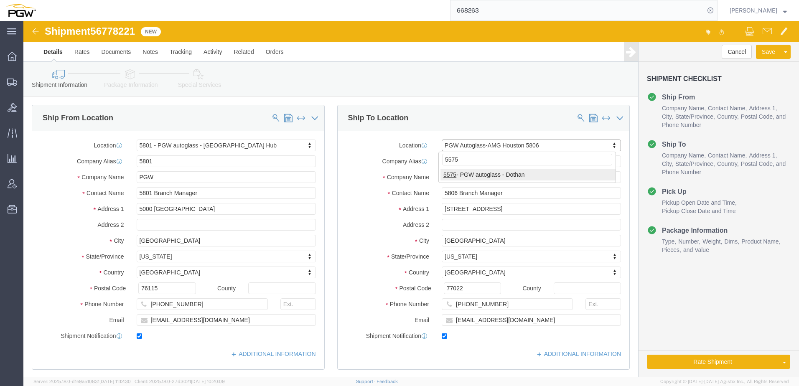
select select "28379"
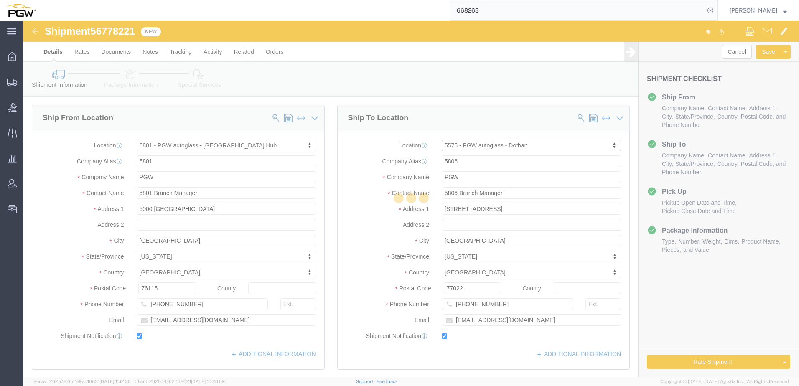
type input "5575"
type input "5575 Branch Manager"
type input "[STREET_ADDRESS][PERSON_NAME]"
type input "Dothan"
type input "36303"
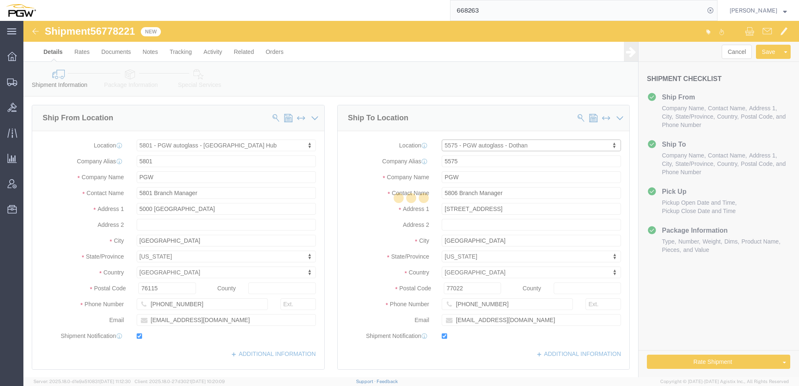
type input "[PHONE_NUMBER]"
type input "[EMAIL_ADDRESS][DOMAIN_NAME]"
select select "AL"
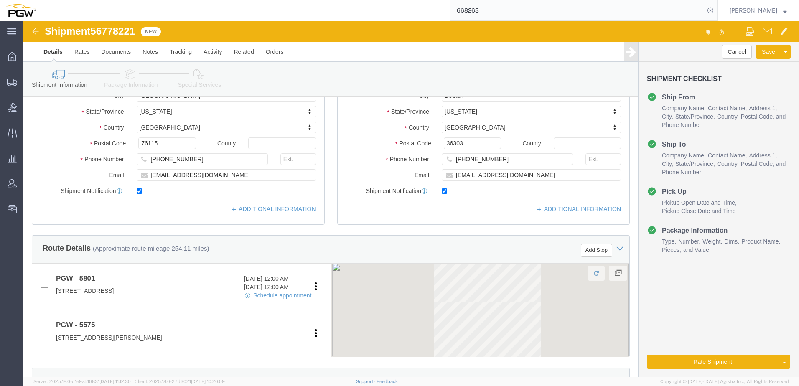
scroll to position [167, 0]
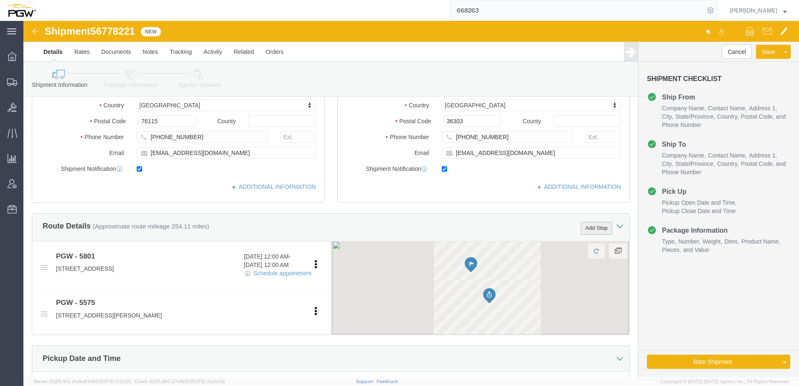
click button "Add Stop"
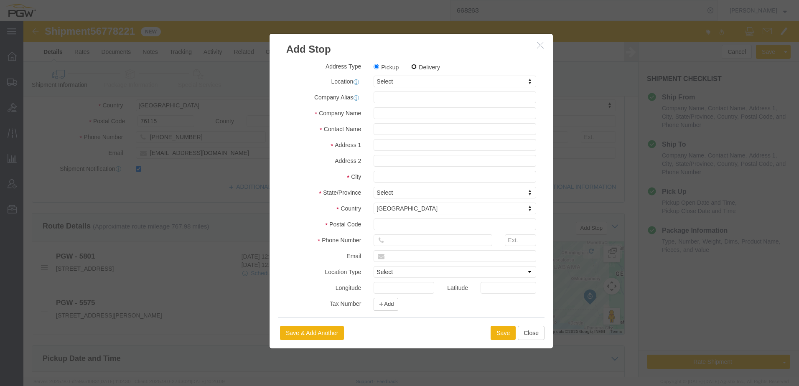
click input "Delivery"
radio input "true"
select select
type input "5752"
select select "28495"
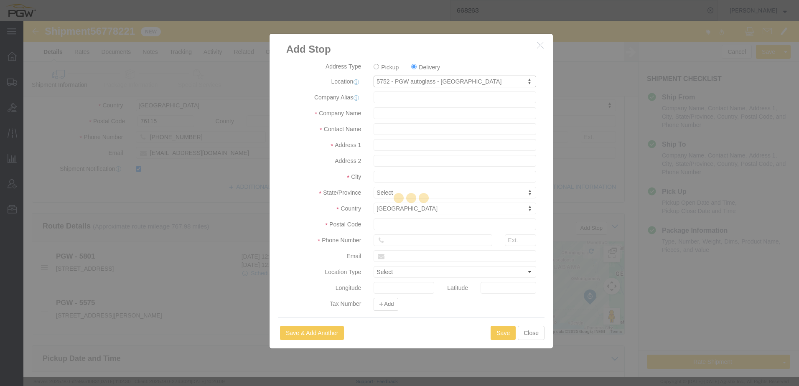
type input "5752"
type input "PGW"
type input "5752 Branch Manager"
type input "[STREET_ADDRESS][PERSON_NAME]"
type input "Pensacola"
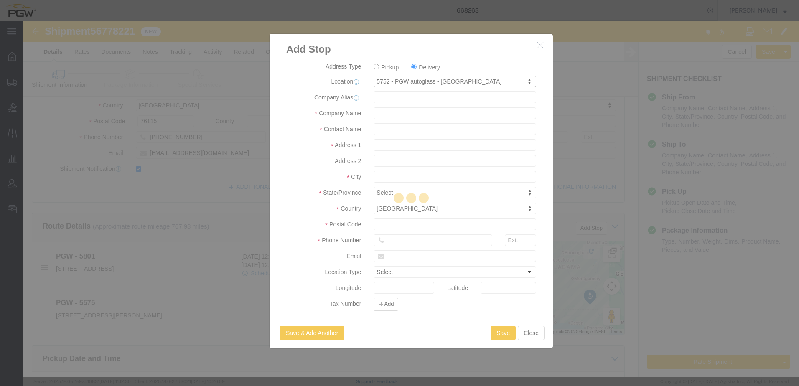
type input "32503"
type input "[PHONE_NUMBER]"
type input "[EMAIL_ADDRESS][DOMAIN_NAME]"
checkbox input "true"
select select "FL"
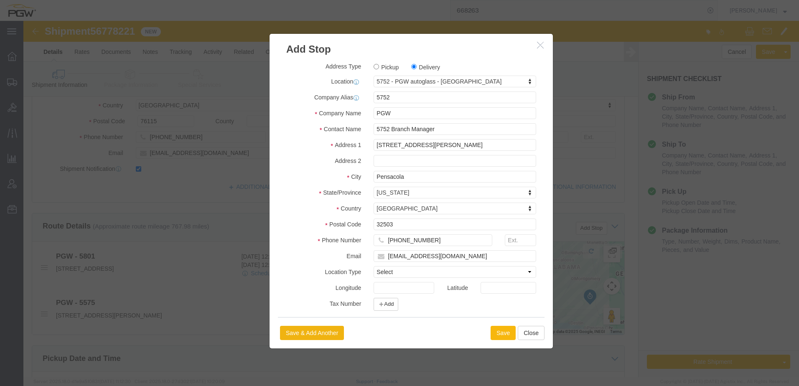
click button "Save"
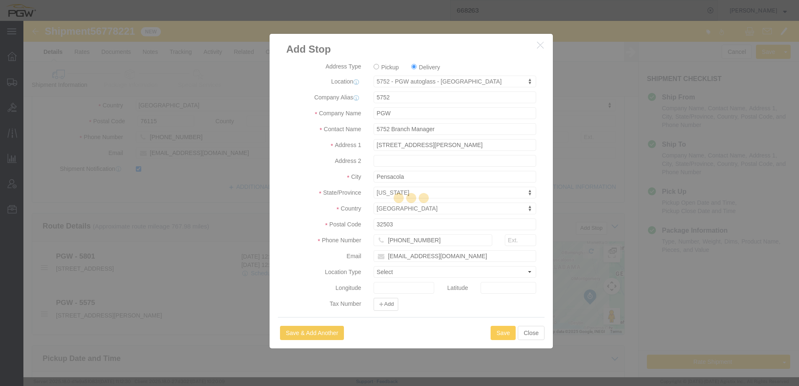
select select "D"
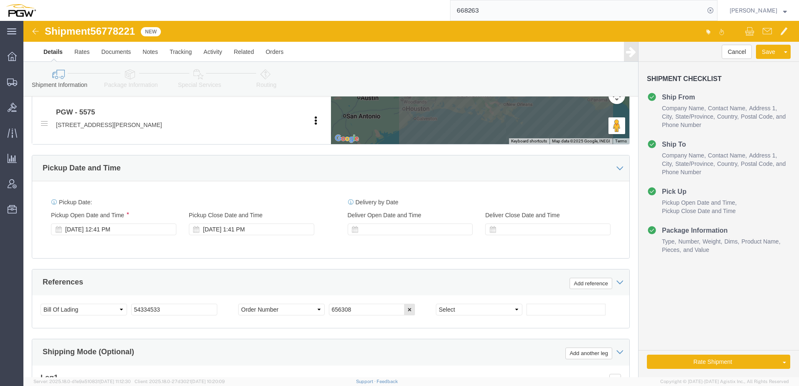
scroll to position [459, 0]
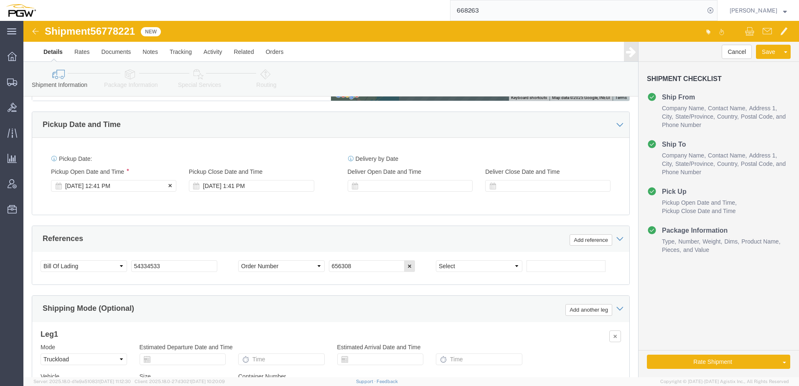
click div "[DATE] 12:41 PM"
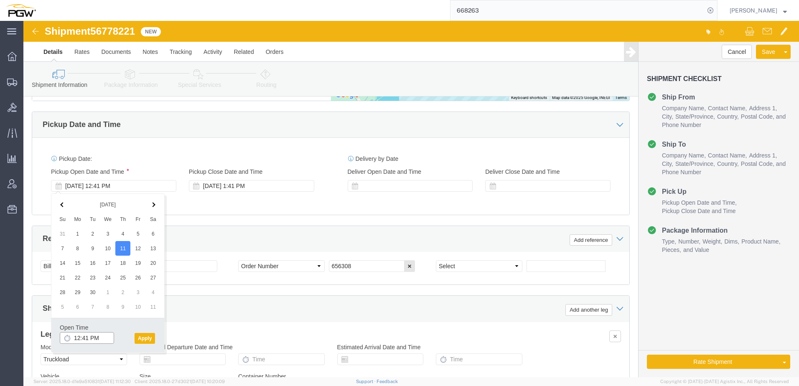
click input "12:41 PM"
type input "8:00 AM"
click button "Apply"
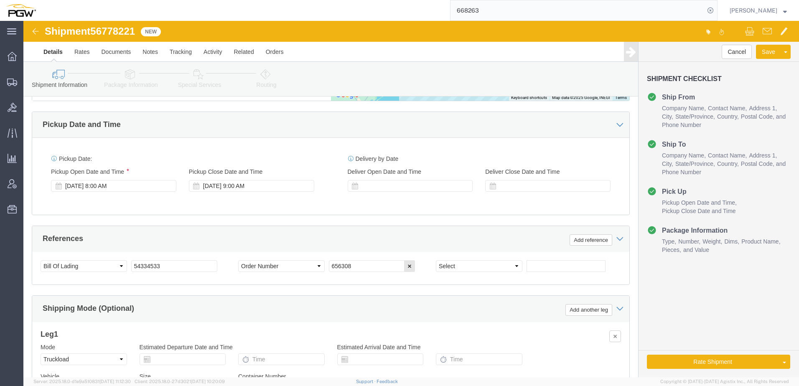
click span "56778221"
drag, startPoint x: 70, startPoint y: 10, endPoint x: 114, endPoint y: 8, distance: 44.3
click span "56778221"
copy span "56778221"
drag, startPoint x: 155, startPoint y: 244, endPoint x: -8, endPoint y: 226, distance: 164.4
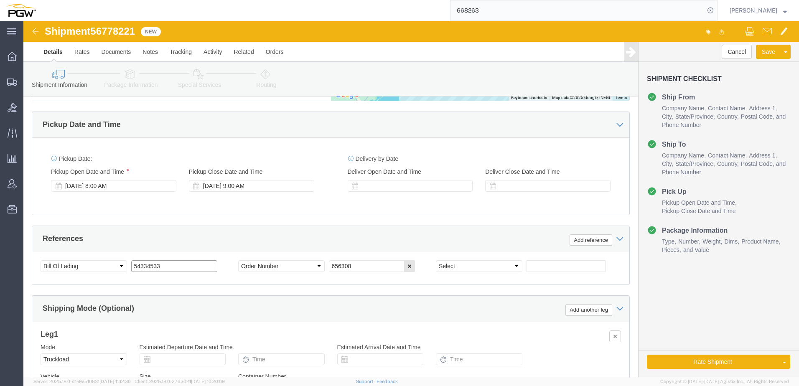
click html "Shipment 56778221 New Details Rates Documents Notes Tracking Activity Related O…"
paste input "6778221"
drag, startPoint x: 159, startPoint y: 246, endPoint x: -153, endPoint y: 203, distance: 314.9
click html "Shipment 56778221 New Details Rates Documents Notes Tracking Activity Related O…"
type input "56778221"
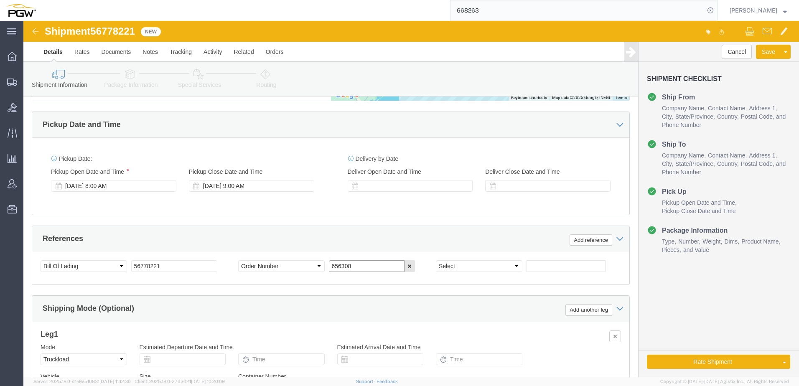
drag, startPoint x: 340, startPoint y: 242, endPoint x: 345, endPoint y: 228, distance: 15.2
click div "Select Account Type Activity ID Airline Appointment Number ASN Batch Request # …"
paste input "68273"
type input "668273"
click select "Select Account Type Activity ID Airline Appointment Number ASN Batch Request # …"
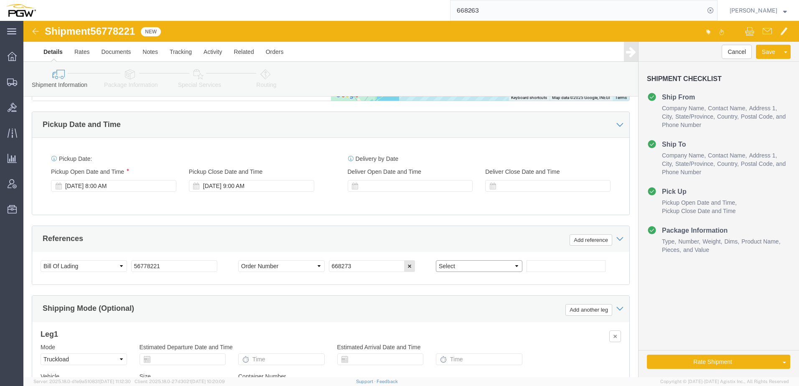
select select "ORDERNUM"
click select "Select Account Type Activity ID Airline Appointment Number ASN Batch Request # …"
click input "text"
paste input "668274"
type input "668274"
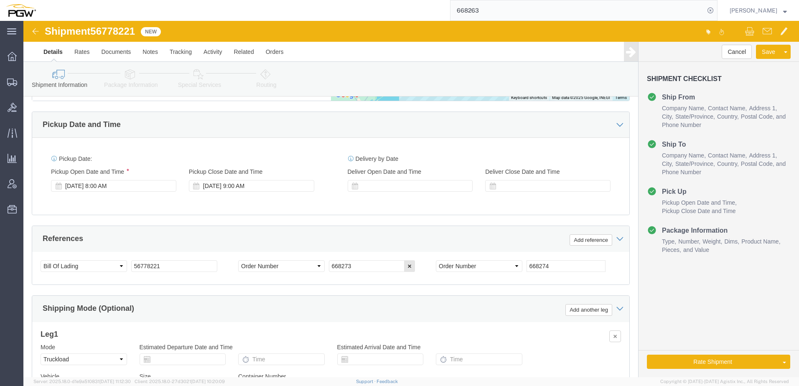
click icon
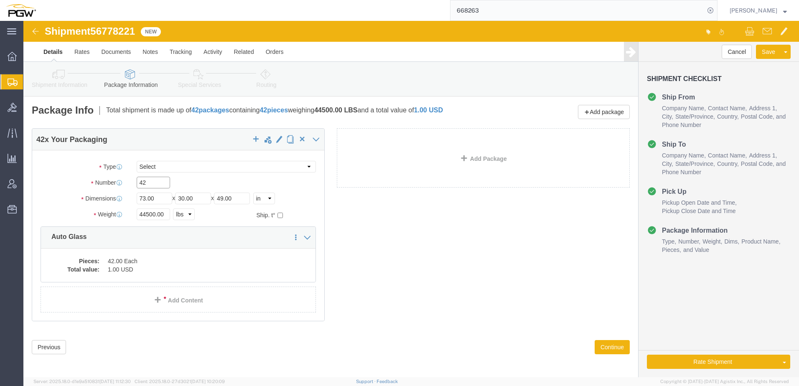
drag, startPoint x: 138, startPoint y: 165, endPoint x: 61, endPoint y: 154, distance: 77.7
click div "Package Type Select Bale(s) Basket(s) Bolt(s) Bottle(s) Buckets Bulk Bundle(s) …"
type input "21"
drag, startPoint x: 131, startPoint y: 195, endPoint x: 3, endPoint y: 194, distance: 128.2
click div "21 x Your Packaging Package Type Select Bale(s) Basket(s) Bolt(s) Bottle(s) Buc…"
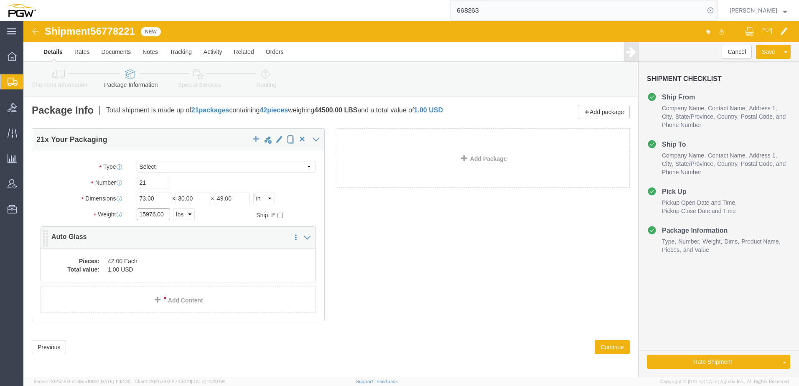
type input "15976.00"
click dd "1.00 USD"
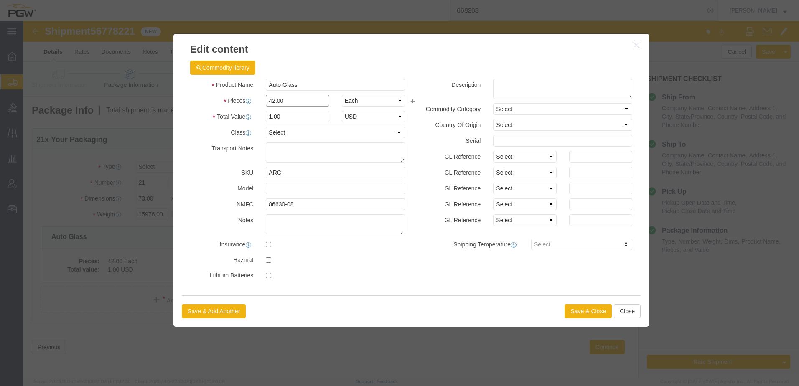
drag, startPoint x: 272, startPoint y: 77, endPoint x: 81, endPoint y: 73, distance: 190.5
click div "Pieces 42.00 Select Bag Barrels 100Board Feet Bottle Box Blister Pack Carats Ca…"
type input "21.00"
type input "0.5"
type input "1.00"
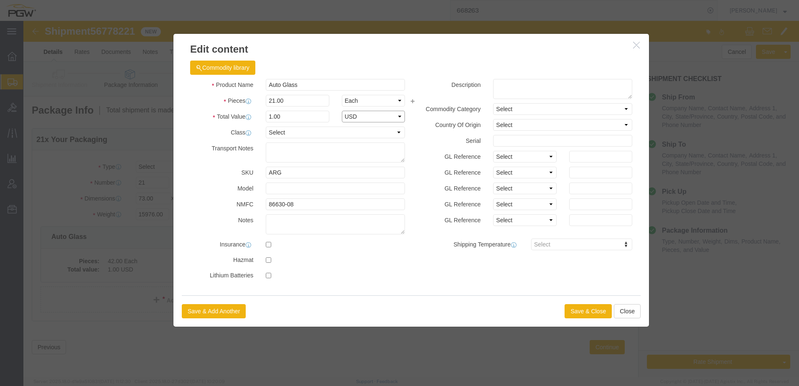
select select "USD"
click button "Save & Close"
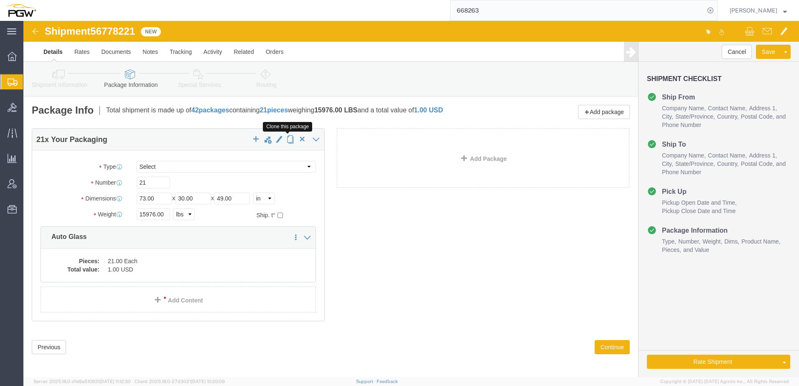
click span "button"
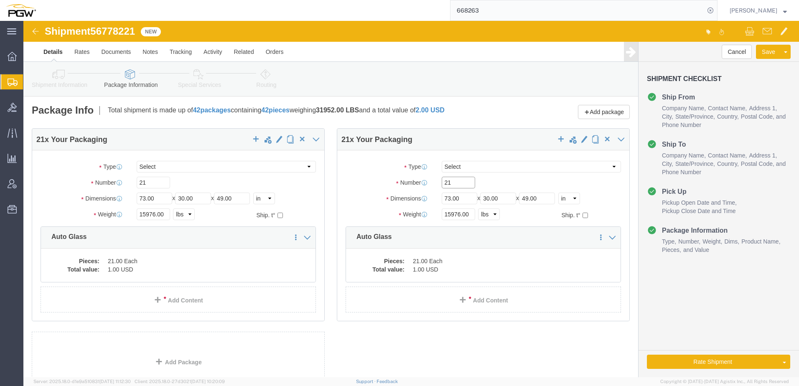
drag, startPoint x: 434, startPoint y: 162, endPoint x: 316, endPoint y: 168, distance: 118.4
click div "Number 21"
type input "25"
click input "15976.00"
drag, startPoint x: 433, startPoint y: 193, endPoint x: 197, endPoint y: 208, distance: 236.8
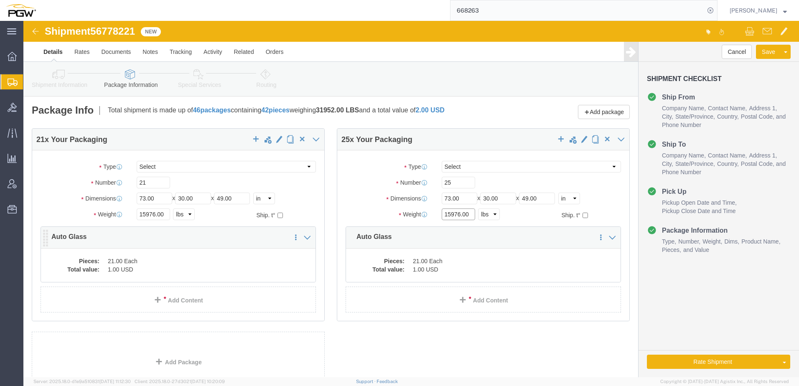
click div "Weight Total weight of packages in pounds or kilograms 15976.00 Select kgs lbs …"
type input "20124.00"
click div "Pieces: 21.00 Each Total value: 1.00 USD"
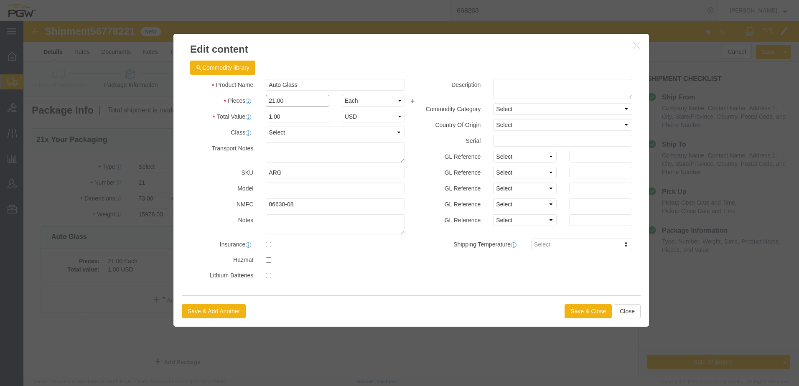
drag, startPoint x: 274, startPoint y: 80, endPoint x: 6, endPoint y: 69, distance: 267.9
click div "Edit content Commodity library Product Name Auto Glass Pieces 21.00 Select Bag …"
type input "25.00"
type input "1.19"
type input "1.00"
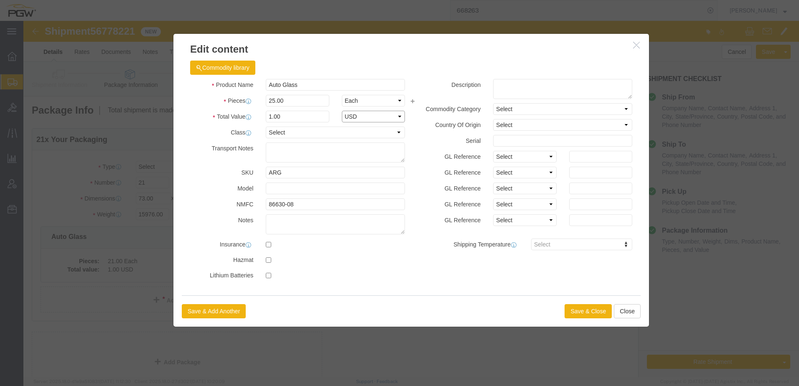
select select "USD"
click button "Save & Close"
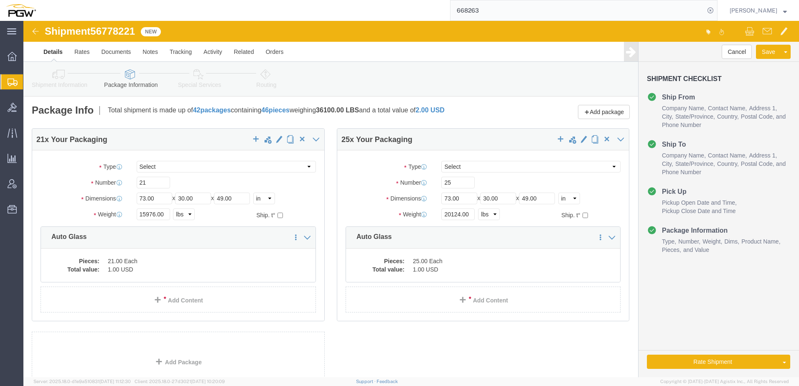
click icon
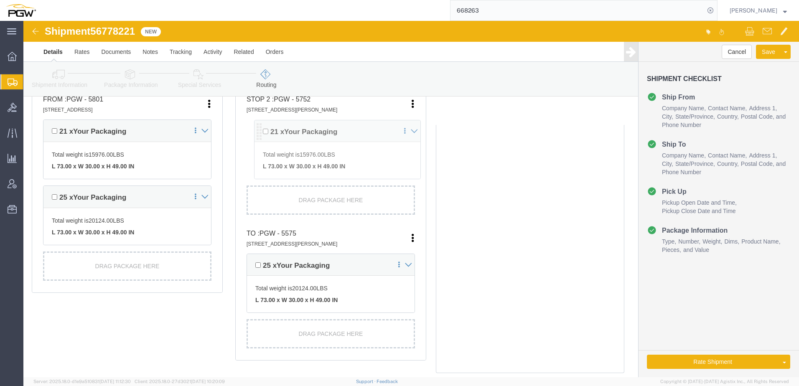
scroll to position [237, 0]
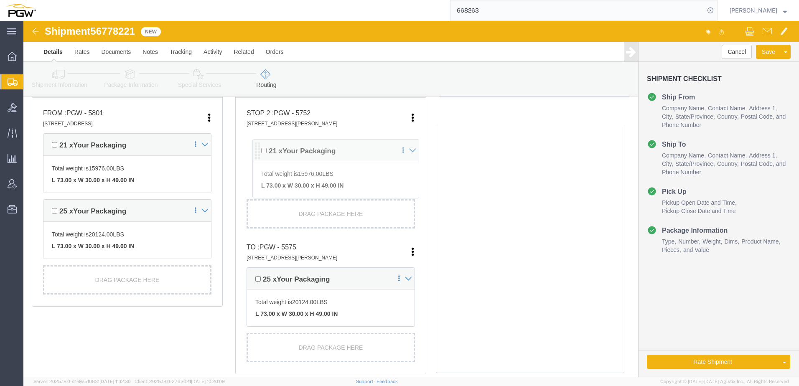
drag, startPoint x: 226, startPoint y: 177, endPoint x: 233, endPoint y: 129, distance: 49.0
click div "Pickups + Add Stop From : PGW - 5801 [STREET_ADDRESS] Edit Move to top Move to …"
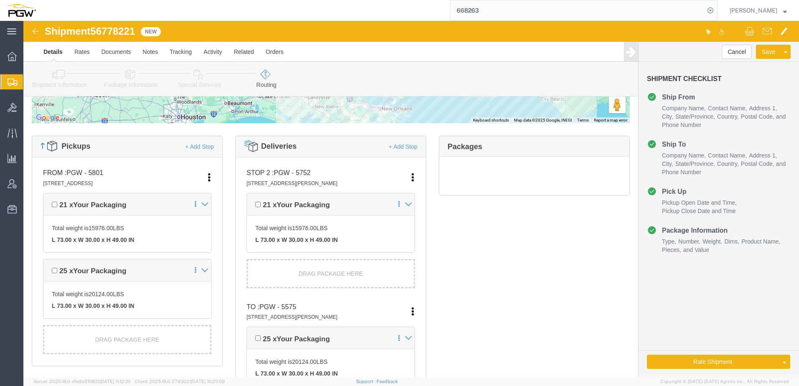
scroll to position [28, 0]
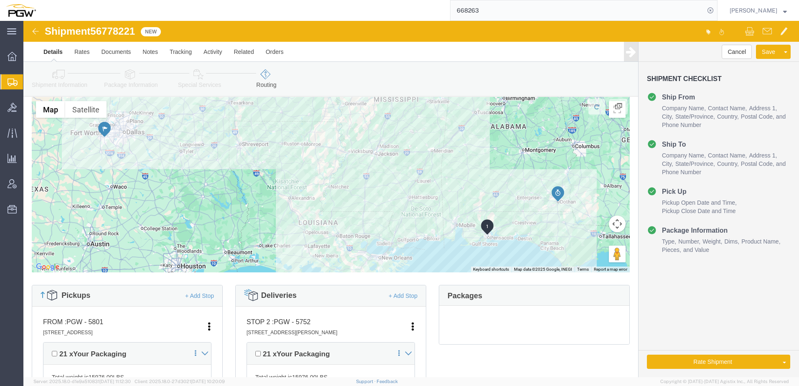
drag, startPoint x: 734, startPoint y: 300, endPoint x: 708, endPoint y: 285, distance: 29.7
click link "Send To Bid"
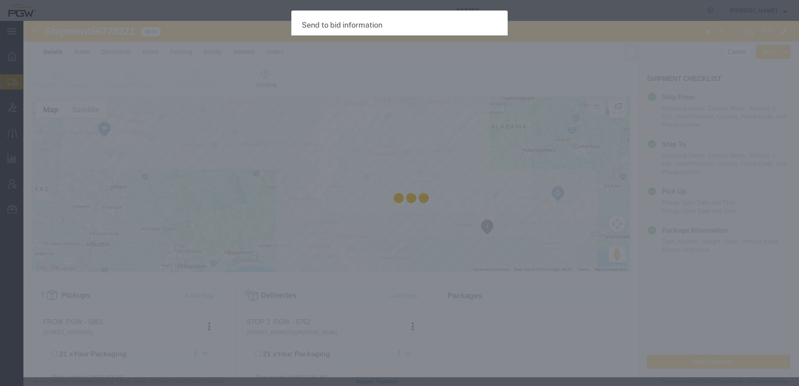
select select "TL"
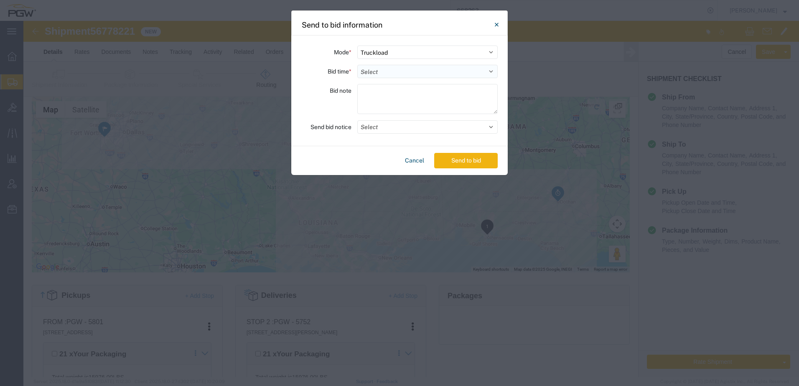
click at [451, 69] on select "Select 30 Min (Rush) 1 Hour (Rush) 2 Hours (Rush) 4 Hours (Rush) 8 Hours (Rush)…" at bounding box center [427, 71] width 140 height 13
click at [357, 65] on select "Select 30 Min (Rush) 1 Hour (Rush) 2 Hours (Rush) 4 Hours (Rush) 8 Hours (Rush)…" at bounding box center [427, 71] width 140 height 13
click at [454, 157] on button "Send to bid" at bounding box center [465, 160] width 63 height 15
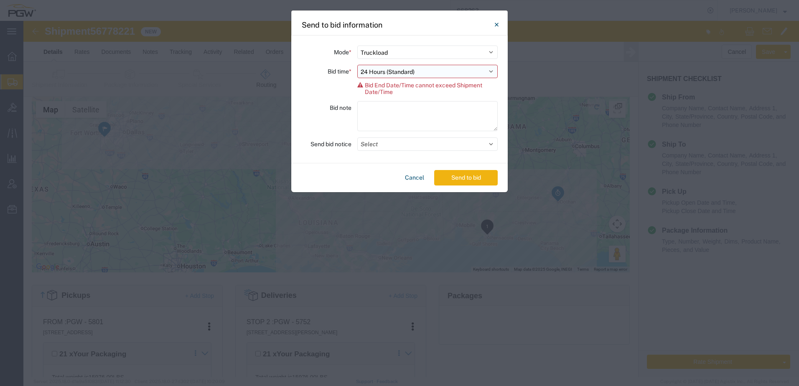
click at [398, 74] on select "Select 30 Min (Rush) 1 Hour (Rush) 2 Hours (Rush) 4 Hours (Rush) 8 Hours (Rush)…" at bounding box center [427, 71] width 140 height 13
select select "16"
click at [357, 65] on select "Select 30 Min (Rush) 1 Hour (Rush) 2 Hours (Rush) 4 Hours (Rush) 8 Hours (Rush)…" at bounding box center [427, 71] width 140 height 13
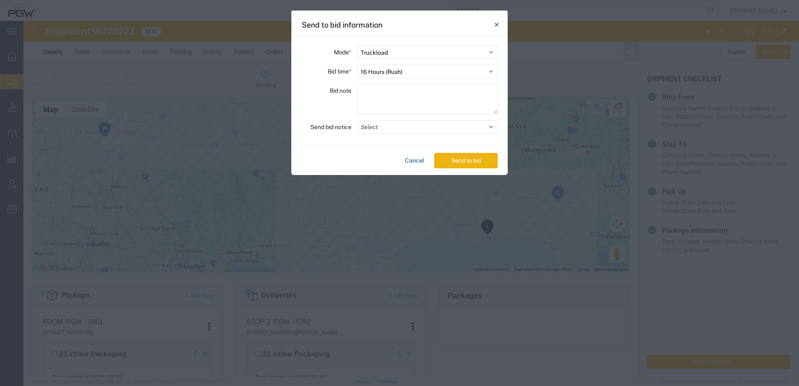
click at [459, 162] on button "Send to bid" at bounding box center [465, 160] width 63 height 15
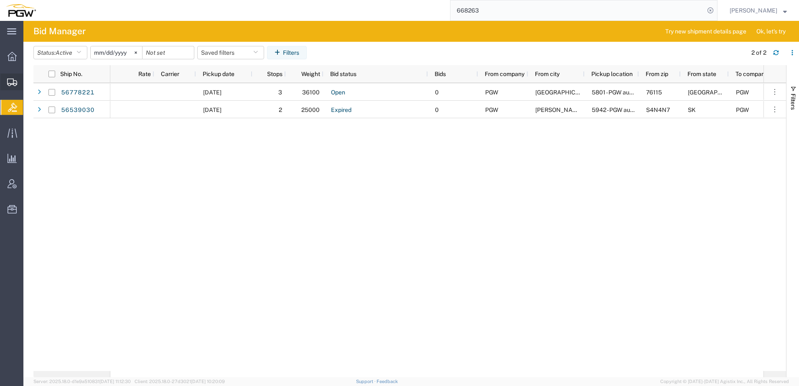
click at [0, 0] on span "Shipment Manager" at bounding box center [0, 0] width 0 height 0
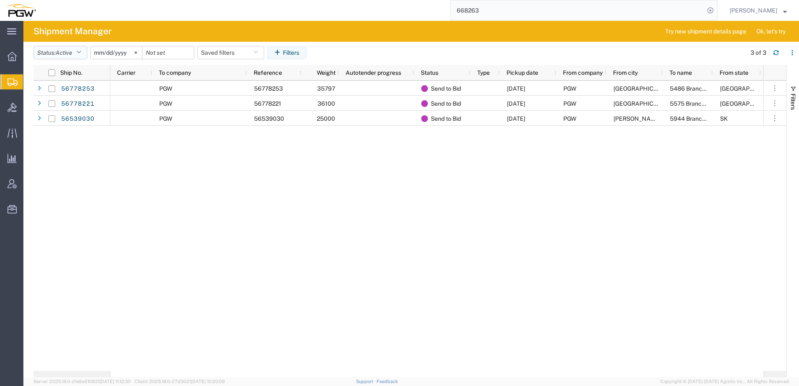
click at [60, 51] on span "Active" at bounding box center [64, 52] width 17 height 7
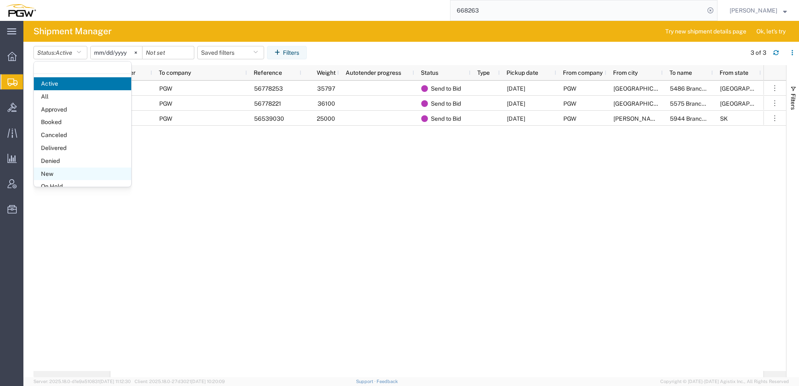
click at [55, 174] on span "New" at bounding box center [82, 173] width 97 height 13
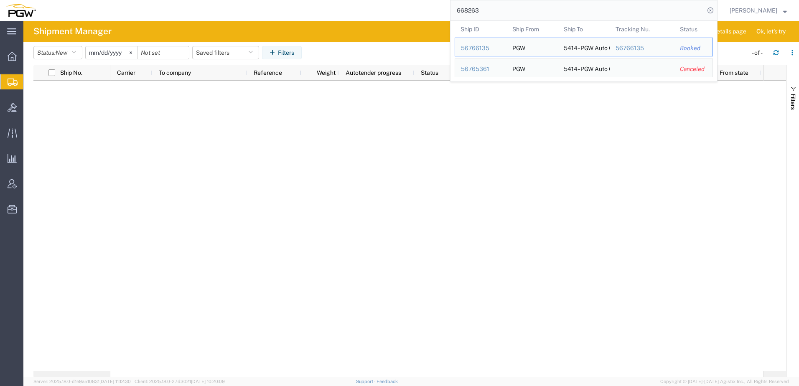
drag, startPoint x: 531, startPoint y: 6, endPoint x: 187, endPoint y: -12, distance: 344.6
click at [187, 0] on html "main_menu Created with Sketch. Collapse Menu Overview Shipments Shipment Manage…" at bounding box center [399, 193] width 799 height 386
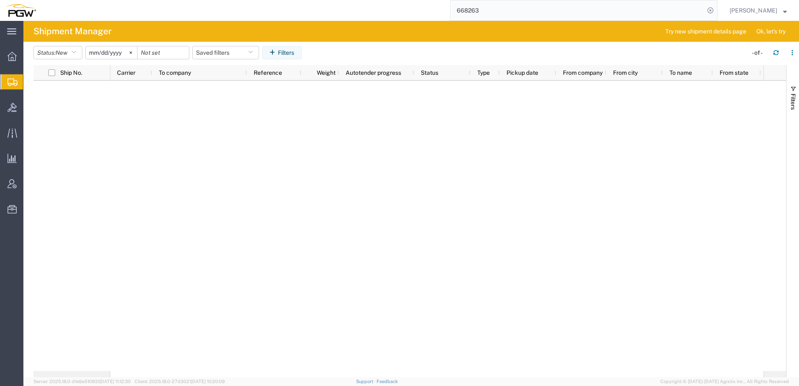
paste input "81"
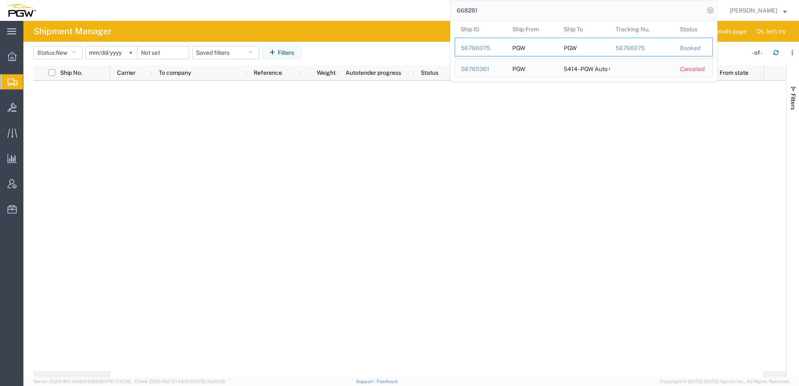
click at [479, 47] on div "56766075" at bounding box center [481, 48] width 40 height 9
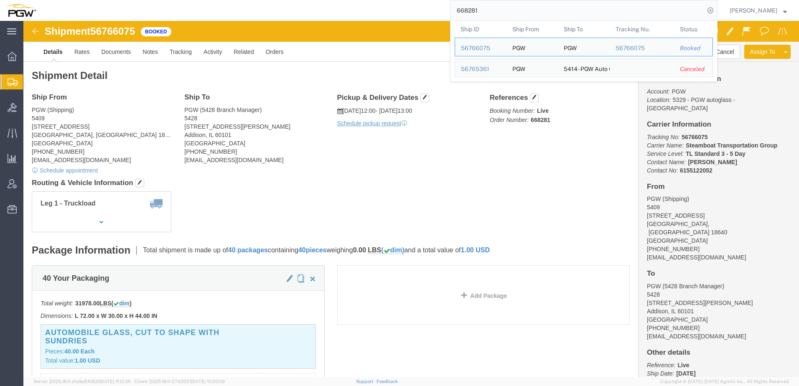
drag, startPoint x: 498, startPoint y: 10, endPoint x: 159, endPoint y: -16, distance: 339.7
click at [159, 0] on html "main_menu Created with Sketch. Collapse Menu Overview Shipments Shipment Manage…" at bounding box center [399, 193] width 799 height 386
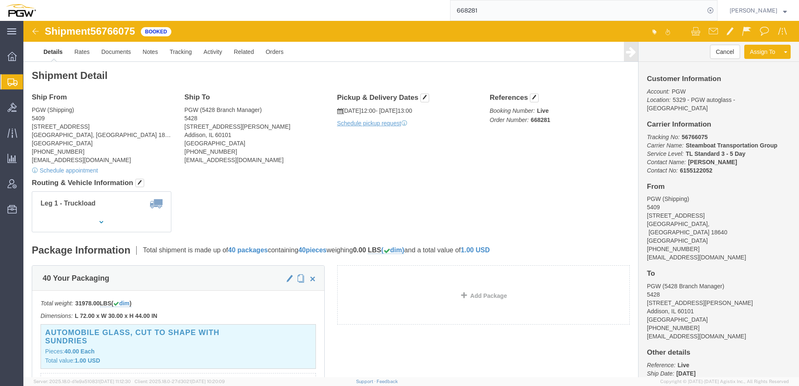
paste input "68"
type input "668268"
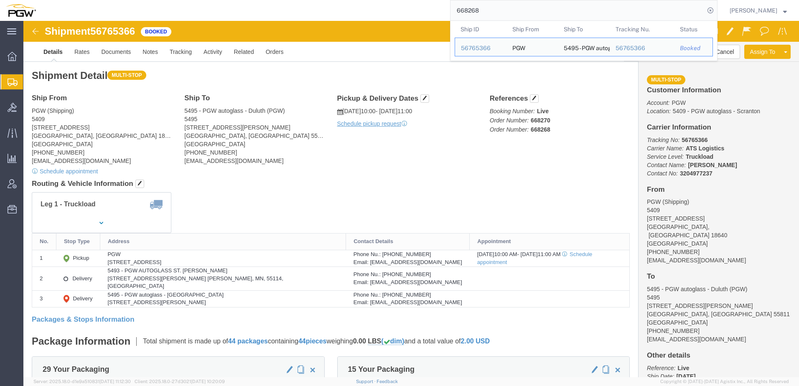
drag, startPoint x: 123, startPoint y: 96, endPoint x: 117, endPoint y: 96, distance: 5.4
click address "PGW (Shipping) [STREET_ADDRESS] [PHONE_NUMBER] [EMAIL_ADDRESS][DOMAIN_NAME]"
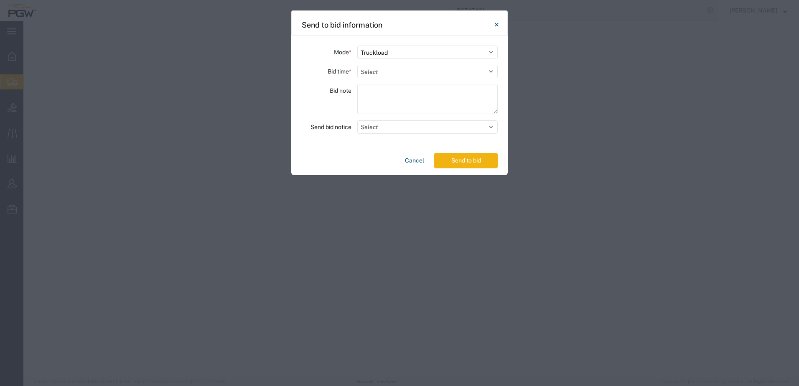
select select "TL"
select select "62891"
select select "28319"
select select "FL"
select select "D"
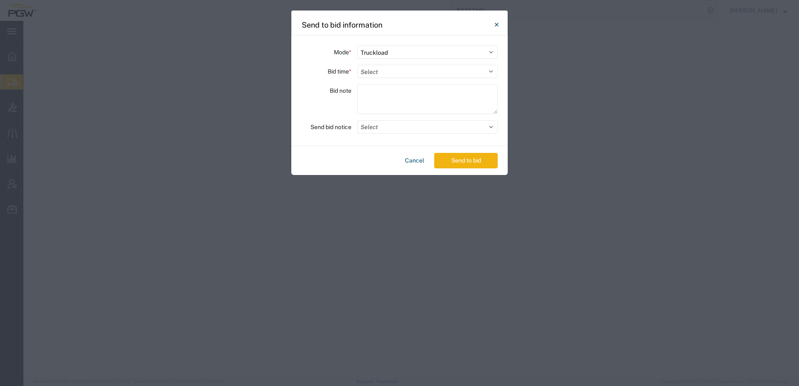
select select "ORDERNUM"
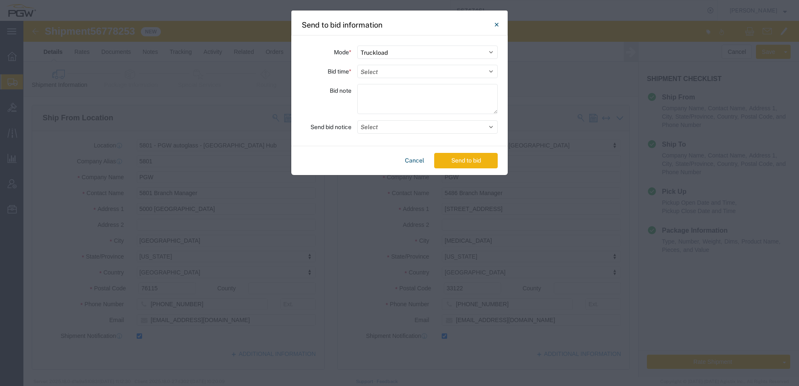
scroll to position [376, 0]
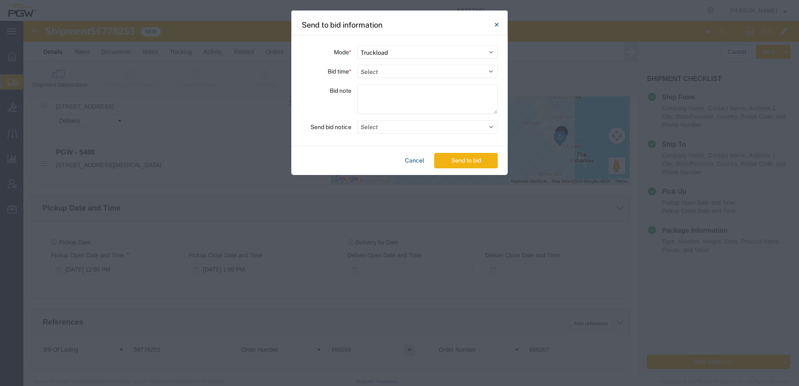
select select "24"
click at [357, 65] on select "Select 30 Min (Rush) 1 Hour (Rush) 2 Hours (Rush) 4 Hours (Rush) 8 Hours (Rush)…" at bounding box center [427, 71] width 140 height 13
click at [461, 161] on button "Send to bid" at bounding box center [465, 160] width 63 height 15
